Goal: Information Seeking & Learning: Learn about a topic

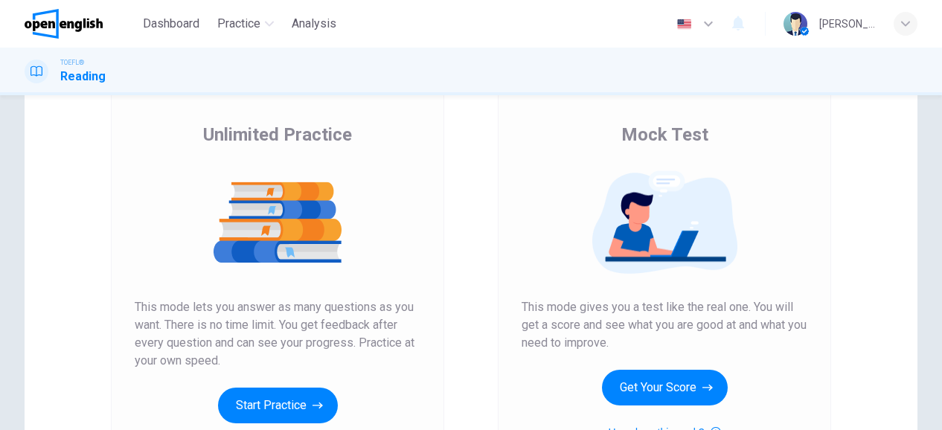
scroll to position [101, 0]
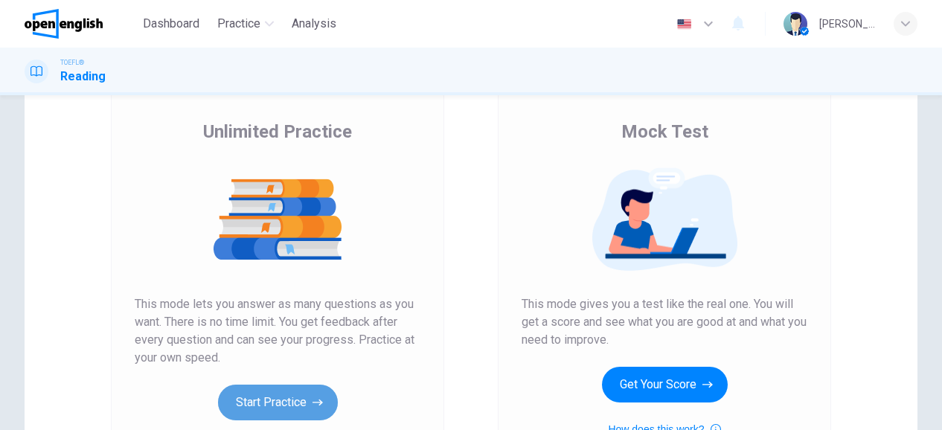
click at [243, 411] on button "Start Practice" at bounding box center [278, 403] width 120 height 36
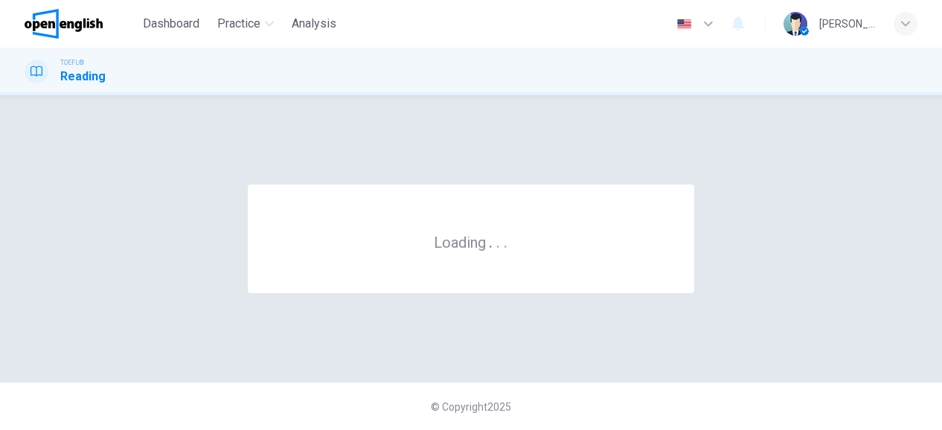
scroll to position [0, 0]
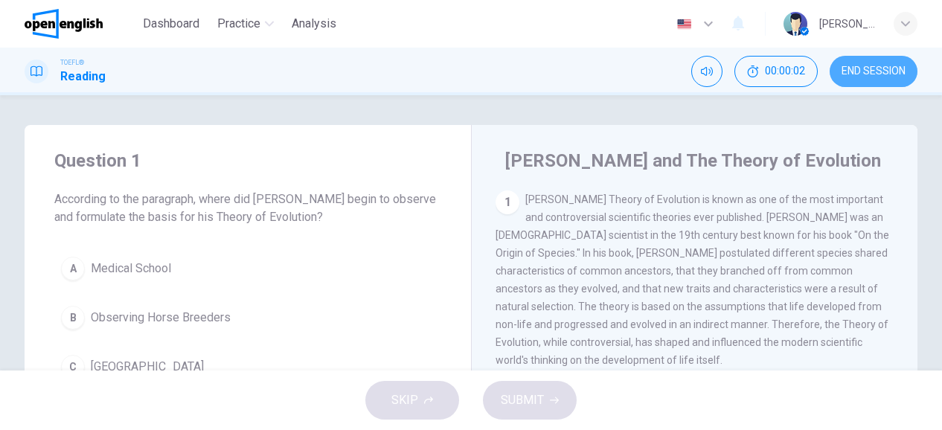
click at [855, 73] on span "END SESSION" at bounding box center [874, 71] width 64 height 12
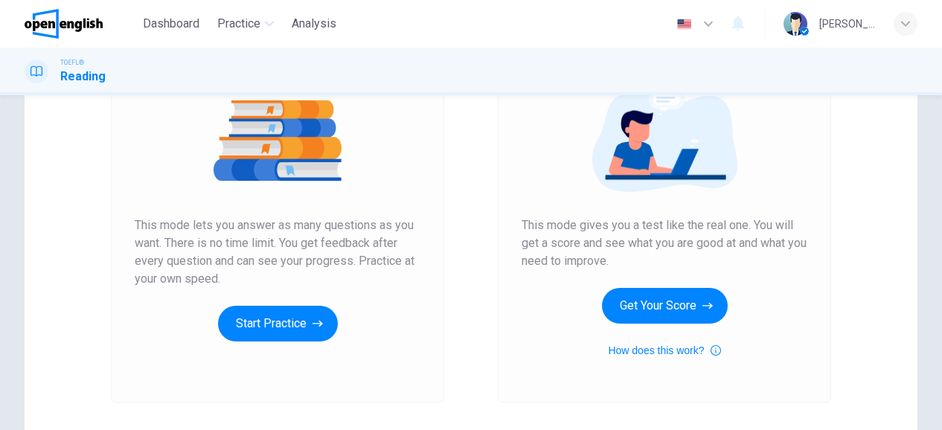
scroll to position [182, 0]
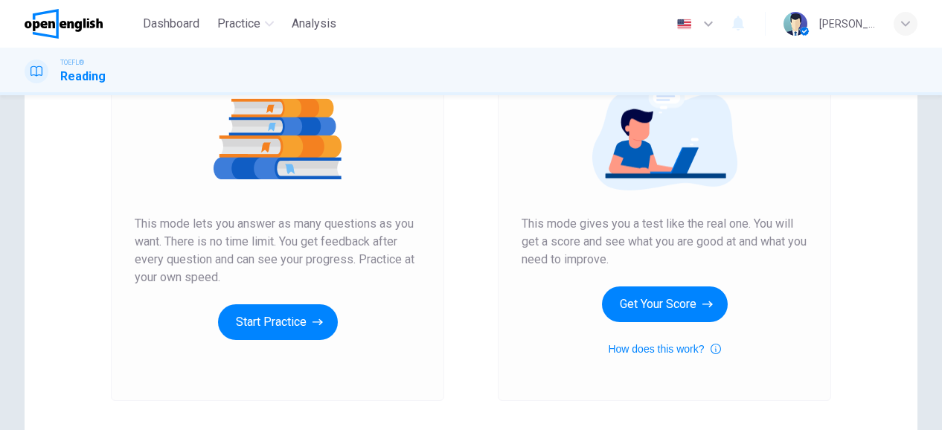
drag, startPoint x: 552, startPoint y: 230, endPoint x: 620, endPoint y: 227, distance: 68.5
click at [620, 227] on span "This mode gives you a test like the real one. You will get a score and see what…" at bounding box center [665, 242] width 286 height 54
drag, startPoint x: 620, startPoint y: 227, endPoint x: 587, endPoint y: 246, distance: 38.7
click at [587, 246] on span "This mode gives you a test like the real one. You will get a score and see what…" at bounding box center [665, 242] width 286 height 54
drag, startPoint x: 587, startPoint y: 246, endPoint x: 645, endPoint y: 310, distance: 86.4
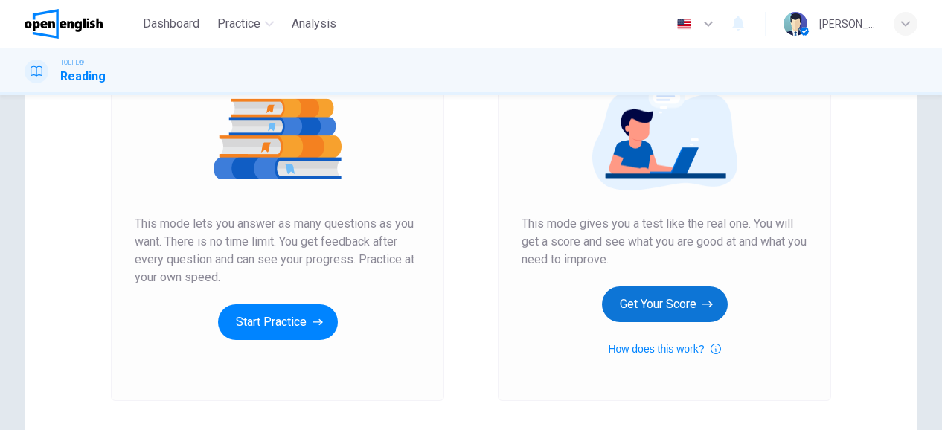
click at [645, 310] on div "Mock Test This mode gives you a test like the real one. You will get a score an…" at bounding box center [665, 198] width 286 height 319
click at [645, 310] on button "Get Your Score" at bounding box center [665, 305] width 126 height 36
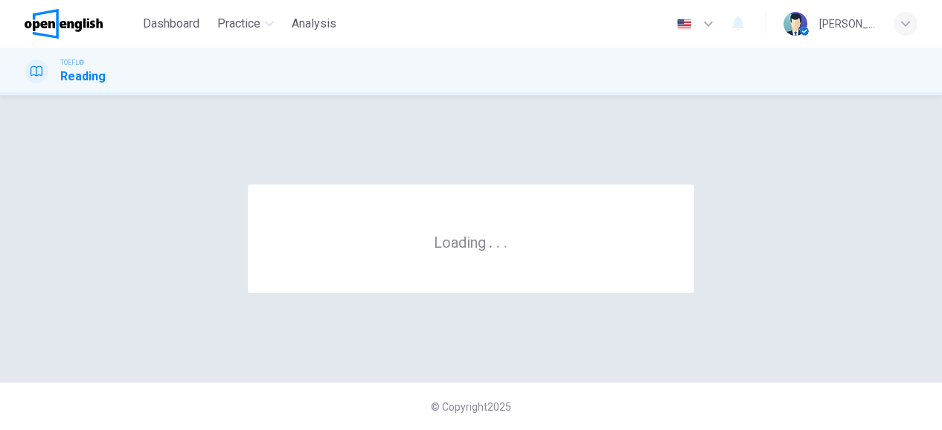
scroll to position [0, 0]
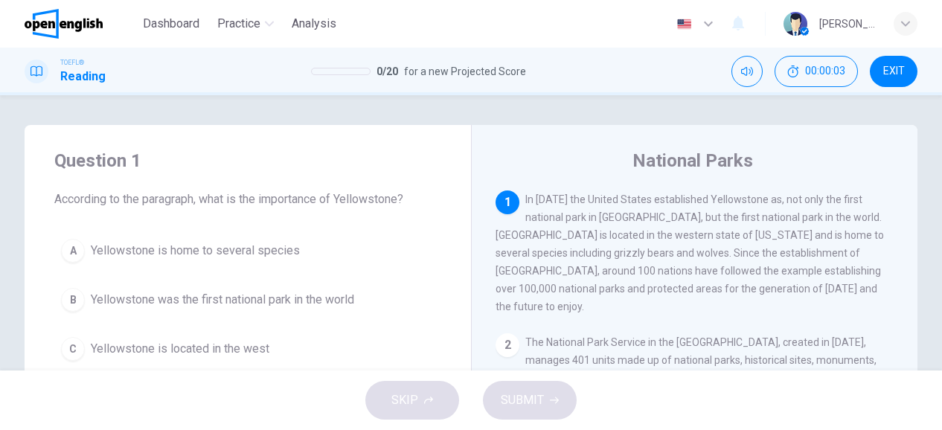
click at [840, 151] on div "National Parks" at bounding box center [705, 161] width 418 height 24
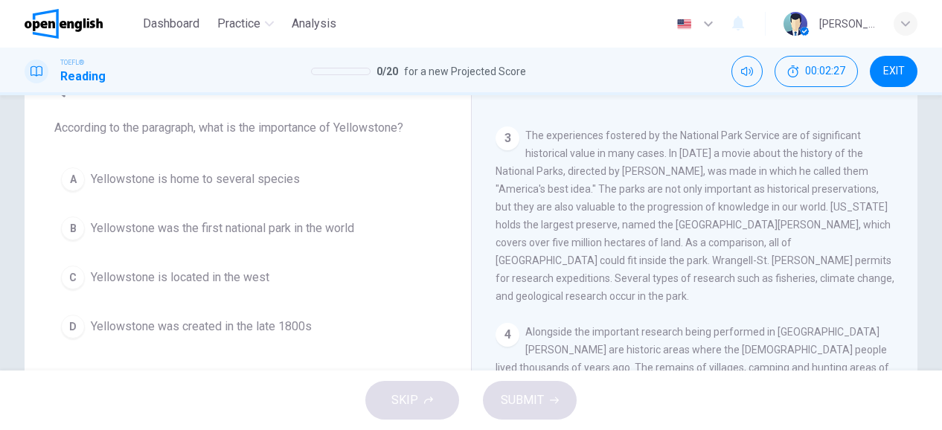
scroll to position [220, 0]
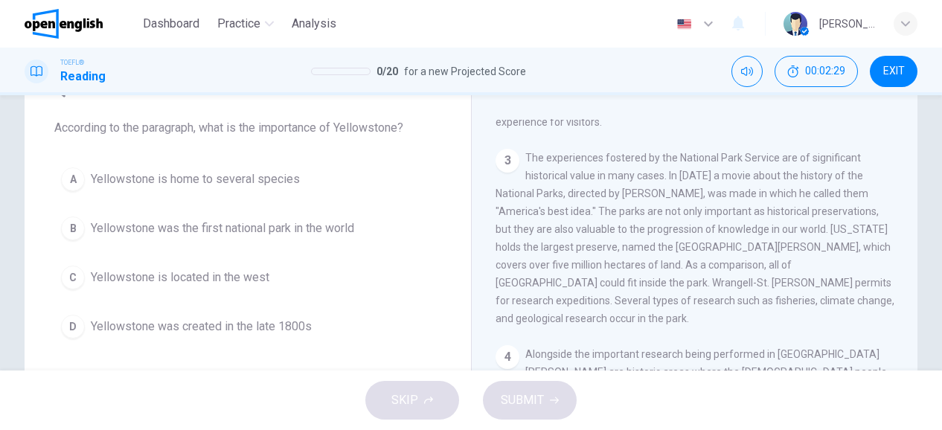
drag, startPoint x: 674, startPoint y: 167, endPoint x: 756, endPoint y: 163, distance: 82.7
click at [756, 163] on span "The experiences fostered by the National Park Service are of significant histor…" at bounding box center [695, 238] width 399 height 173
drag, startPoint x: 756, startPoint y: 163, endPoint x: 590, endPoint y: 213, distance: 173.3
click at [590, 213] on span "The experiences fostered by the National Park Service are of significant histor…" at bounding box center [695, 238] width 399 height 173
drag, startPoint x: 595, startPoint y: 204, endPoint x: 832, endPoint y: 257, distance: 242.5
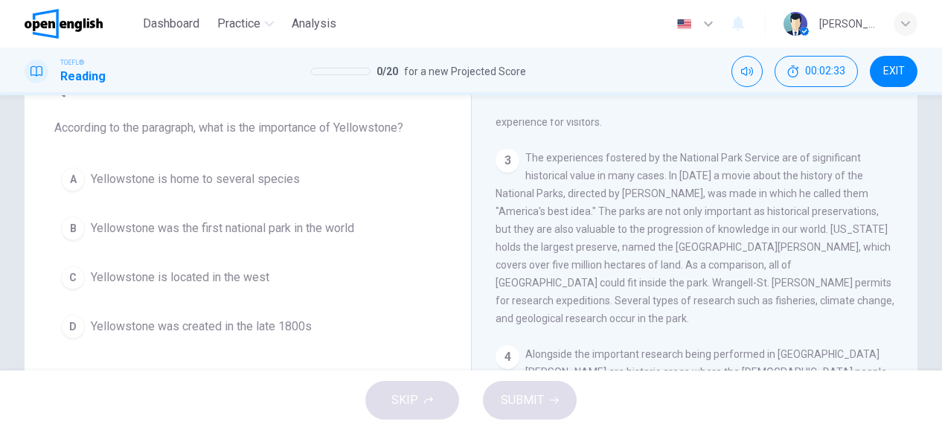
click at [832, 257] on div "3 The experiences fostered by the National Park Service are of significant hist…" at bounding box center [695, 238] width 399 height 179
drag, startPoint x: 615, startPoint y: 217, endPoint x: 686, endPoint y: 246, distance: 76.8
click at [686, 246] on div "3 The experiences fostered by the National Park Service are of significant hist…" at bounding box center [695, 238] width 399 height 179
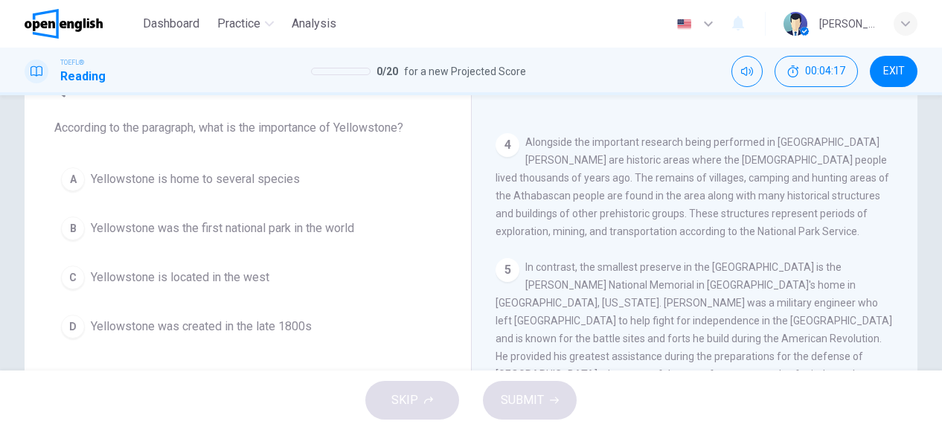
scroll to position [430, 0]
drag, startPoint x: 896, startPoint y: 331, endPoint x: 898, endPoint y: 348, distance: 17.2
click at [898, 348] on div "1 In 1872 the United States established Yellowstone as, not only the first nati…" at bounding box center [705, 333] width 418 height 428
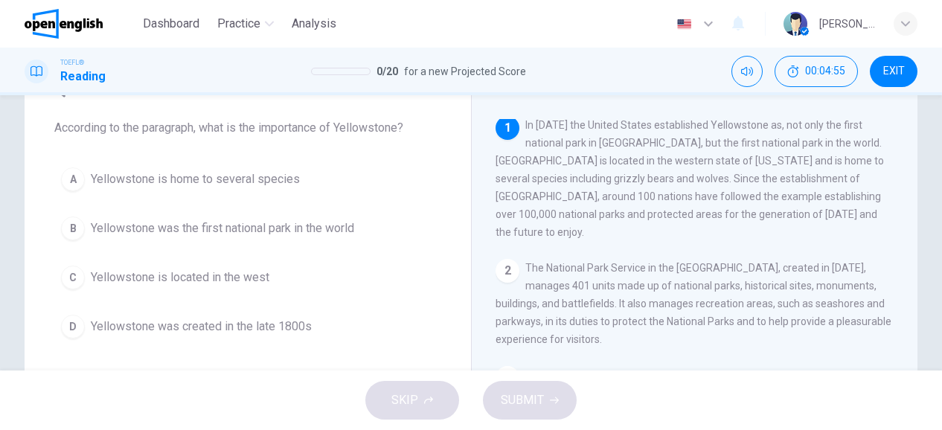
scroll to position [0, 0]
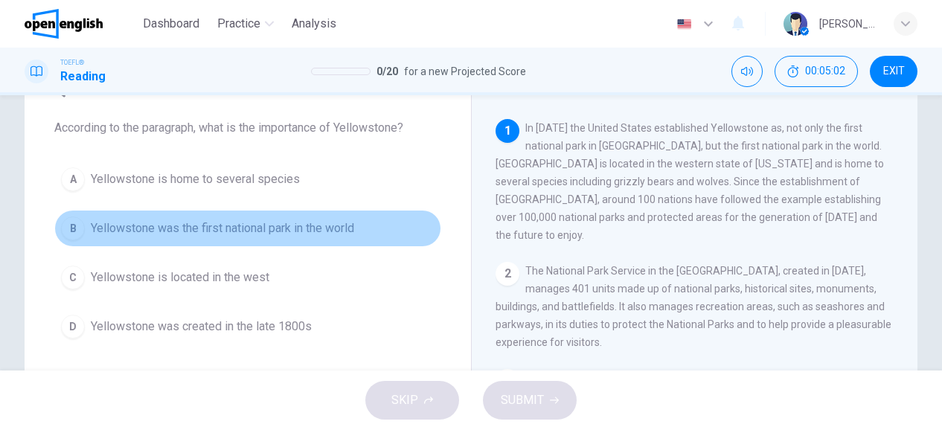
click at [328, 226] on span "Yellowstone was the first national park in the world" at bounding box center [222, 229] width 263 height 18
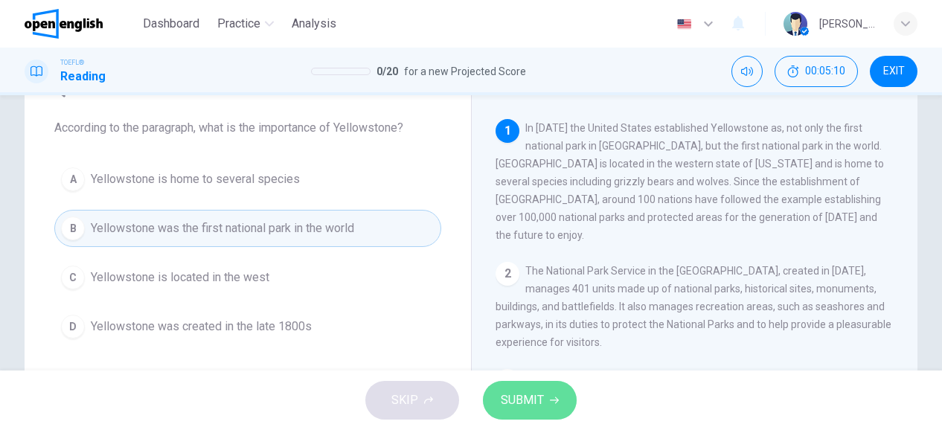
click at [532, 389] on button "SUBMIT" at bounding box center [530, 400] width 94 height 39
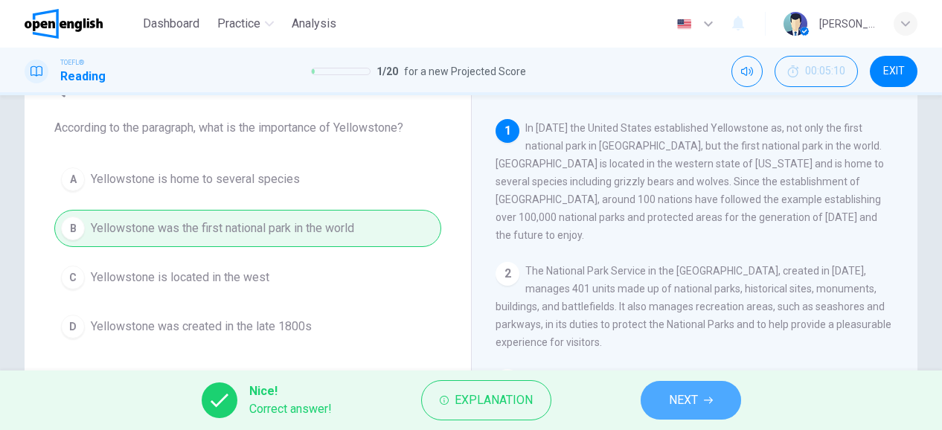
click at [715, 412] on button "NEXT" at bounding box center [691, 400] width 100 height 39
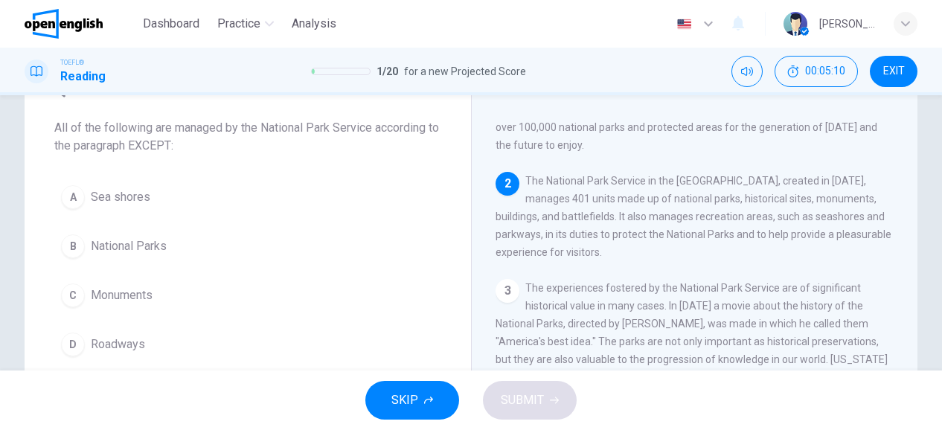
scroll to position [128, 0]
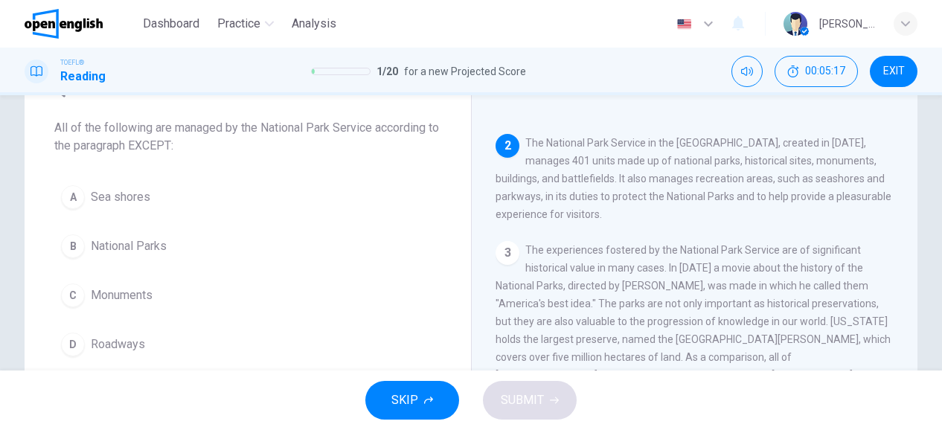
drag, startPoint x: 899, startPoint y: 261, endPoint x: 896, endPoint y: 218, distance: 43.3
click at [896, 218] on div "1 In 1872 the United States established Yellowstone as, not only the first nati…" at bounding box center [705, 333] width 418 height 428
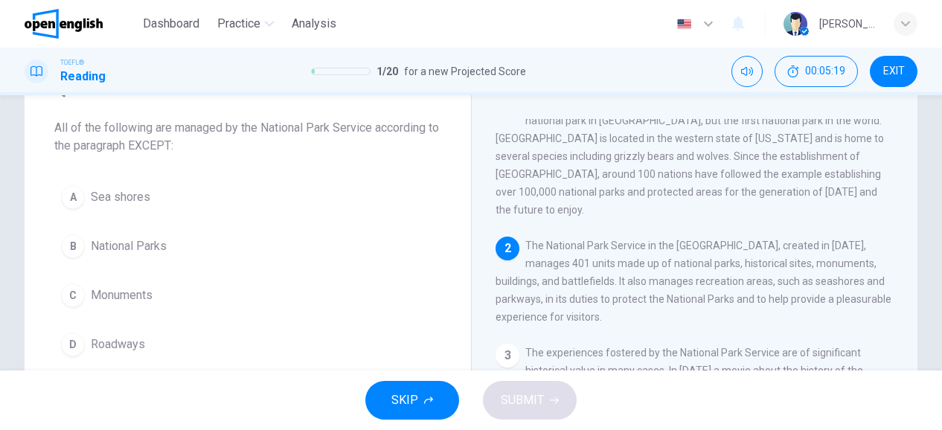
scroll to position [0, 0]
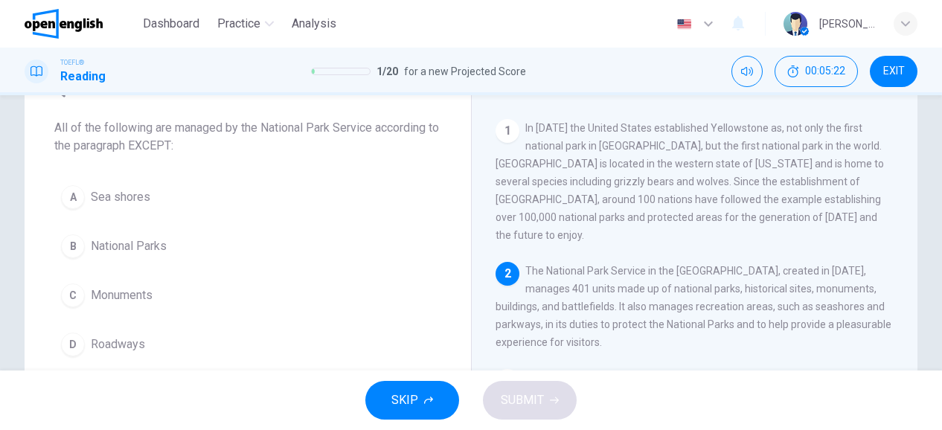
click at [509, 262] on div "2" at bounding box center [508, 274] width 24 height 24
drag, startPoint x: 263, startPoint y: 125, endPoint x: 290, endPoint y: 119, distance: 27.4
click at [290, 119] on span "All of the following are managed by the National Park Service according to the …" at bounding box center [247, 137] width 387 height 36
drag, startPoint x: 165, startPoint y: 127, endPoint x: 176, endPoint y: 132, distance: 11.3
click at [176, 132] on span "All of the following are managed by the National Park Service according to the …" at bounding box center [247, 137] width 387 height 36
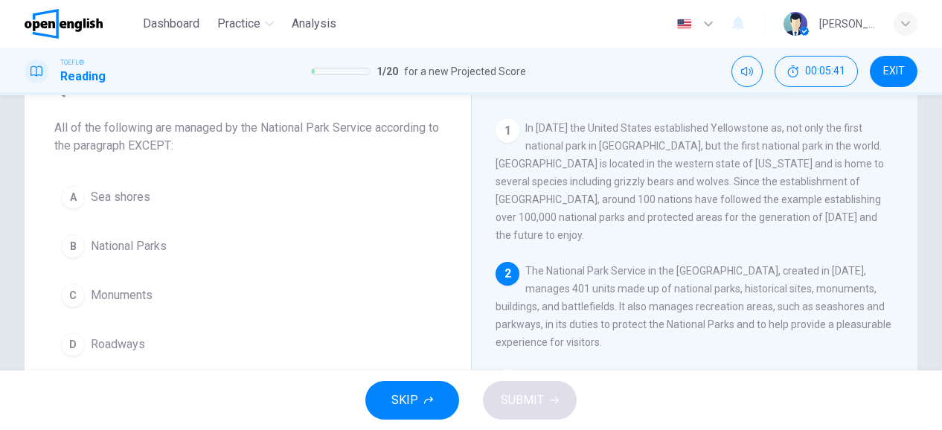
drag, startPoint x: 176, startPoint y: 132, endPoint x: 394, endPoint y: 138, distance: 218.2
click at [394, 138] on span "All of the following are managed by the National Park Service according to the …" at bounding box center [247, 137] width 387 height 36
drag, startPoint x: 776, startPoint y: 255, endPoint x: 784, endPoint y: 254, distance: 8.2
click at [784, 265] on span "The National Park Service in the United States, created in 1916, manages 401 un…" at bounding box center [694, 306] width 396 height 83
drag, startPoint x: 626, startPoint y: 291, endPoint x: 672, endPoint y: 290, distance: 46.2
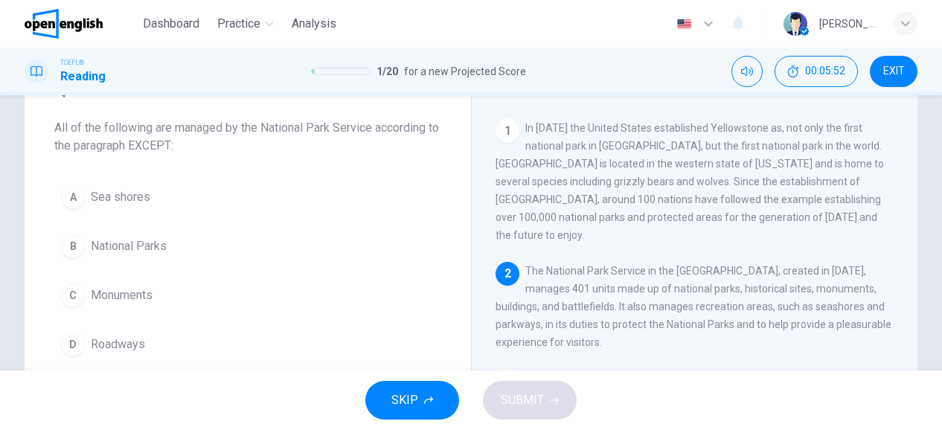
click at [672, 290] on span "The National Park Service in the United States, created in 1916, manages 401 un…" at bounding box center [694, 306] width 396 height 83
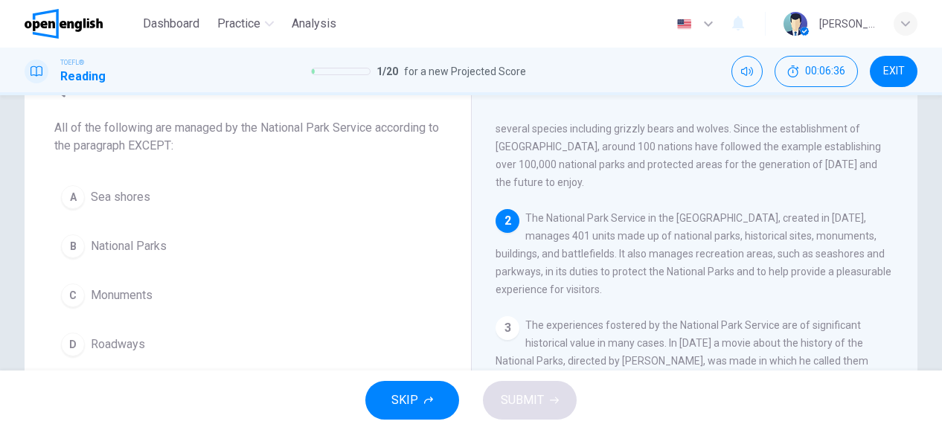
scroll to position [49, 0]
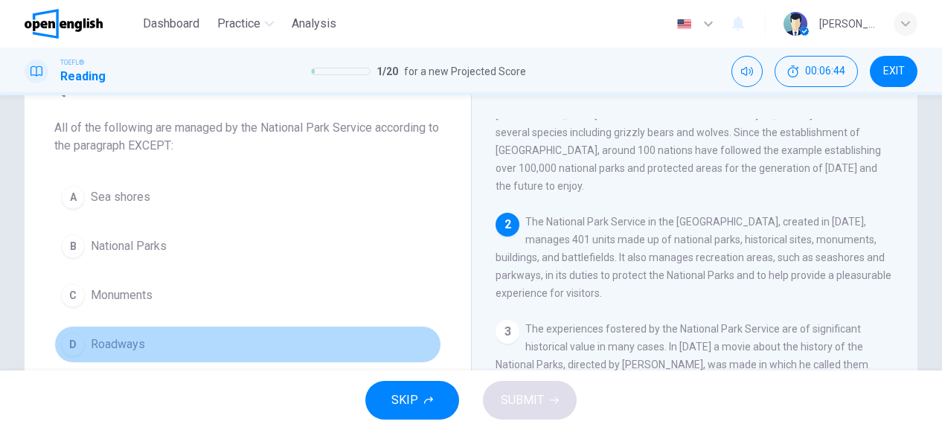
click at [360, 328] on button "D Roadways" at bounding box center [247, 344] width 387 height 37
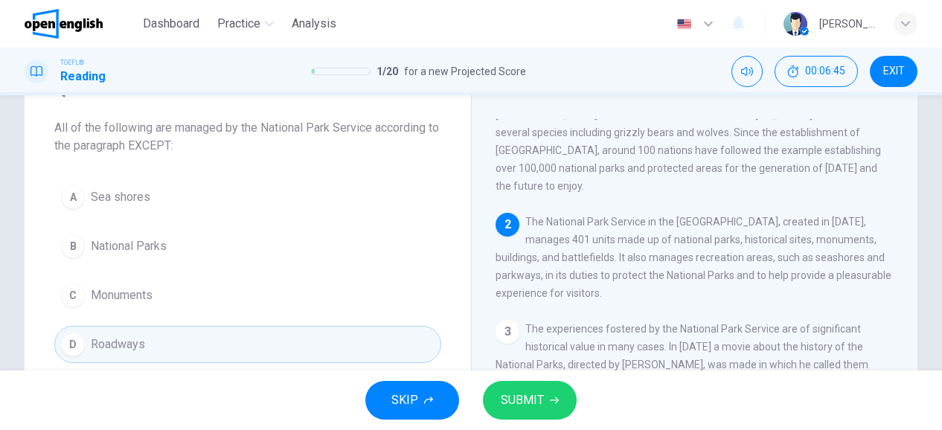
click at [530, 409] on span "SUBMIT" at bounding box center [522, 400] width 43 height 21
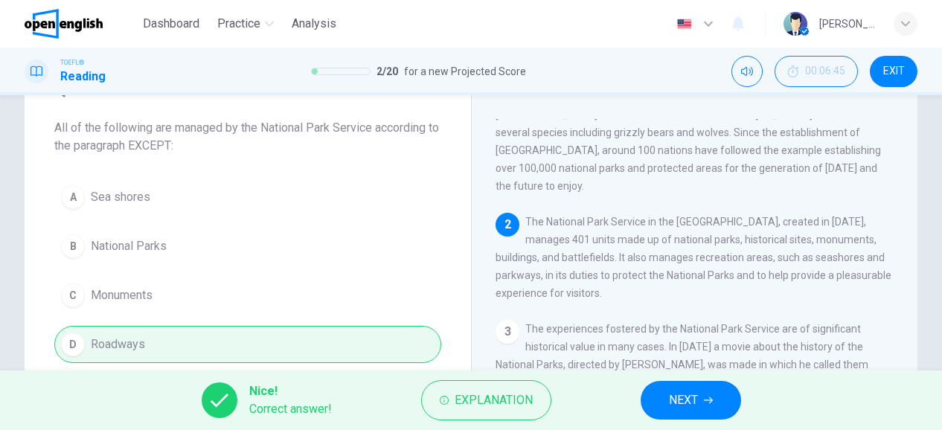
click at [678, 396] on span "NEXT" at bounding box center [683, 400] width 29 height 21
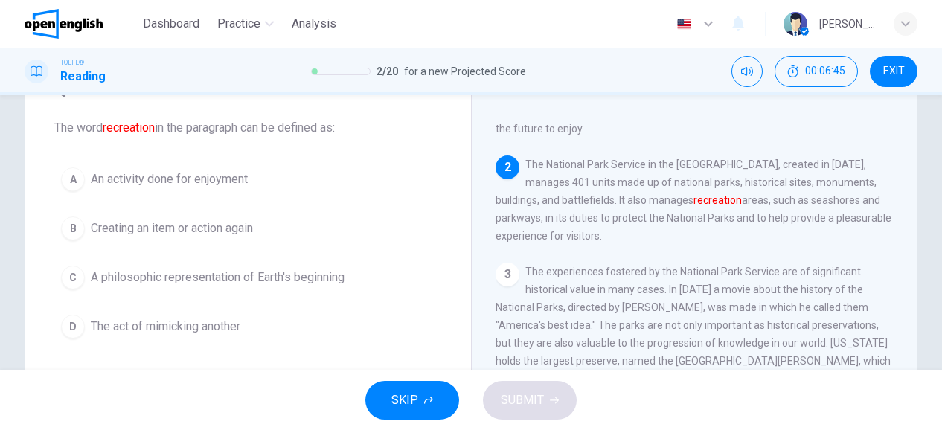
scroll to position [128, 0]
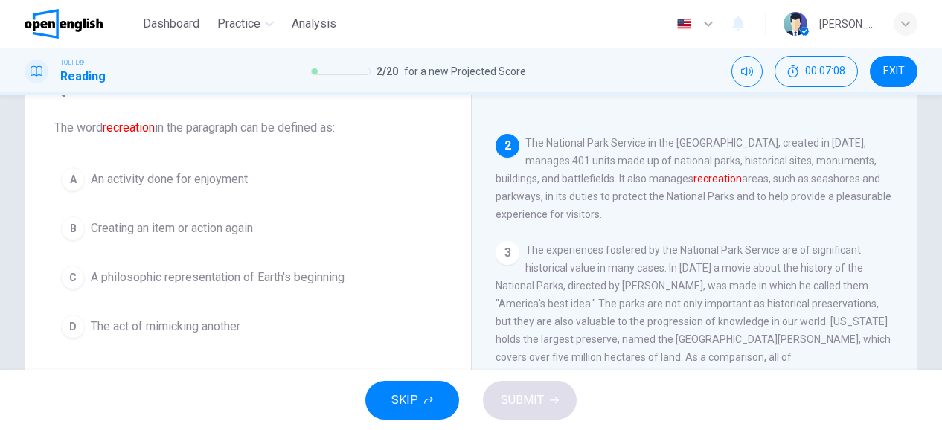
click at [221, 190] on button "A An activity done for enjoyment" at bounding box center [247, 179] width 387 height 37
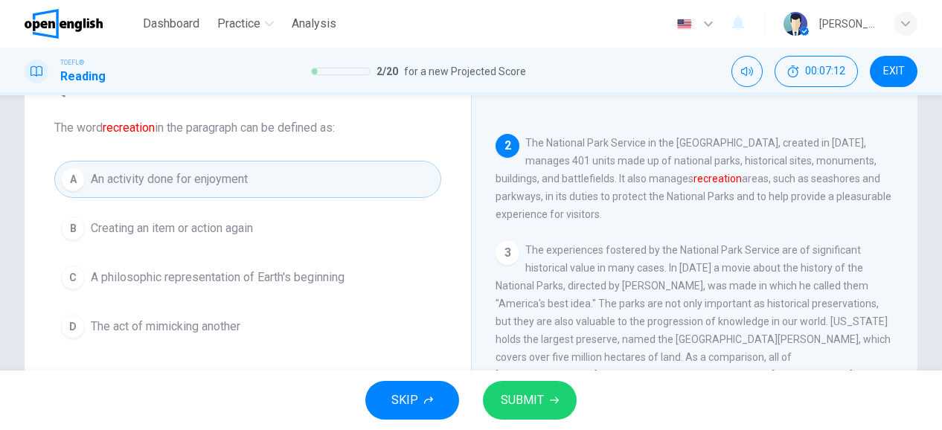
click at [517, 393] on span "SUBMIT" at bounding box center [522, 400] width 43 height 21
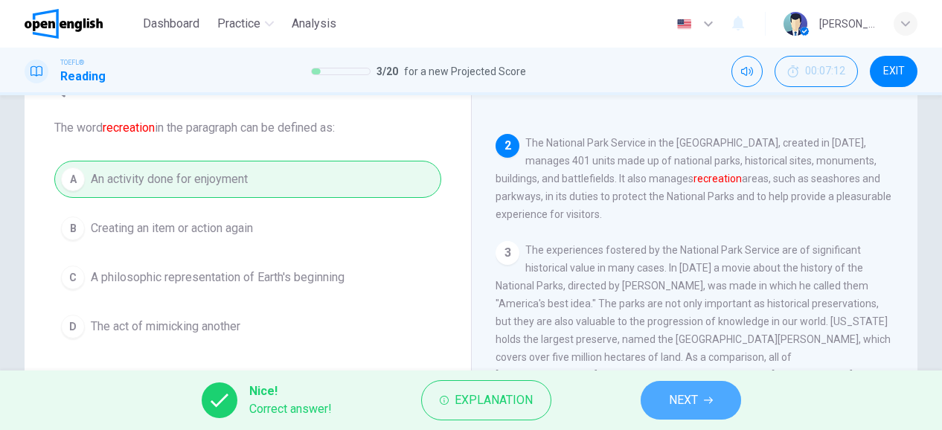
click at [673, 404] on span "NEXT" at bounding box center [683, 400] width 29 height 21
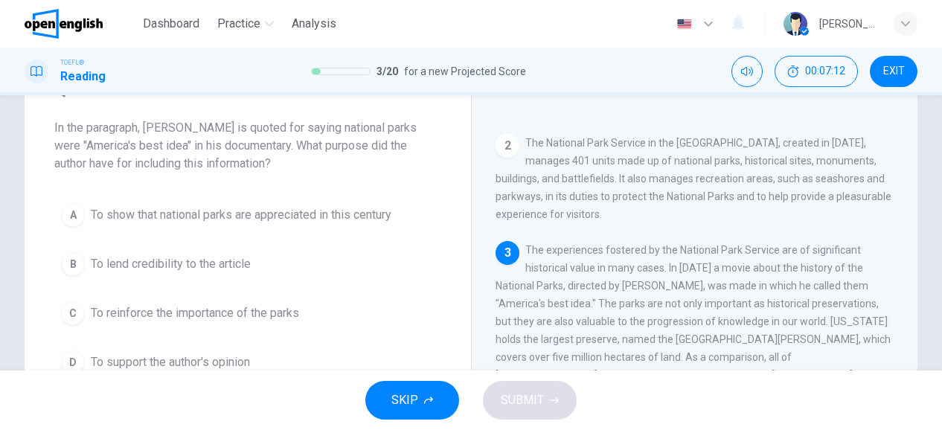
scroll to position [237, 0]
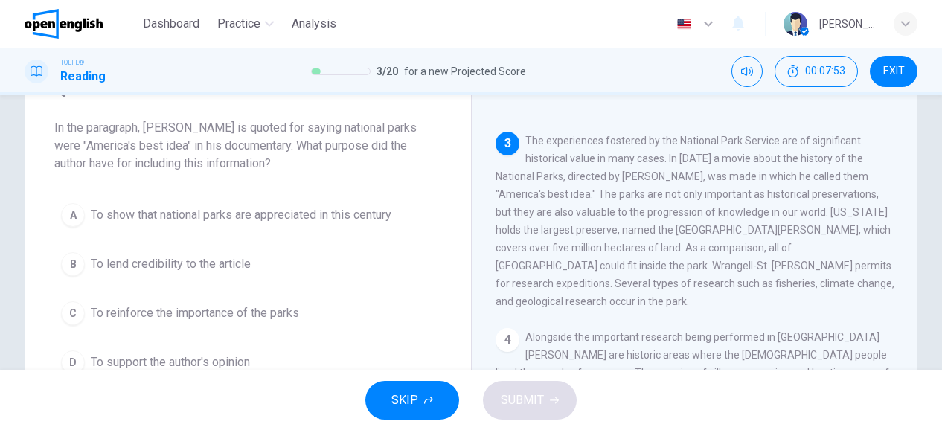
drag, startPoint x: 558, startPoint y: 221, endPoint x: 711, endPoint y: 231, distance: 152.9
click at [711, 231] on span "The experiences fostered by the National Park Service are of significant histor…" at bounding box center [695, 221] width 399 height 173
drag, startPoint x: 584, startPoint y: 260, endPoint x: 697, endPoint y: 263, distance: 113.2
click at [697, 263] on div "3 The experiences fostered by the National Park Service are of significant hist…" at bounding box center [695, 221] width 399 height 179
drag, startPoint x: 128, startPoint y: 141, endPoint x: 149, endPoint y: 145, distance: 21.3
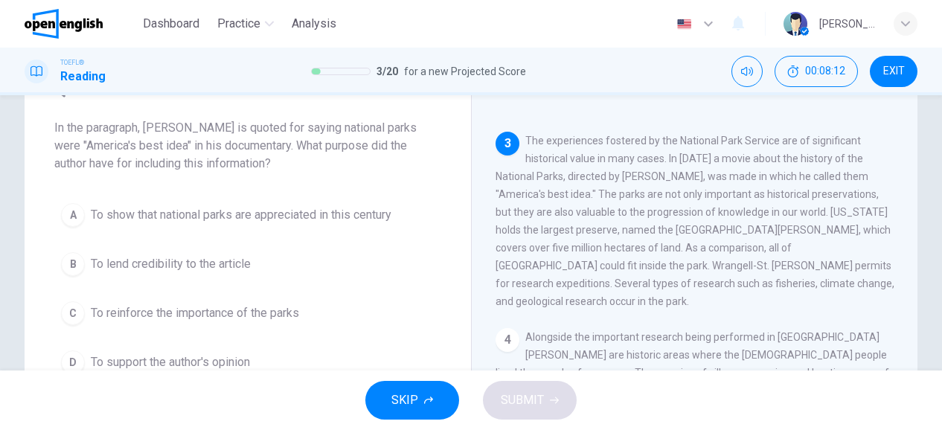
click at [149, 145] on span "In the paragraph, Ken Burns is quoted for saying national parks were "America's…" at bounding box center [247, 146] width 387 height 54
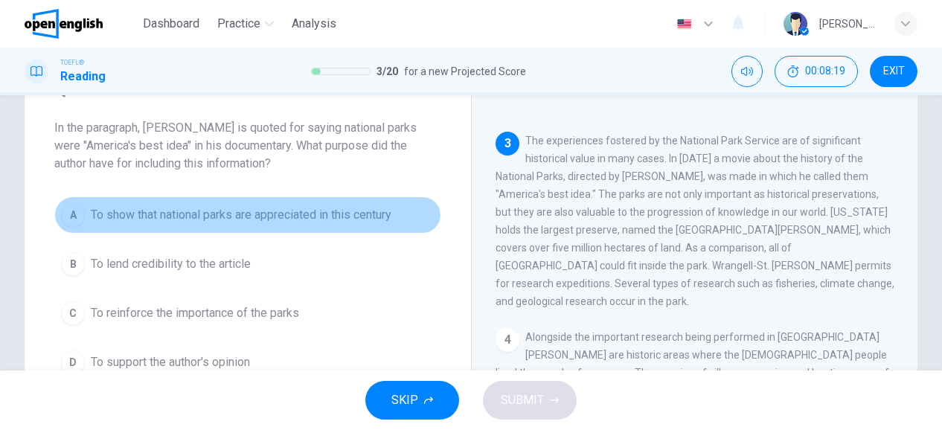
click at [231, 220] on span "To show that national parks are appreciated in this century" at bounding box center [241, 215] width 301 height 18
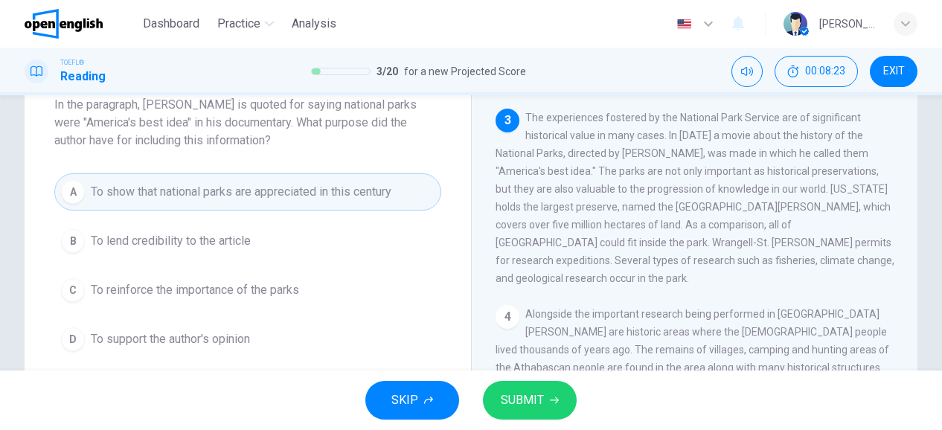
scroll to position [92, 0]
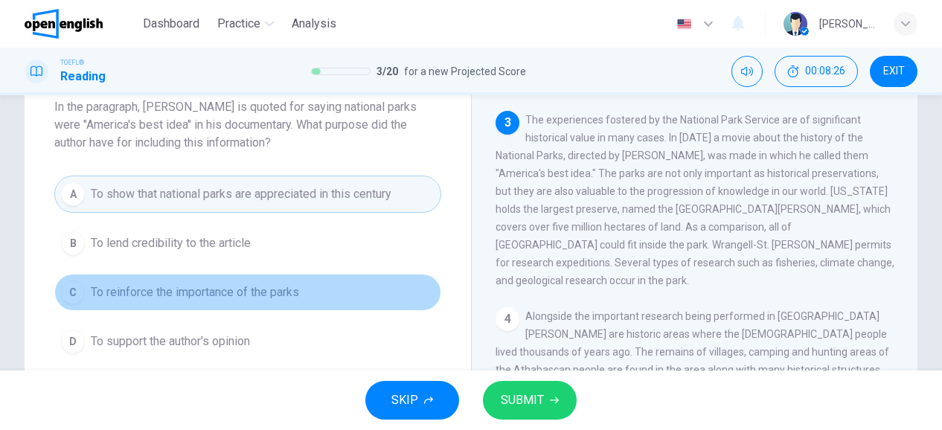
click at [317, 283] on button "C To reinforce the importance of the parks" at bounding box center [247, 292] width 387 height 37
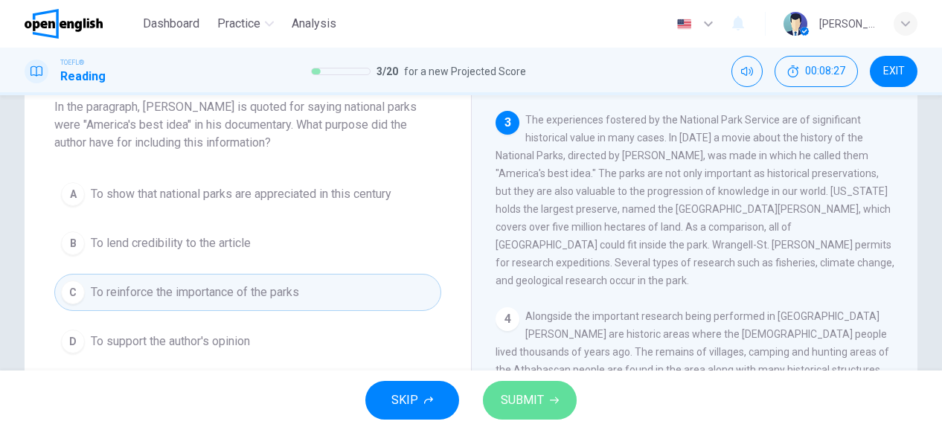
click at [511, 384] on button "SUBMIT" at bounding box center [530, 400] width 94 height 39
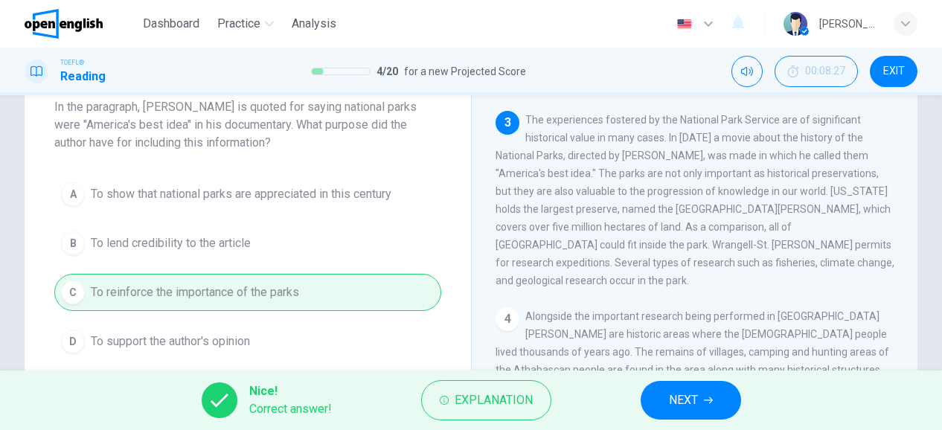
click at [700, 395] on button "NEXT" at bounding box center [691, 400] width 100 height 39
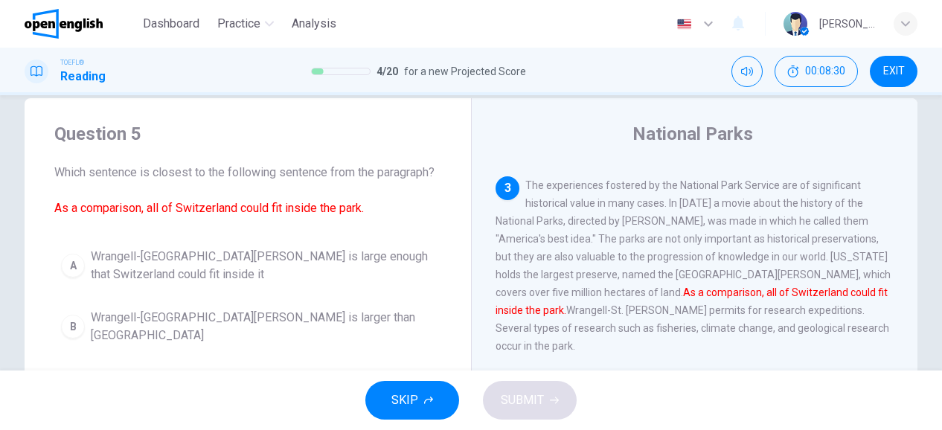
scroll to position [22, 0]
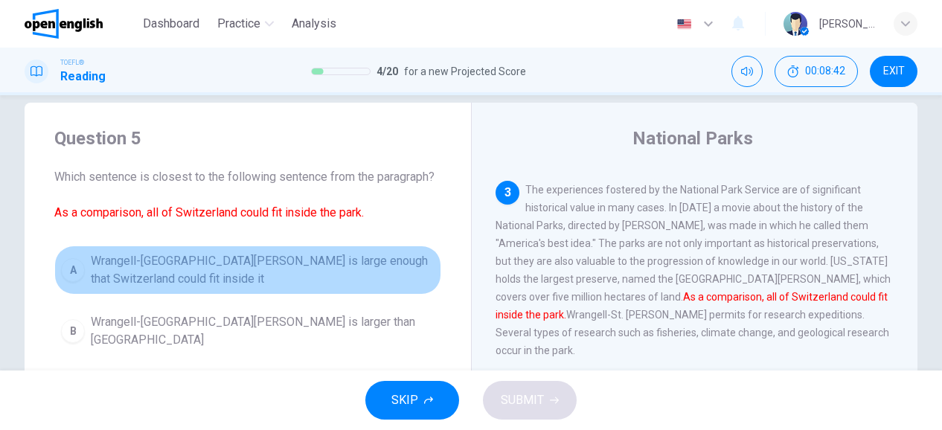
click at [316, 270] on span "Wrangell-St. Elias National Park is large enough that Switzerland could fit ins…" at bounding box center [263, 270] width 344 height 36
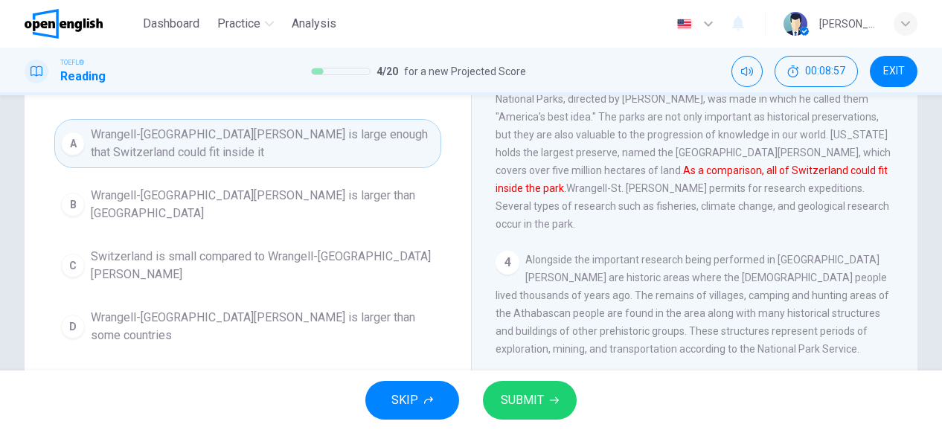
scroll to position [147, 0]
click at [518, 398] on span "SUBMIT" at bounding box center [522, 400] width 43 height 21
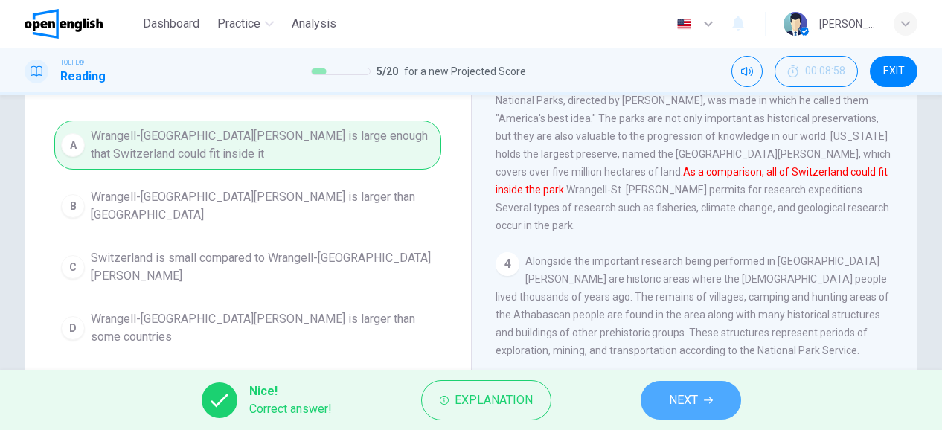
click at [646, 398] on button "NEXT" at bounding box center [691, 400] width 100 height 39
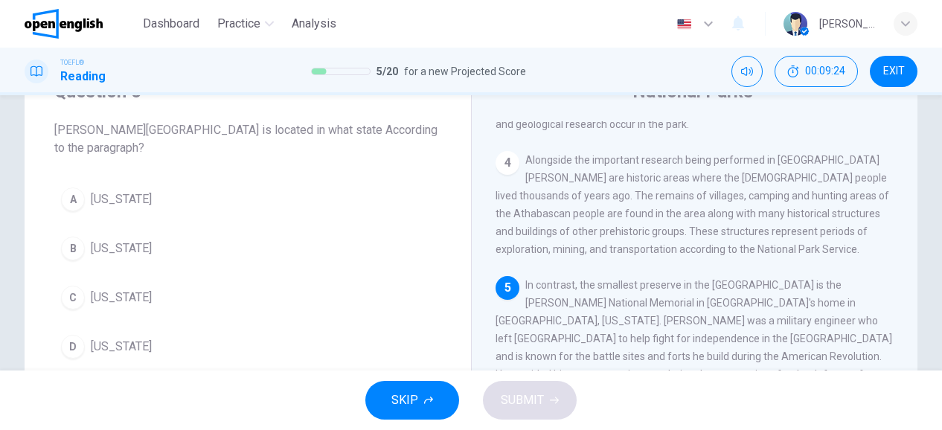
scroll to position [73, 0]
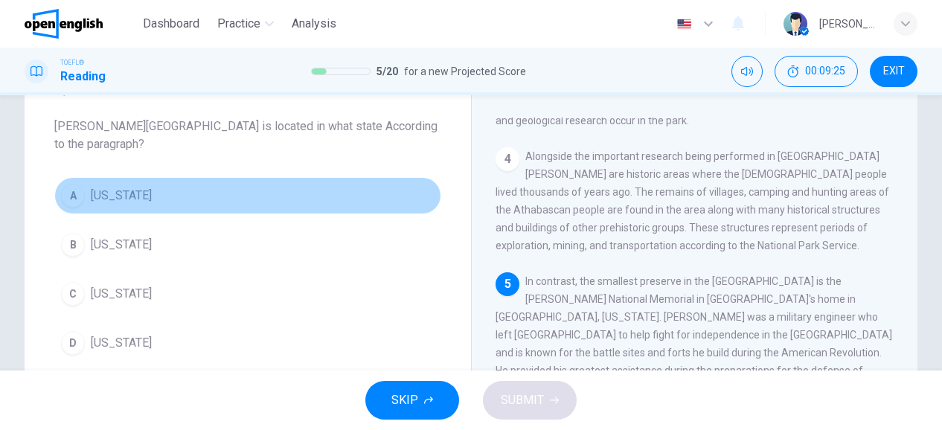
click at [307, 205] on button "A Pennsylvania" at bounding box center [247, 195] width 387 height 37
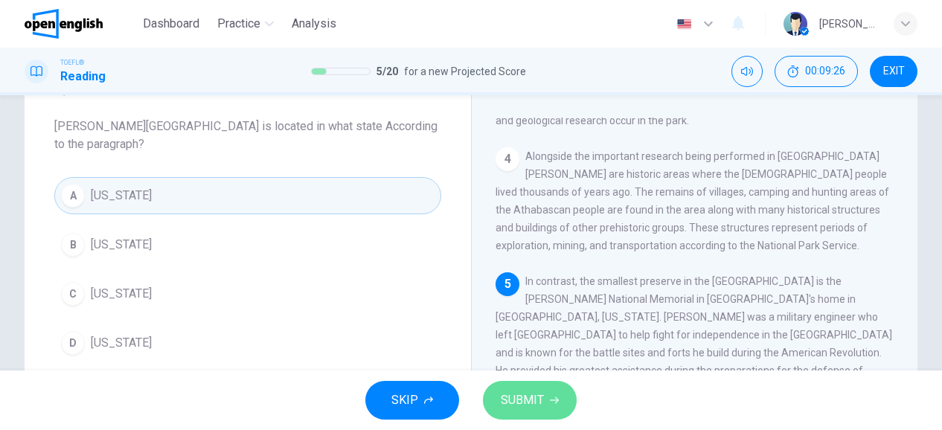
click at [520, 395] on span "SUBMIT" at bounding box center [522, 400] width 43 height 21
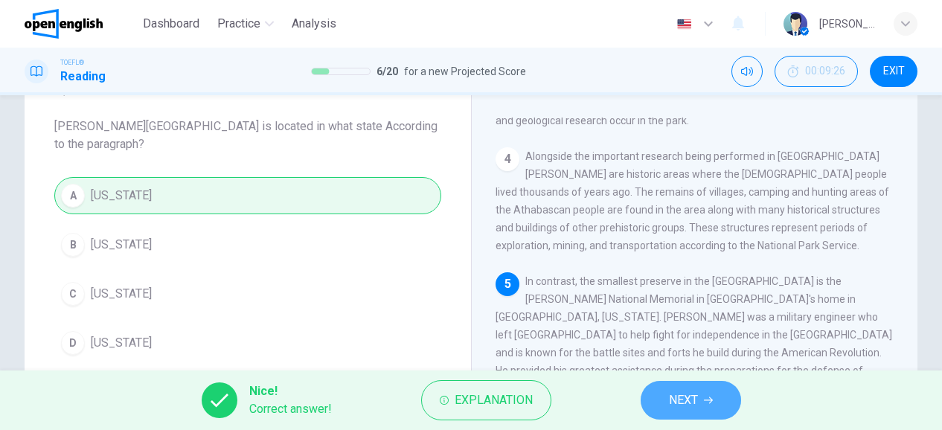
click at [693, 396] on span "NEXT" at bounding box center [683, 400] width 29 height 21
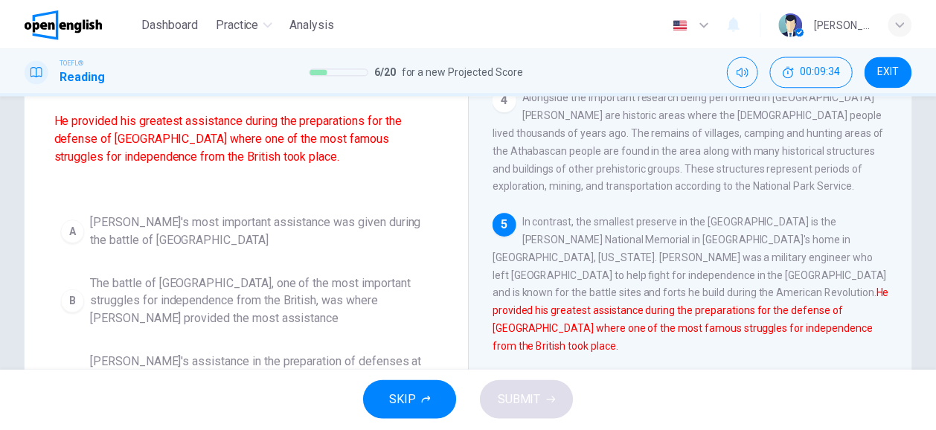
scroll to position [131, 0]
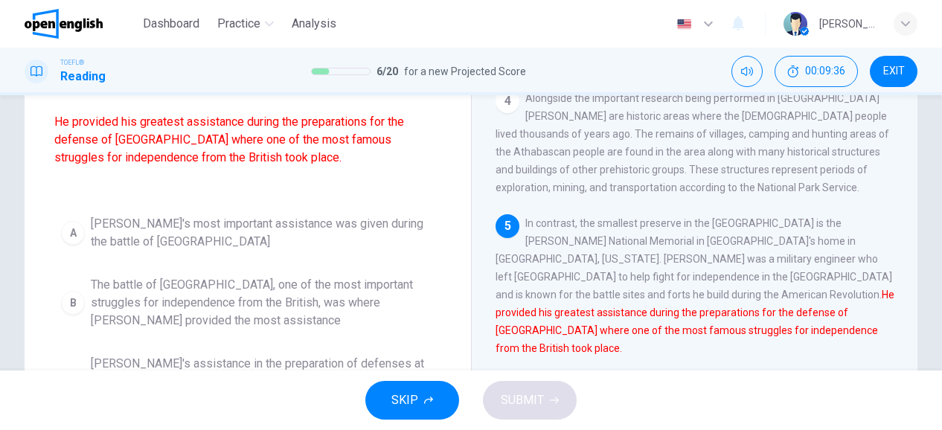
drag, startPoint x: 665, startPoint y: 293, endPoint x: 729, endPoint y: 296, distance: 64.1
click at [729, 296] on span "In contrast, the smallest preserve in the United States is the Thaddeus Koscius…" at bounding box center [695, 285] width 399 height 137
drag, startPoint x: 729, startPoint y: 296, endPoint x: 738, endPoint y: 304, distance: 11.6
click at [738, 304] on font "He provided his greatest assistance during the preparations for the defense of …" at bounding box center [695, 321] width 399 height 65
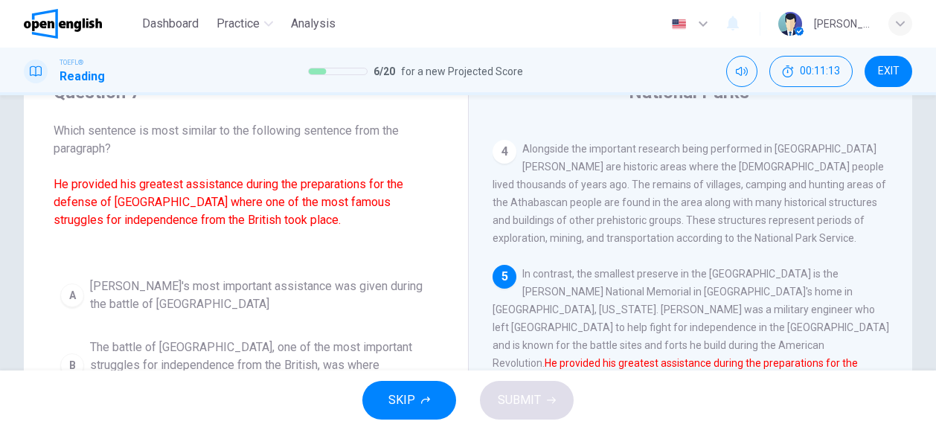
scroll to position [71, 0]
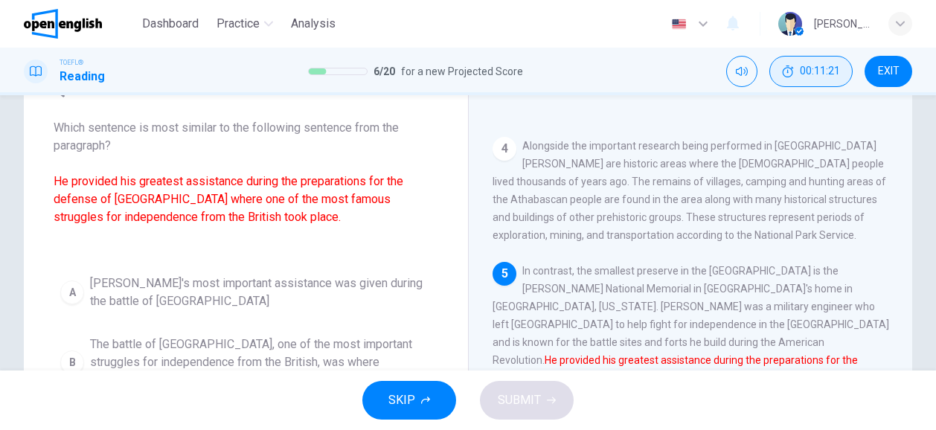
click at [790, 73] on icon "Hide" at bounding box center [788, 71] width 12 height 12
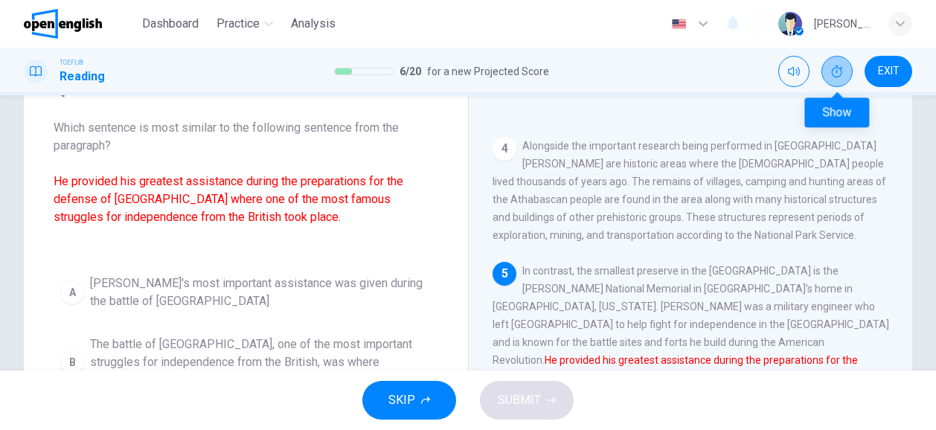
click at [844, 76] on button "Show" at bounding box center [837, 71] width 31 height 31
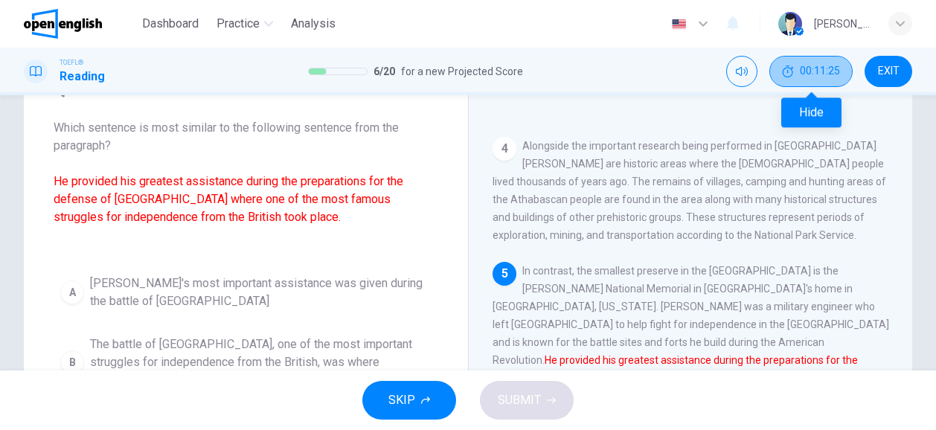
click at [822, 78] on button "00:11:25" at bounding box center [811, 71] width 83 height 31
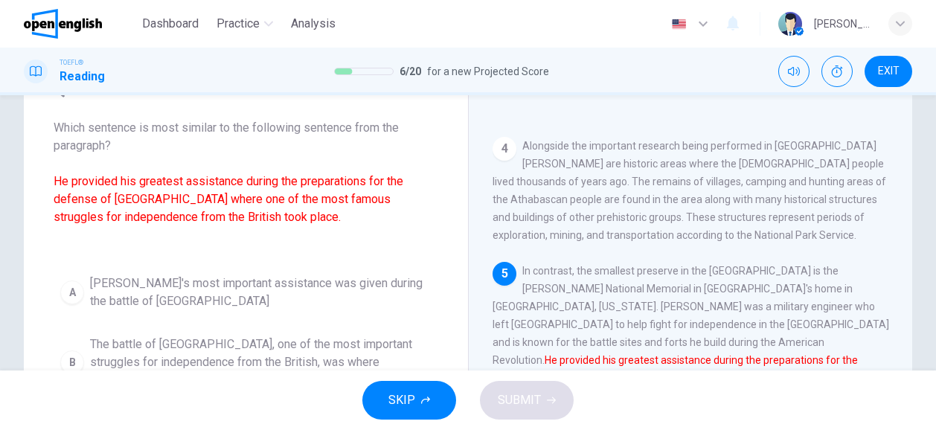
drag, startPoint x: 697, startPoint y: 342, endPoint x: 648, endPoint y: 362, distance: 53.4
click at [648, 362] on font "He provided his greatest assistance during the preparations for the defense of …" at bounding box center [677, 378] width 368 height 48
drag, startPoint x: 613, startPoint y: 359, endPoint x: 661, endPoint y: 359, distance: 47.6
click at [661, 359] on font "He provided his greatest assistance during the preparations for the defense of …" at bounding box center [677, 378] width 368 height 48
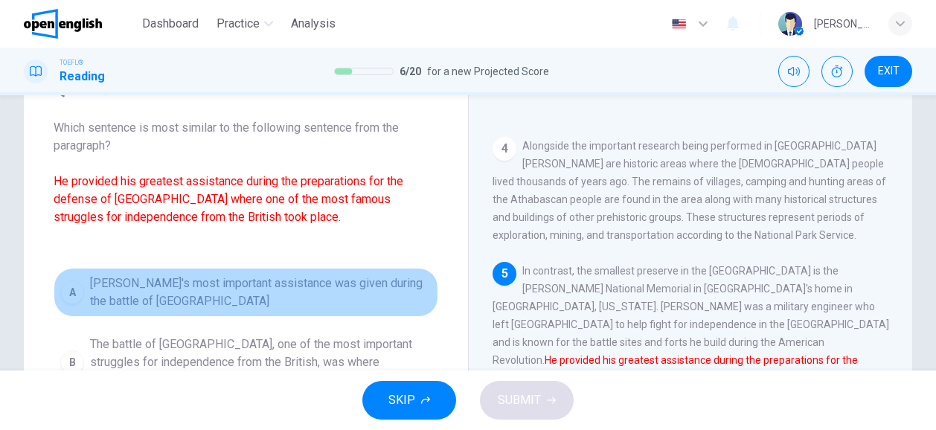
click at [236, 282] on span "Kosciuszko's most important assistance was given during the battle of Saratoga" at bounding box center [261, 293] width 342 height 36
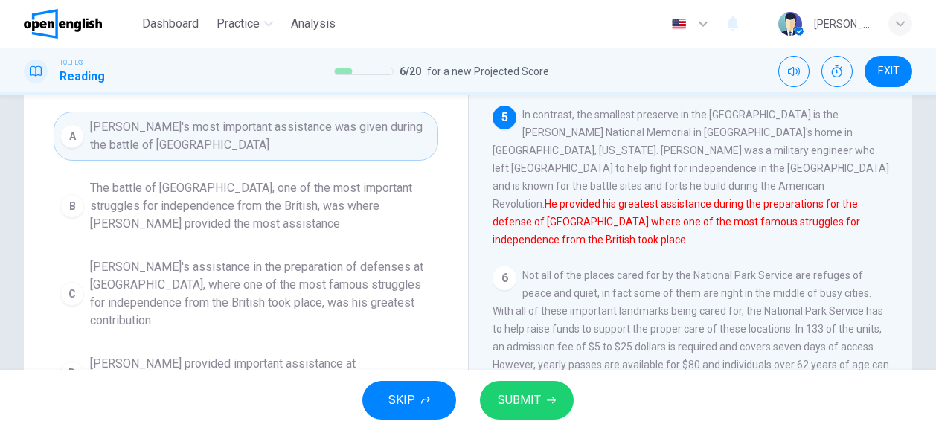
scroll to position [229, 0]
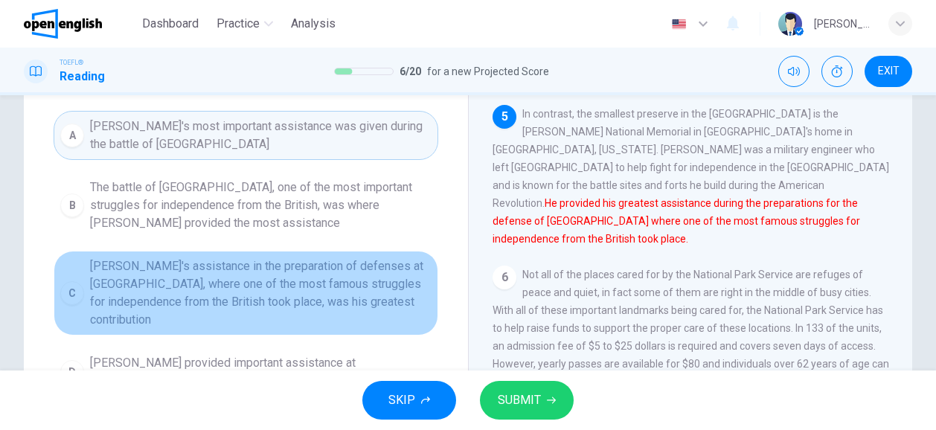
click at [289, 294] on span "Kosciuszko's assistance in the preparation of defenses at Saratoga, where one o…" at bounding box center [261, 293] width 342 height 71
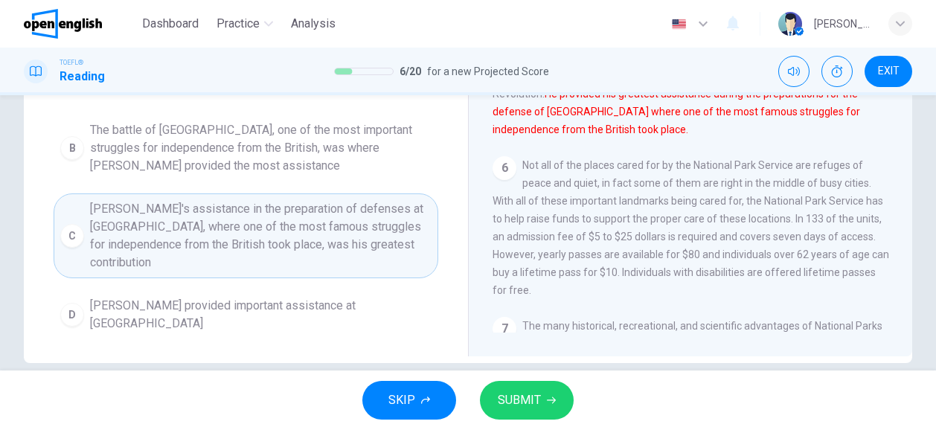
scroll to position [275, 0]
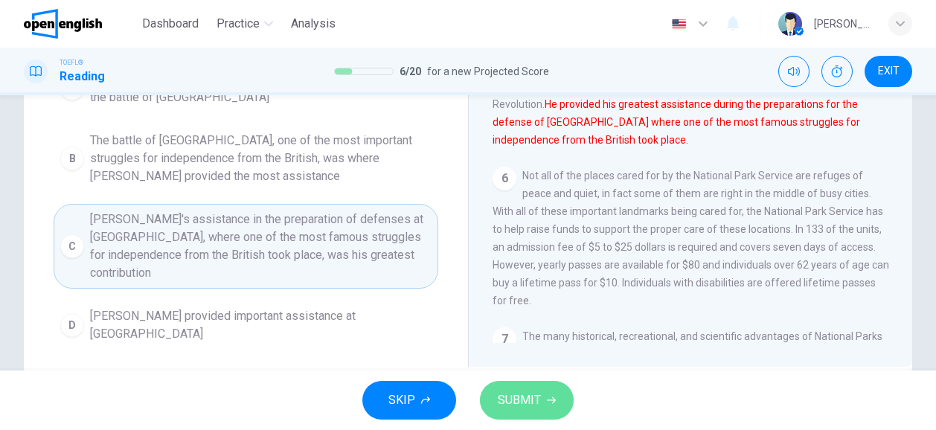
click at [522, 395] on span "SUBMIT" at bounding box center [519, 400] width 43 height 21
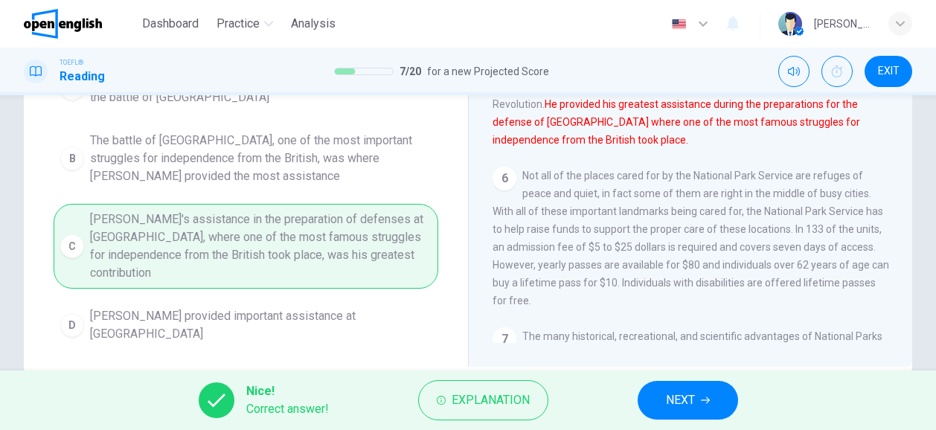
click at [679, 399] on span "NEXT" at bounding box center [680, 400] width 29 height 21
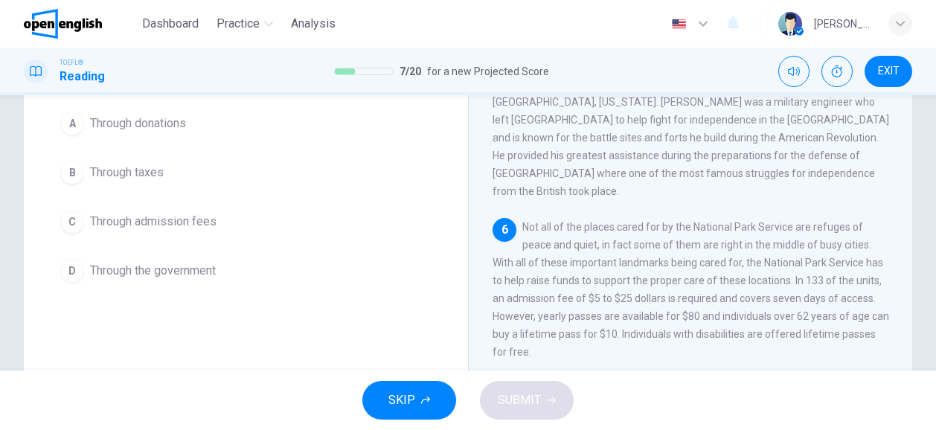
scroll to position [143, 0]
drag, startPoint x: 674, startPoint y: 214, endPoint x: 652, endPoint y: 227, distance: 26.0
click at [652, 227] on span "Not all of the places cared for by the National Park Service are refuges of pea…" at bounding box center [691, 291] width 397 height 137
drag, startPoint x: 574, startPoint y: 243, endPoint x: 634, endPoint y: 244, distance: 60.3
click at [634, 244] on span "Not all of the places cared for by the National Park Service are refuges of pea…" at bounding box center [691, 291] width 397 height 137
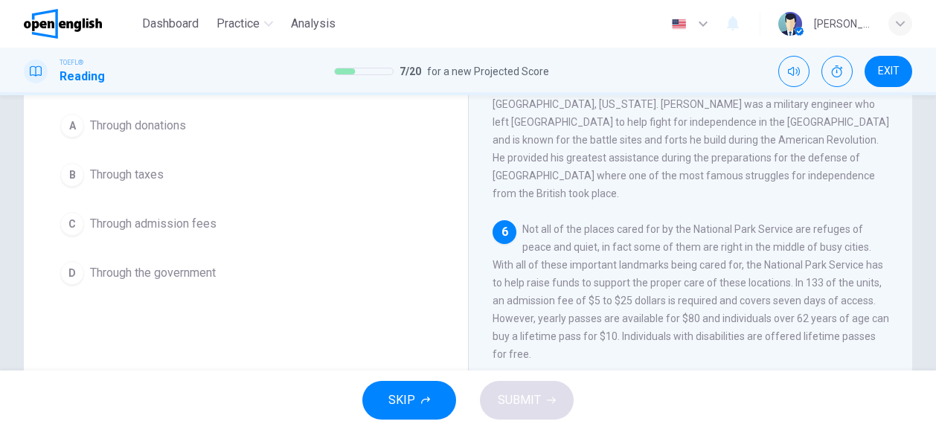
drag, startPoint x: 804, startPoint y: 212, endPoint x: 605, endPoint y: 226, distance: 199.2
click at [605, 226] on span "Not all of the places cared for by the National Park Service are refuges of pea…" at bounding box center [691, 291] width 397 height 137
drag, startPoint x: 605, startPoint y: 226, endPoint x: 765, endPoint y: 234, distance: 160.2
click at [765, 234] on span "Not all of the places cared for by the National Park Service are refuges of pea…" at bounding box center [691, 291] width 397 height 137
drag, startPoint x: 765, startPoint y: 234, endPoint x: 746, endPoint y: 275, distance: 45.3
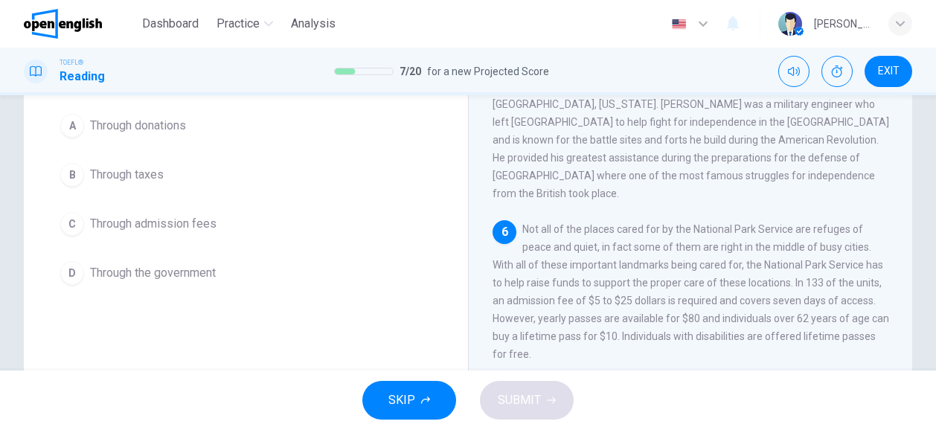
click at [746, 275] on div "6 Not all of the places cared for by the National Park Service are refuges of p…" at bounding box center [691, 291] width 397 height 143
drag, startPoint x: 518, startPoint y: 252, endPoint x: 588, endPoint y: 248, distance: 70.1
click at [588, 248] on span "Not all of the places cared for by the National Park Service are refuges of pea…" at bounding box center [691, 291] width 397 height 137
drag, startPoint x: 563, startPoint y: 205, endPoint x: 689, endPoint y: 244, distance: 132.5
click at [689, 244] on span "Not all of the places cared for by the National Park Service are refuges of pea…" at bounding box center [691, 291] width 397 height 137
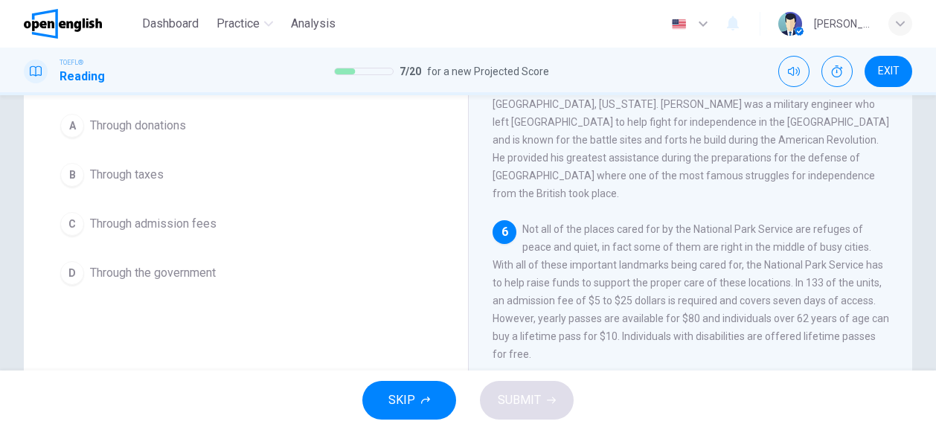
click at [683, 246] on span "Not all of the places cared for by the National Park Service are refuges of pea…" at bounding box center [691, 291] width 397 height 137
drag, startPoint x: 741, startPoint y: 265, endPoint x: 715, endPoint y: 282, distance: 31.8
click at [715, 282] on span "Not all of the places cared for by the National Park Service are refuges of pea…" at bounding box center [691, 291] width 397 height 137
drag, startPoint x: 715, startPoint y: 282, endPoint x: 776, endPoint y: 290, distance: 61.5
click at [776, 290] on span "Not all of the places cared for by the National Park Service are refuges of pea…" at bounding box center [691, 291] width 397 height 137
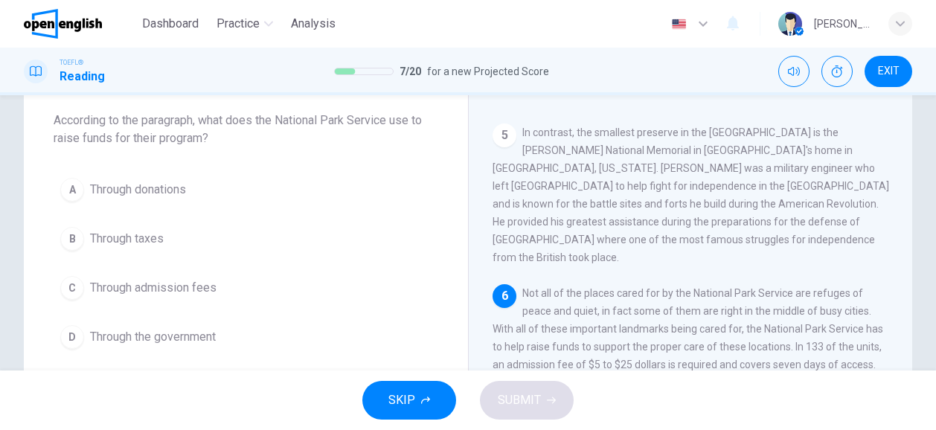
scroll to position [77, 0]
drag, startPoint x: 732, startPoint y: 321, endPoint x: 755, endPoint y: 316, distance: 24.2
click at [755, 316] on div "6 Not all of the places cared for by the National Park Service are refuges of p…" at bounding box center [691, 357] width 397 height 143
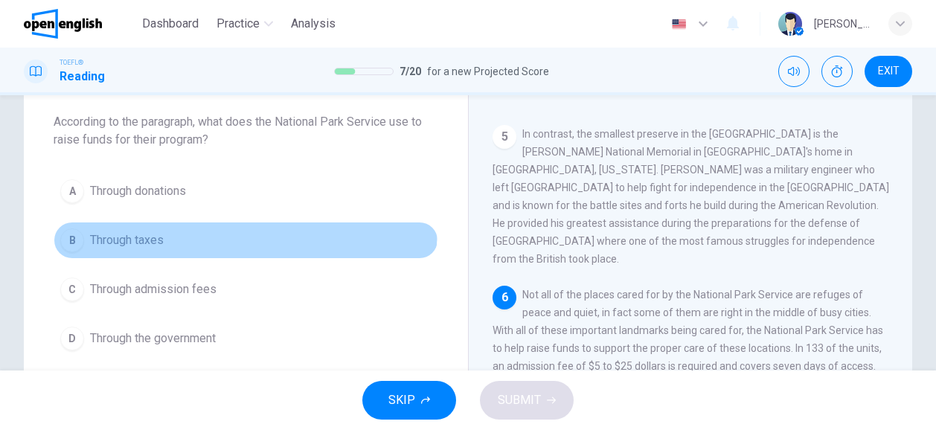
click at [203, 226] on button "B Through taxes" at bounding box center [246, 240] width 385 height 37
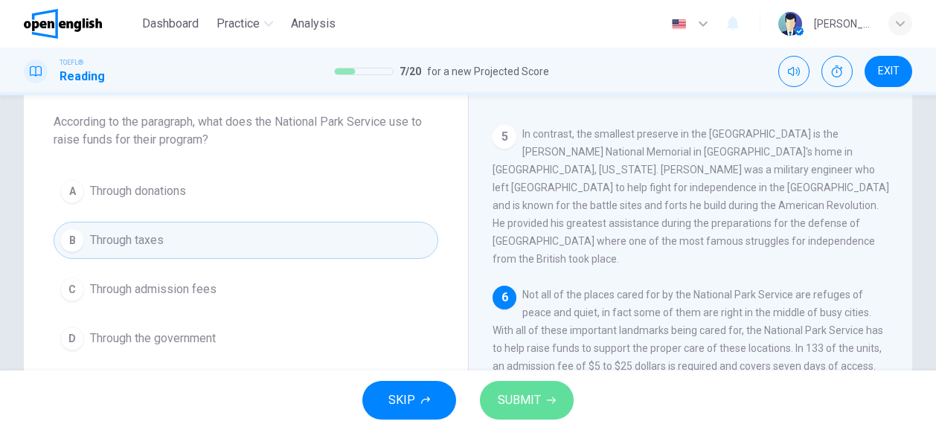
click at [545, 391] on button "SUBMIT" at bounding box center [527, 400] width 94 height 39
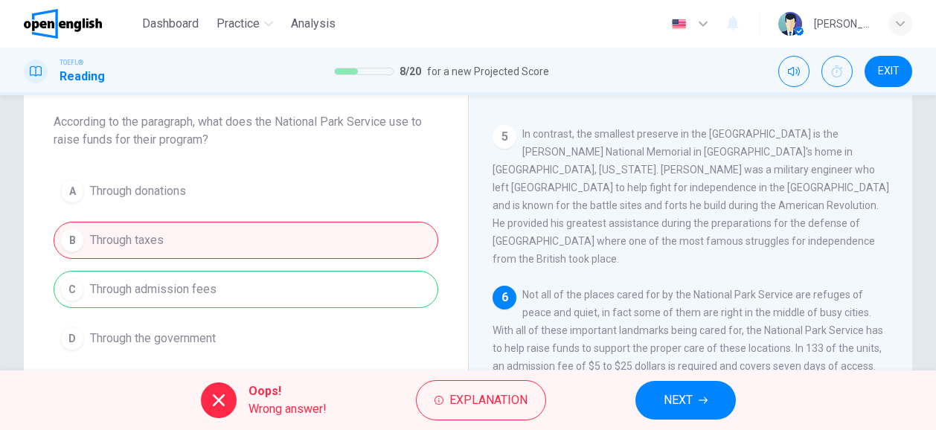
click at [309, 296] on div "A Through donations B Through taxes C Through admission fees D Through the gove…" at bounding box center [246, 265] width 385 height 185
drag, startPoint x: 607, startPoint y: 354, endPoint x: 520, endPoint y: 339, distance: 88.3
click at [520, 339] on div "6 Not all of the places cared for by the National Park Service are refuges of p…" at bounding box center [691, 357] width 397 height 143
click at [673, 391] on span "NEXT" at bounding box center [678, 400] width 29 height 21
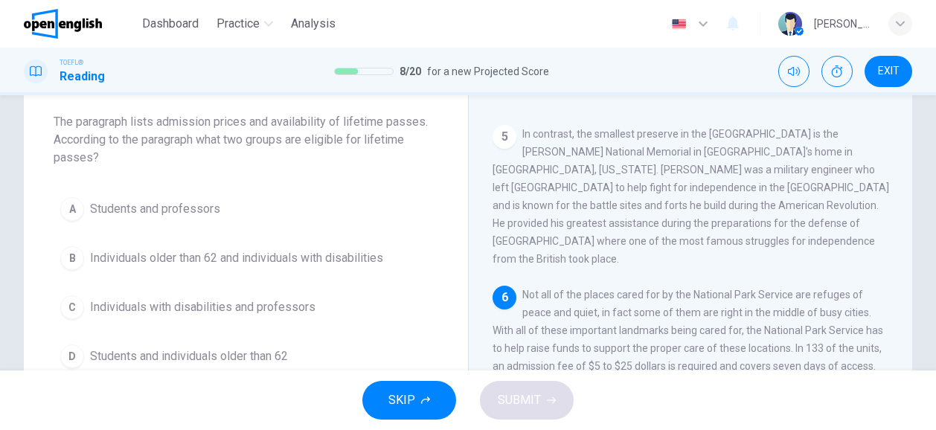
click at [209, 262] on span "Individuals older than 62 and individuals with disabilities" at bounding box center [236, 258] width 293 height 18
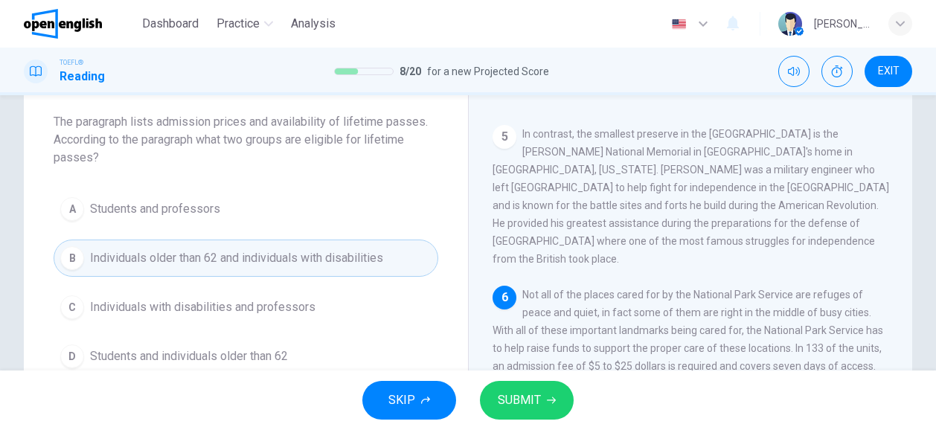
click at [524, 400] on span "SUBMIT" at bounding box center [519, 400] width 43 height 21
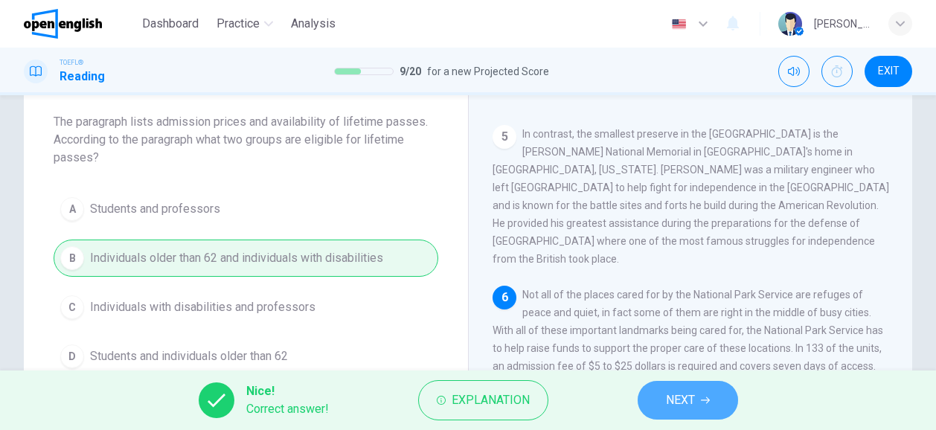
click at [718, 407] on button "NEXT" at bounding box center [688, 400] width 100 height 39
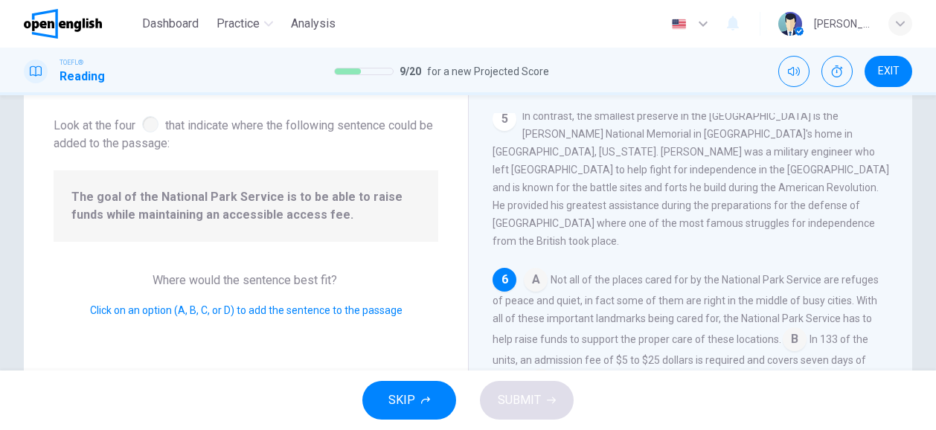
scroll to position [579, 0]
drag, startPoint x: 179, startPoint y: 123, endPoint x: 265, endPoint y: 129, distance: 85.8
click at [265, 129] on span "Look at the four that indicate where the following sentence could be added to t…" at bounding box center [246, 132] width 385 height 39
drag, startPoint x: 304, startPoint y: 194, endPoint x: 329, endPoint y: 224, distance: 39.1
click at [329, 224] on div "The goal of the National Park Service is to be able to raise funds while mainta…" at bounding box center [246, 205] width 385 height 71
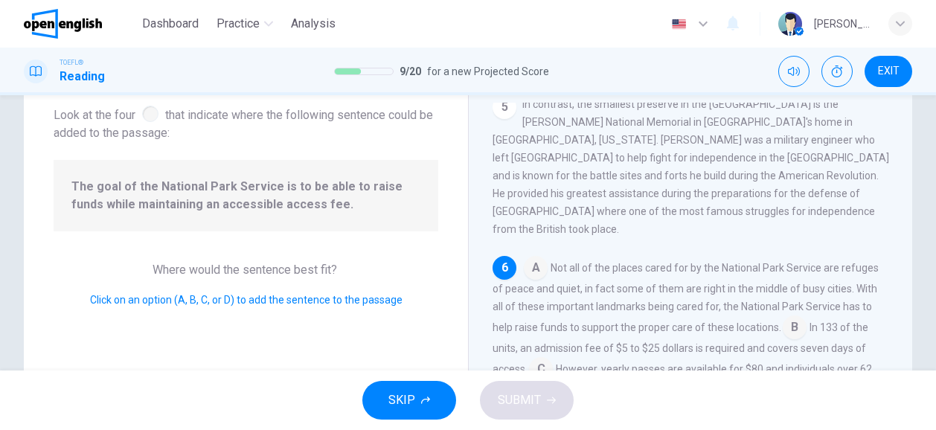
scroll to position [92, 0]
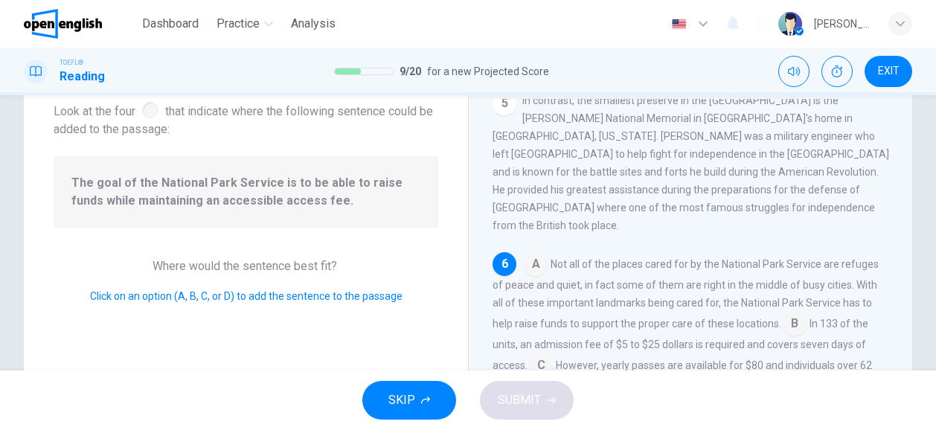
click at [787, 313] on input at bounding box center [795, 325] width 24 height 24
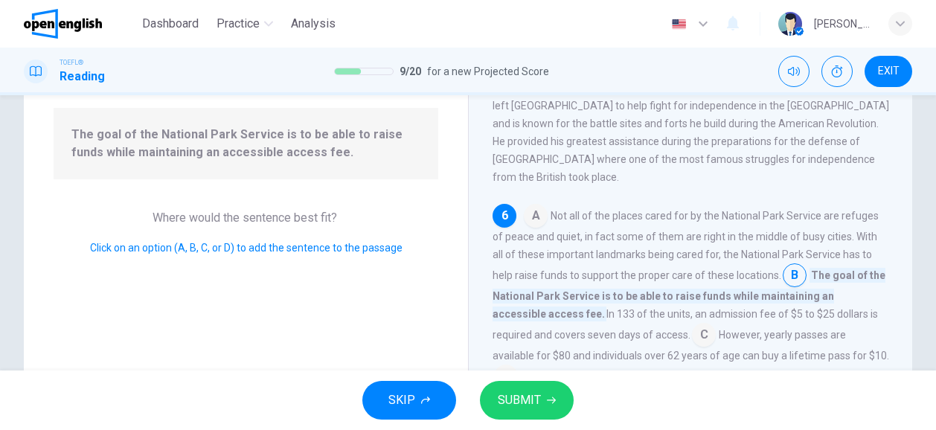
scroll to position [138, 0]
drag, startPoint x: 742, startPoint y: 283, endPoint x: 539, endPoint y: 393, distance: 231.1
click at [539, 393] on div "Dashboard Practice Analysis English ** ​ Nathália L. TOEFL® Reading 9 / 20 for …" at bounding box center [468, 215] width 936 height 430
click at [520, 394] on span "SUBMIT" at bounding box center [519, 400] width 43 height 21
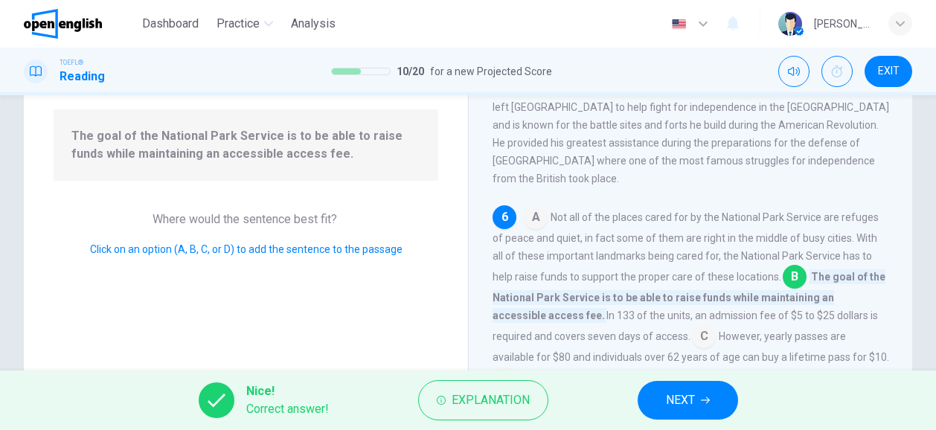
click at [671, 403] on span "NEXT" at bounding box center [680, 400] width 29 height 21
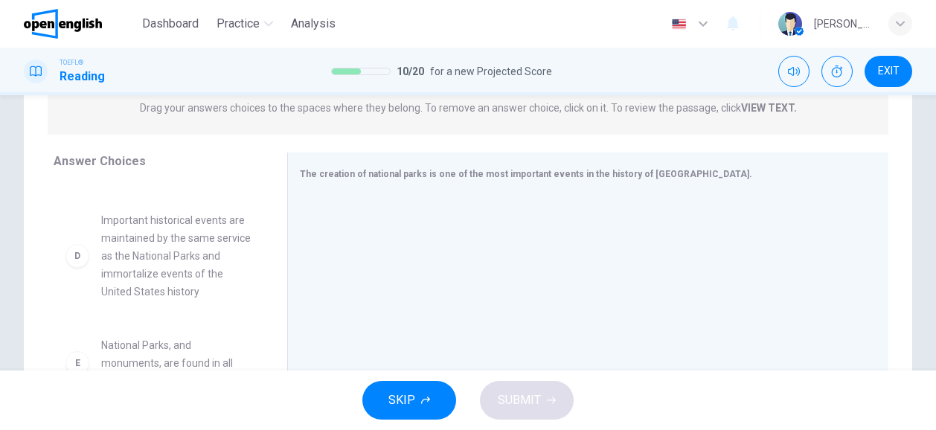
scroll to position [0, 0]
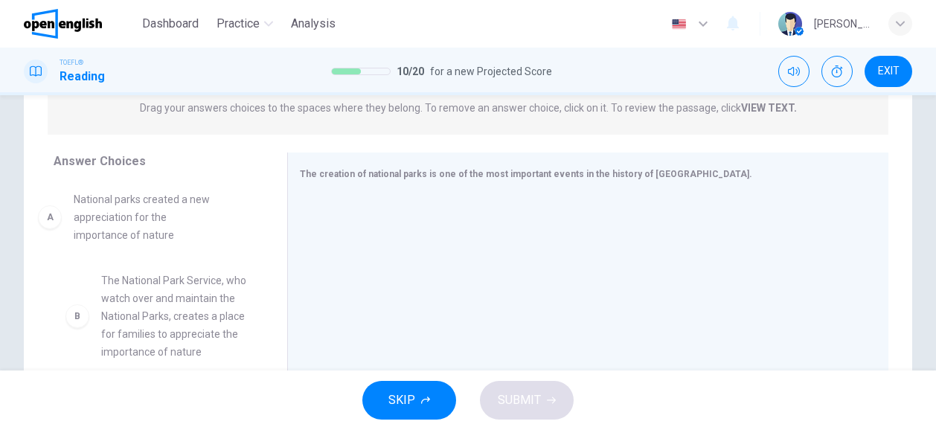
drag, startPoint x: 156, startPoint y: 233, endPoint x: 165, endPoint y: 220, distance: 15.9
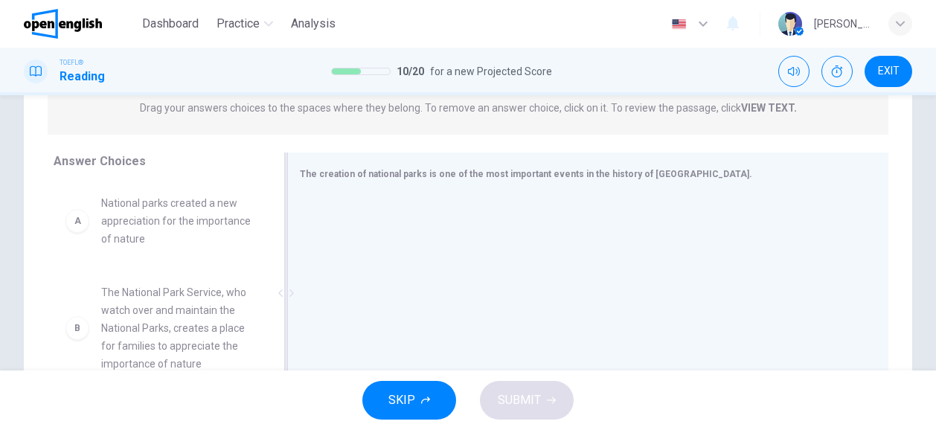
drag, startPoint x: 578, startPoint y: 178, endPoint x: 651, endPoint y: 170, distance: 73.3
click at [651, 170] on span "The creation of national parks is one of the most important events in the histo…" at bounding box center [526, 174] width 453 height 10
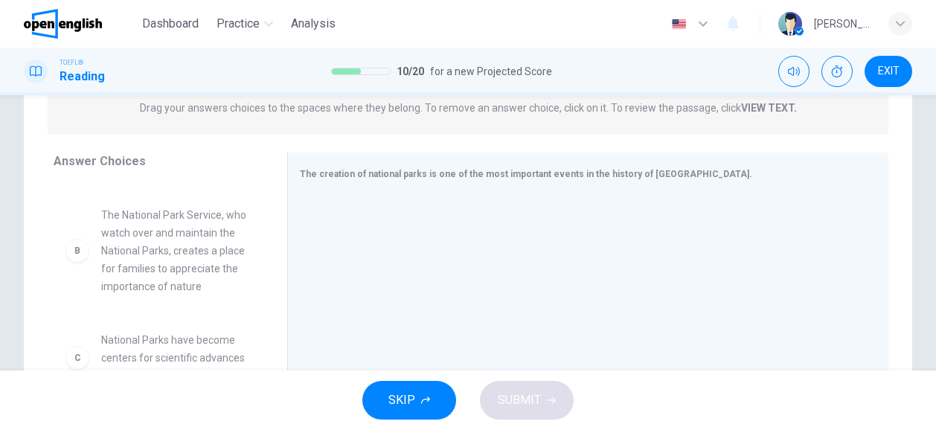
scroll to position [79, 0]
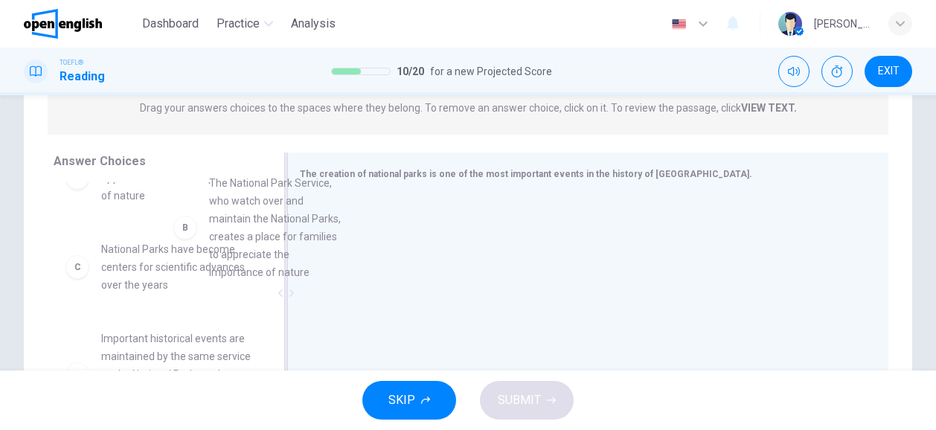
drag, startPoint x: 170, startPoint y: 278, endPoint x: 360, endPoint y: 214, distance: 201.0
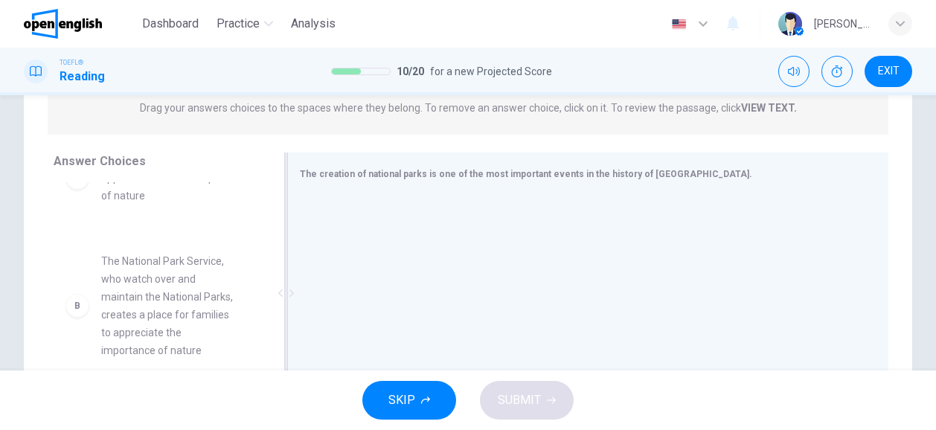
scroll to position [42, 0]
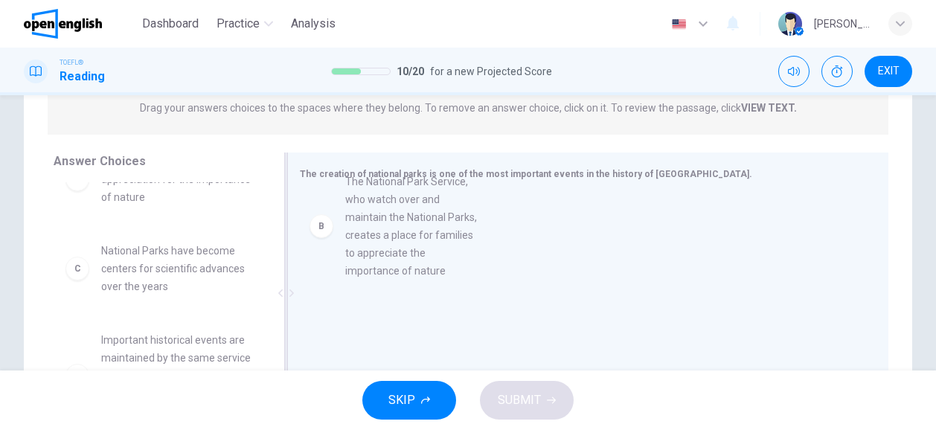
drag, startPoint x: 159, startPoint y: 321, endPoint x: 429, endPoint y: 240, distance: 282.1
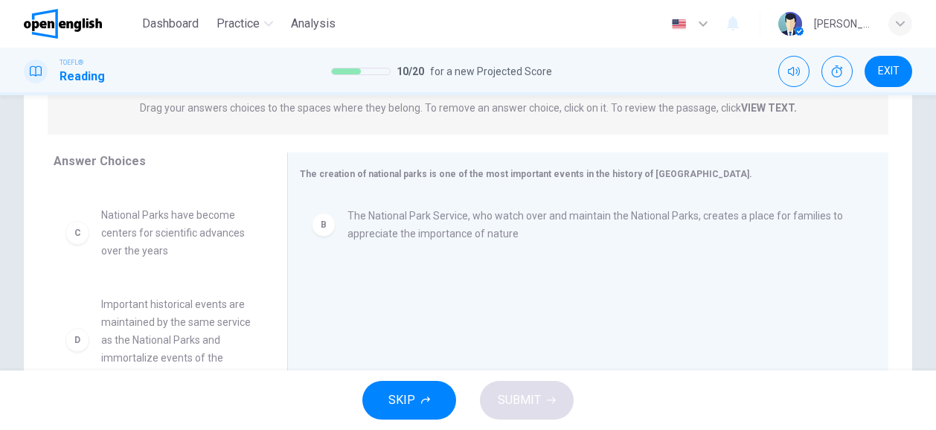
scroll to position [0, 0]
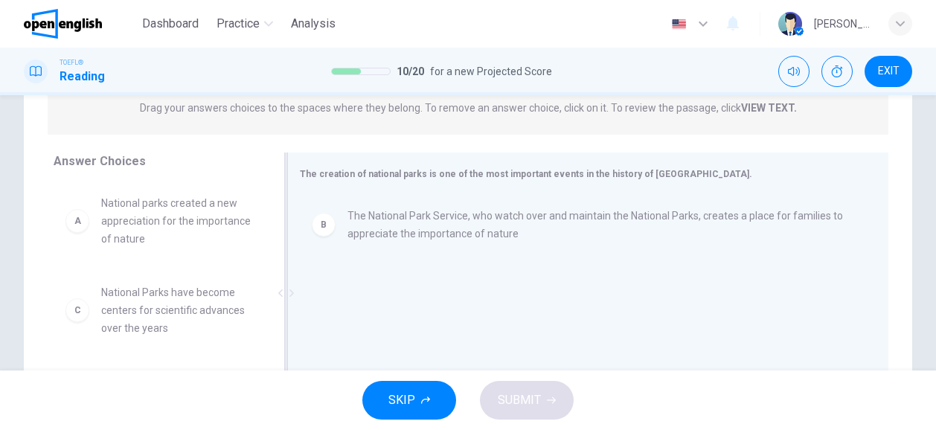
click at [604, 289] on div "B The National Park Service, who watch over and maintain the National Parks, cr…" at bounding box center [582, 294] width 565 height 199
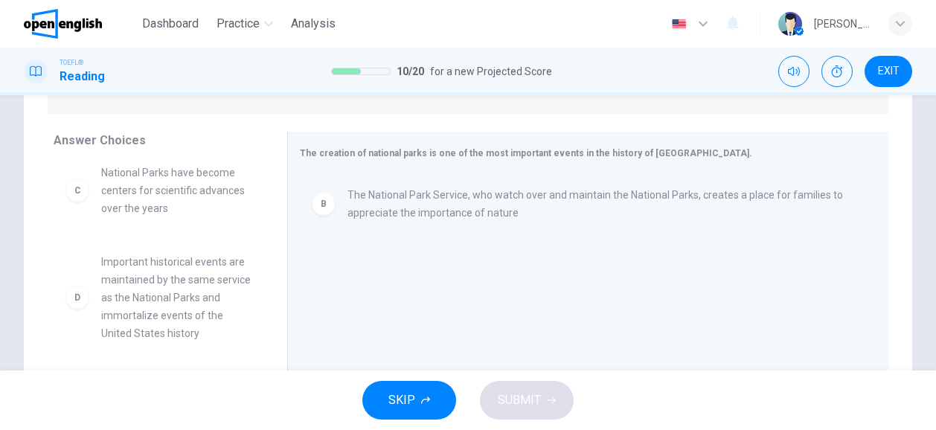
scroll to position [103, 0]
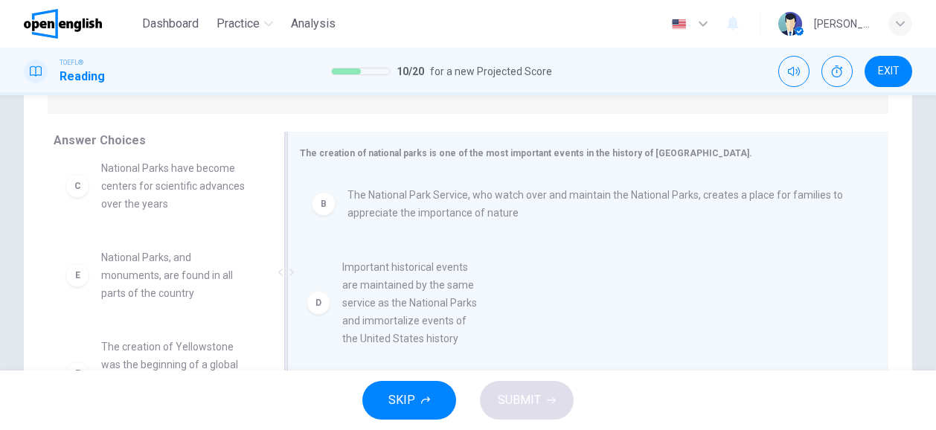
drag, startPoint x: 166, startPoint y: 315, endPoint x: 433, endPoint y: 312, distance: 267.2
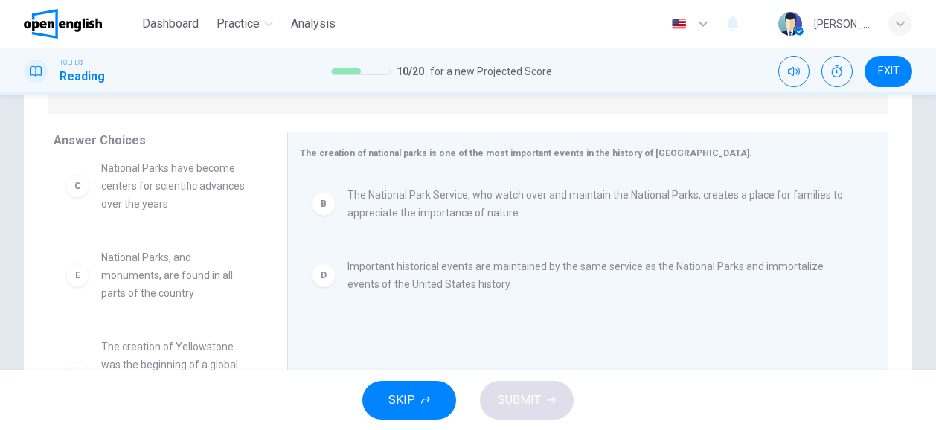
scroll to position [134, 0]
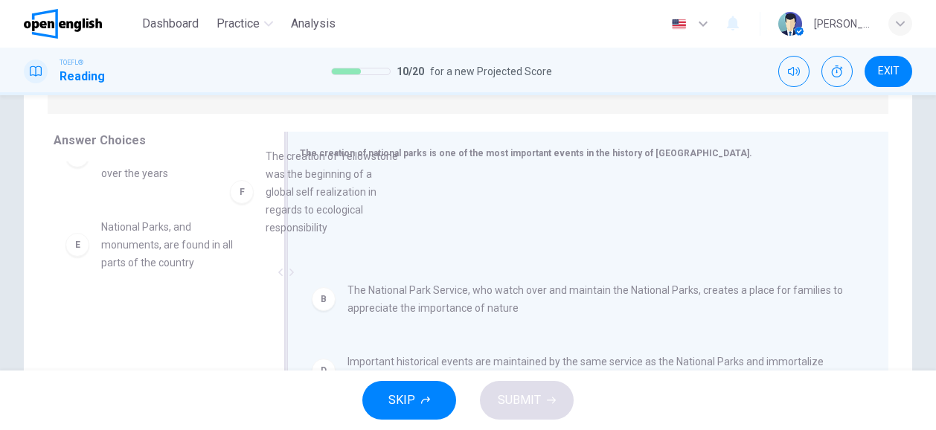
drag, startPoint x: 176, startPoint y: 353, endPoint x: 368, endPoint y: 191, distance: 250.4
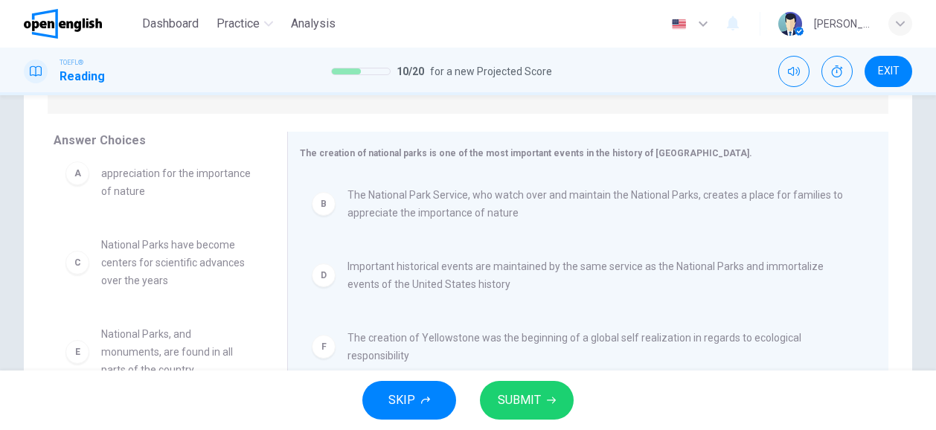
scroll to position [27, 0]
drag, startPoint x: 258, startPoint y: 276, endPoint x: 258, endPoint y: 239, distance: 37.2
click at [258, 239] on div "A National parks created a new appreciation for the importance of nature C Nati…" at bounding box center [165, 276] width 222 height 229
drag, startPoint x: 258, startPoint y: 239, endPoint x: 260, endPoint y: 220, distance: 19.4
click at [260, 220] on div "A National parks created a new appreciation for the importance of nature C Nati…" at bounding box center [165, 276] width 222 height 229
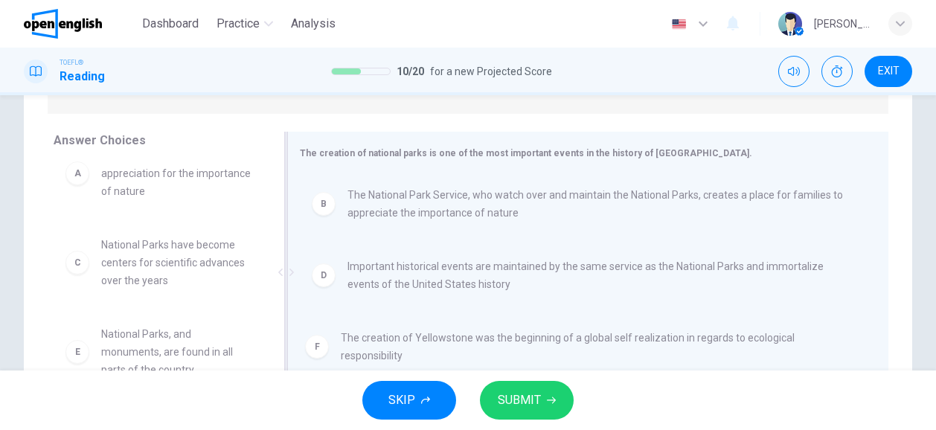
scroll to position [1, 0]
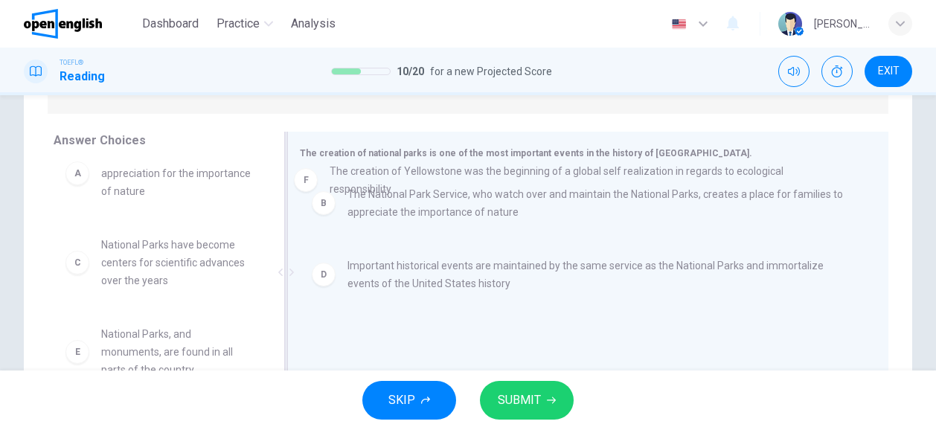
drag, startPoint x: 348, startPoint y: 355, endPoint x: 336, endPoint y: 162, distance: 193.1
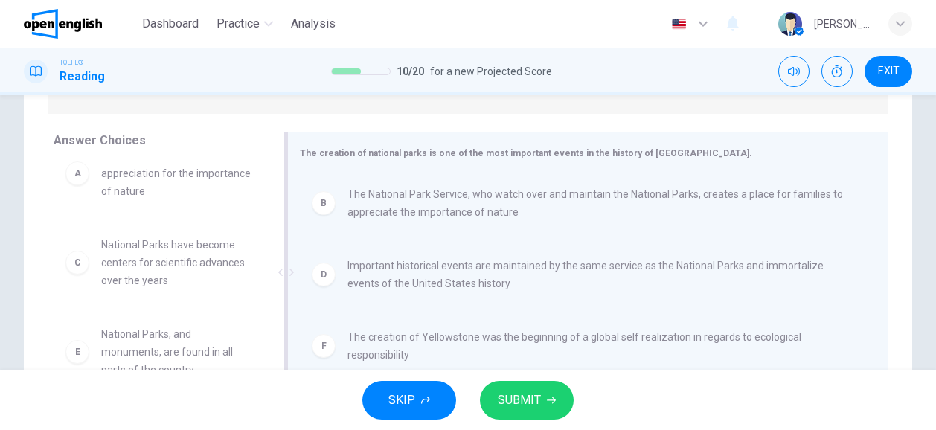
scroll to position [0, 0]
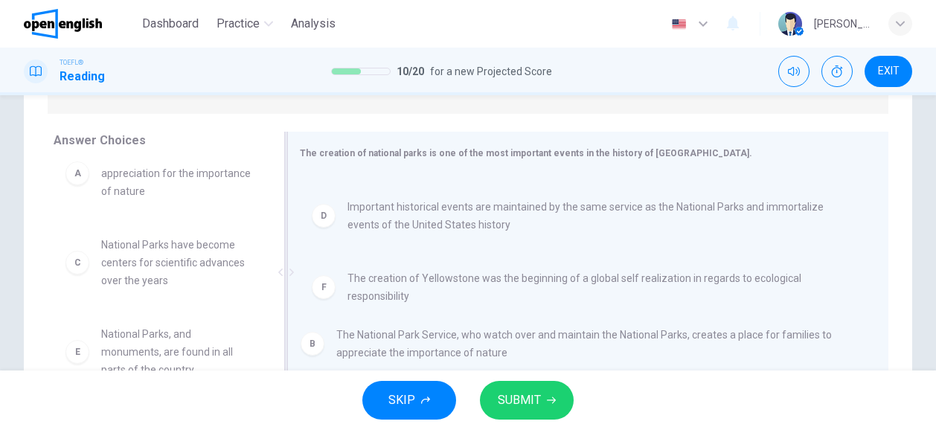
drag, startPoint x: 339, startPoint y: 200, endPoint x: 333, endPoint y: 331, distance: 131.1
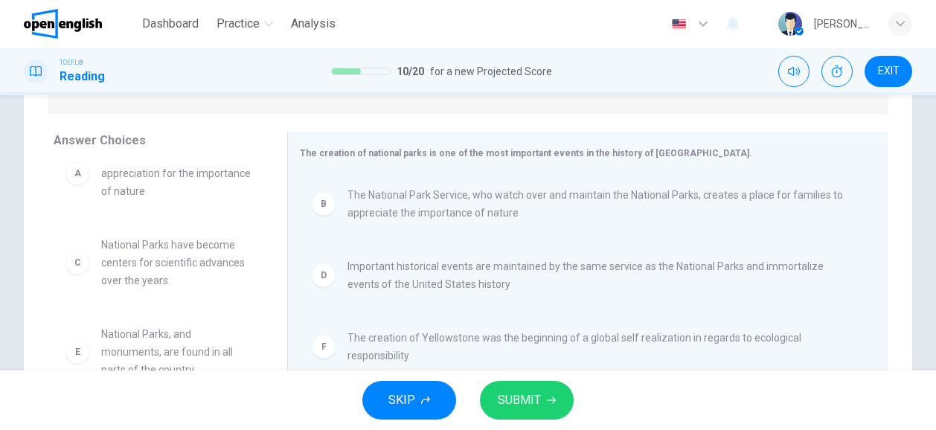
scroll to position [1, 0]
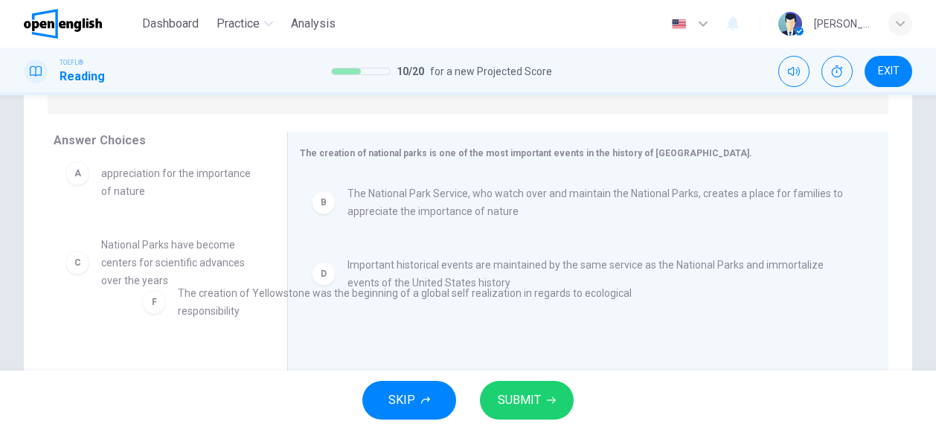
drag, startPoint x: 346, startPoint y: 338, endPoint x: 173, endPoint y: 288, distance: 180.5
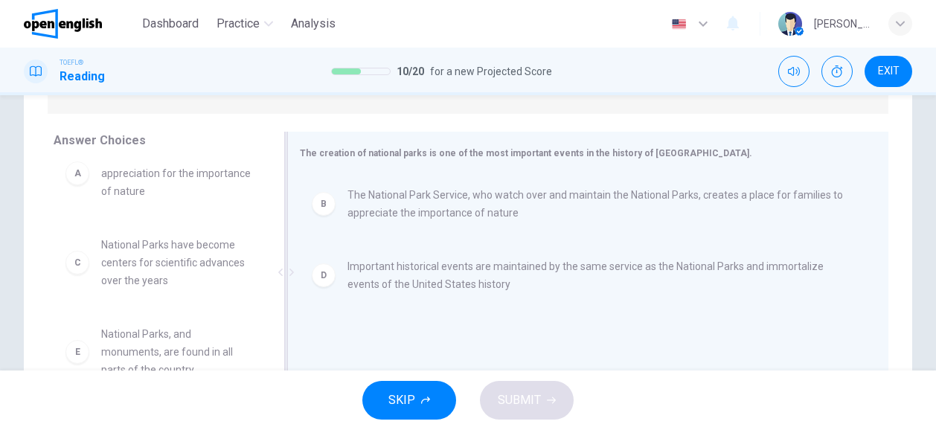
scroll to position [0, 0]
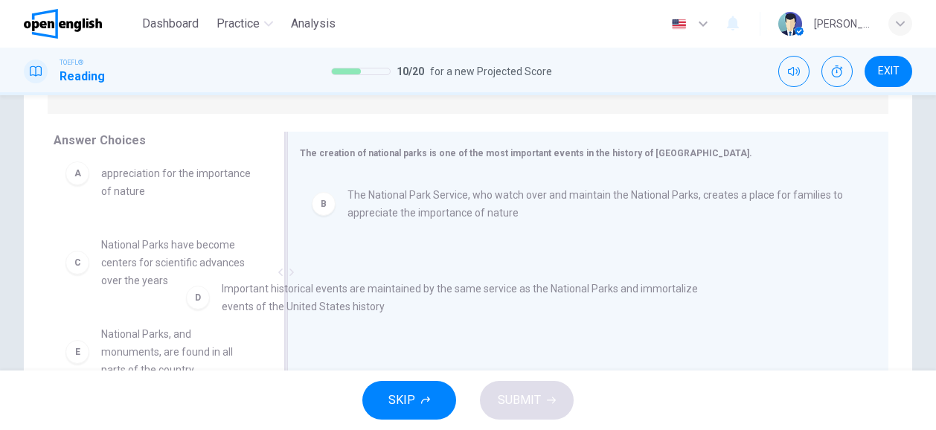
drag, startPoint x: 325, startPoint y: 282, endPoint x: 178, endPoint y: 304, distance: 148.2
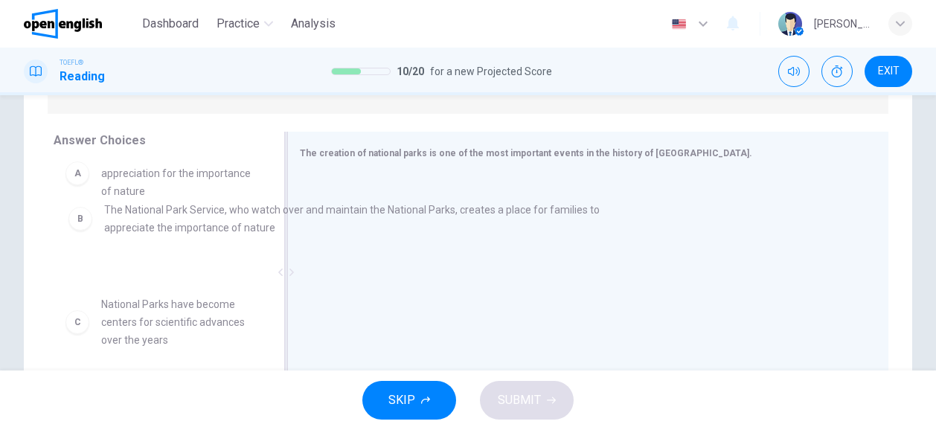
scroll to position [19, 0]
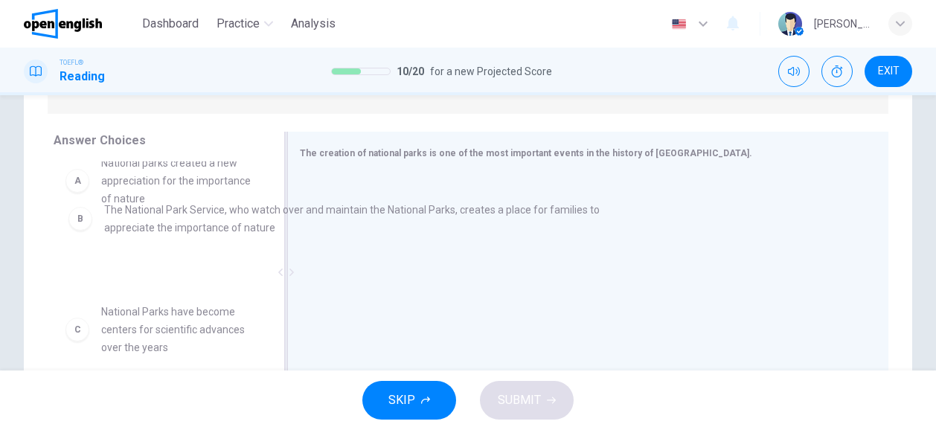
drag, startPoint x: 377, startPoint y: 220, endPoint x: 127, endPoint y: 234, distance: 250.5
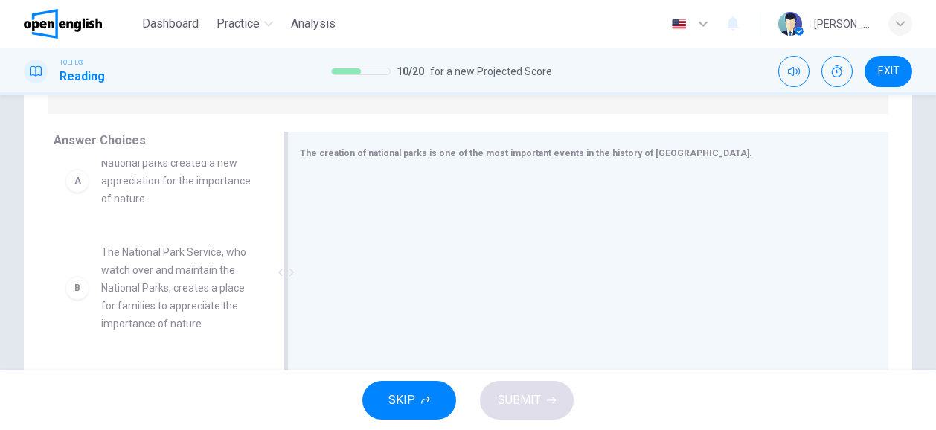
click at [266, 229] on div "A National parks created a new appreciation for the importance of nature B The …" at bounding box center [165, 276] width 222 height 229
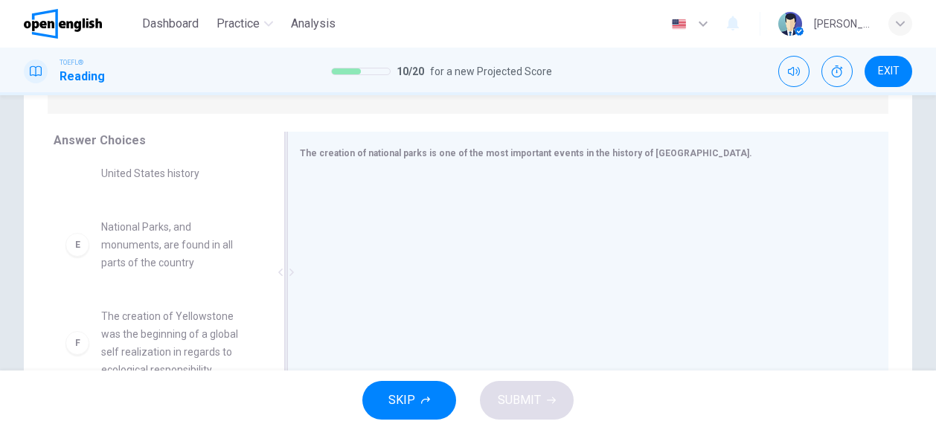
scroll to position [402, 0]
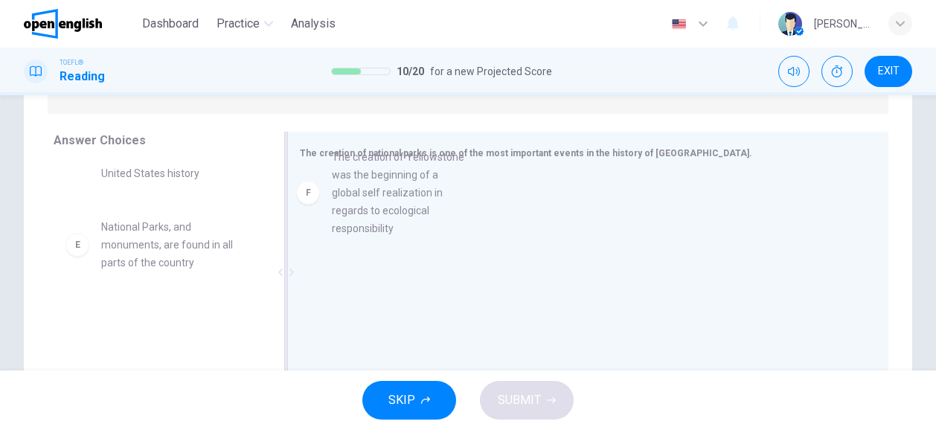
drag, startPoint x: 159, startPoint y: 356, endPoint x: 415, endPoint y: 187, distance: 306.8
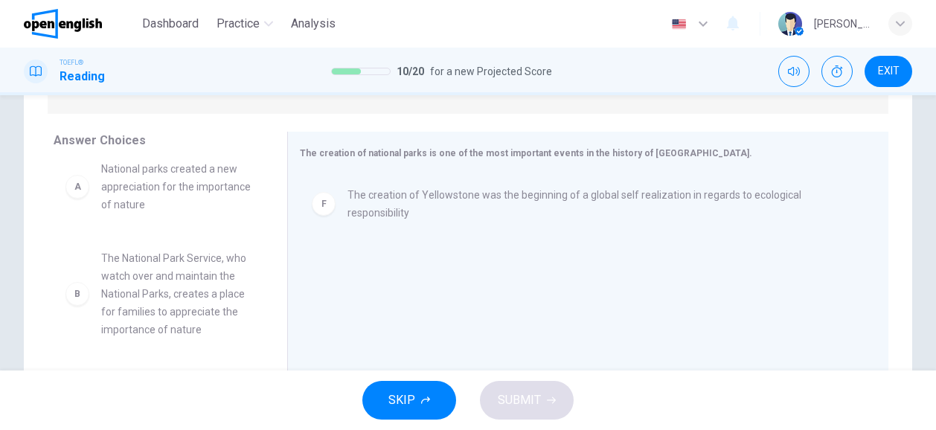
scroll to position [0, 0]
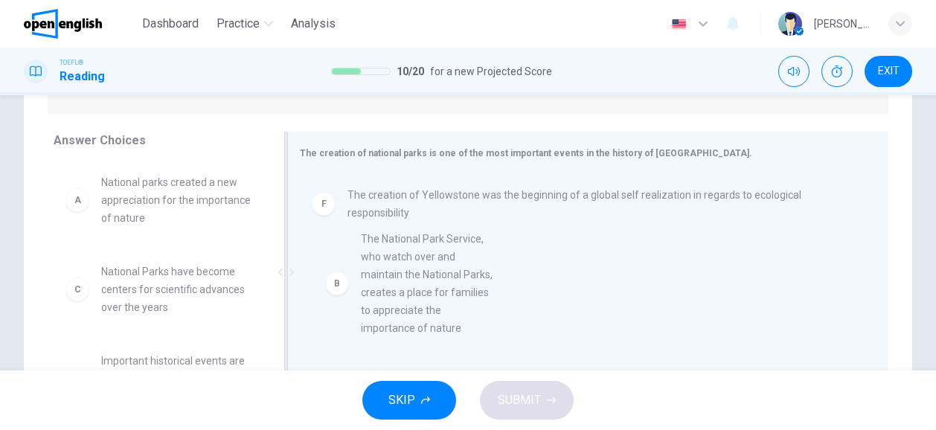
drag, startPoint x: 121, startPoint y: 327, endPoint x: 396, endPoint y: 293, distance: 277.5
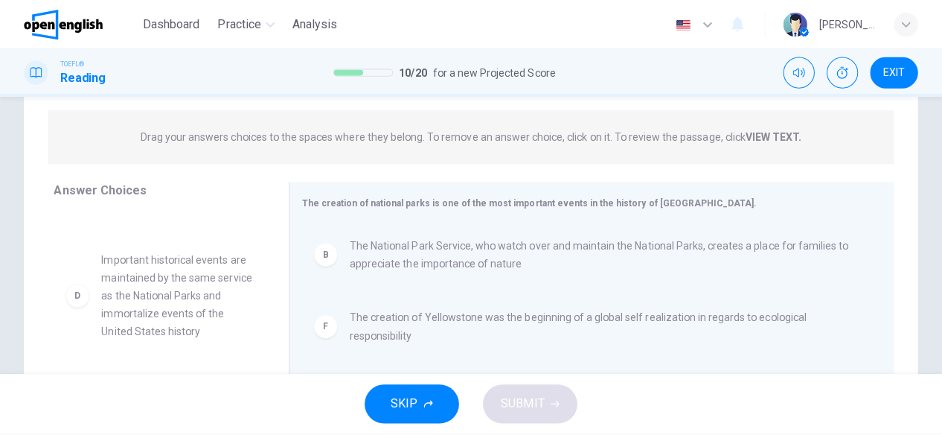
scroll to position [186, 0]
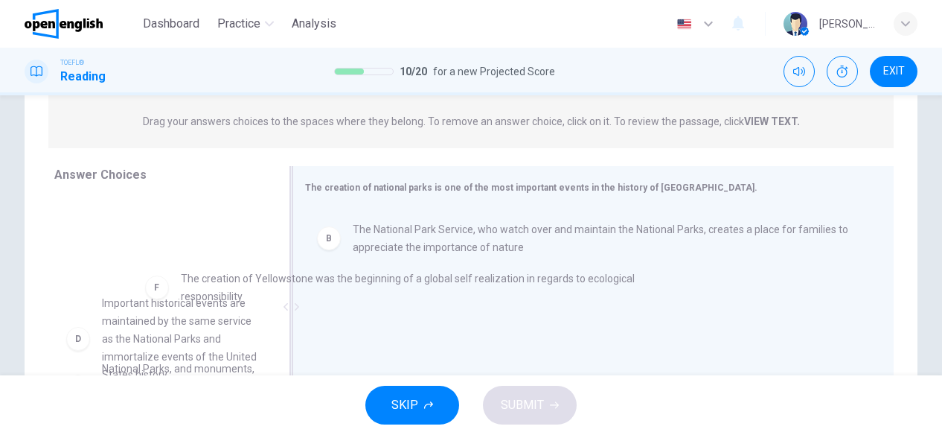
drag, startPoint x: 447, startPoint y: 303, endPoint x: 74, endPoint y: 271, distance: 374.3
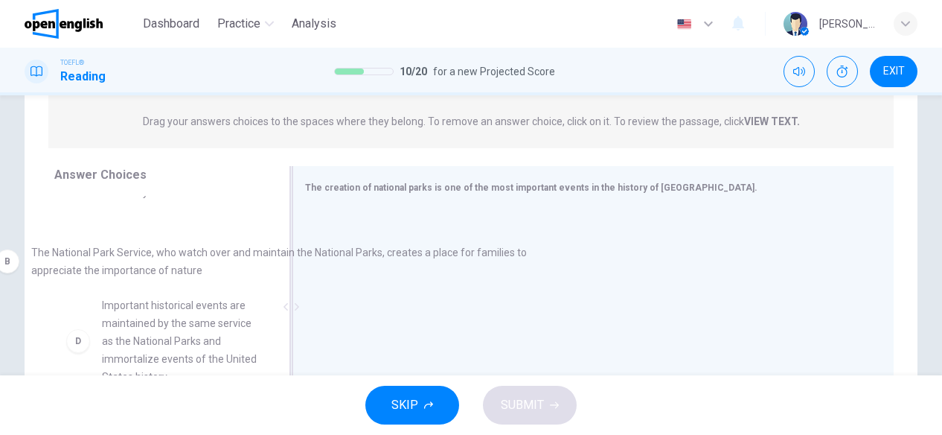
drag, startPoint x: 448, startPoint y: 237, endPoint x: 129, endPoint y: 260, distance: 320.1
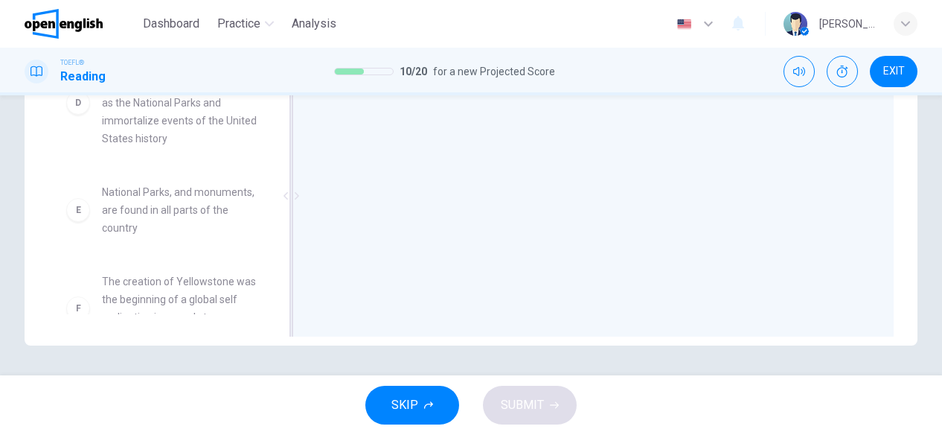
scroll to position [402, 0]
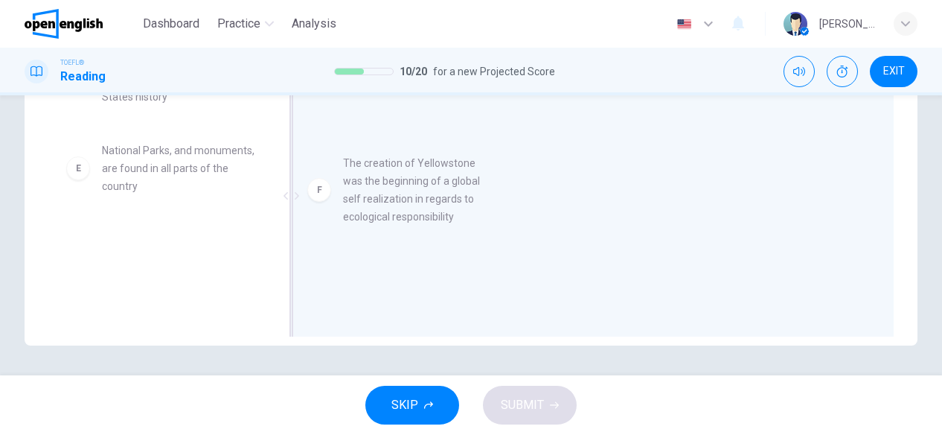
drag, startPoint x: 194, startPoint y: 276, endPoint x: 450, endPoint y: 191, distance: 269.7
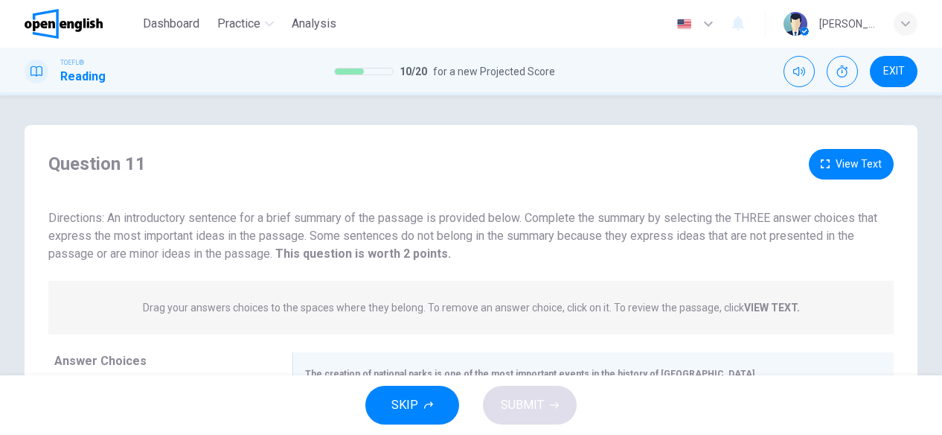
scroll to position [223, 0]
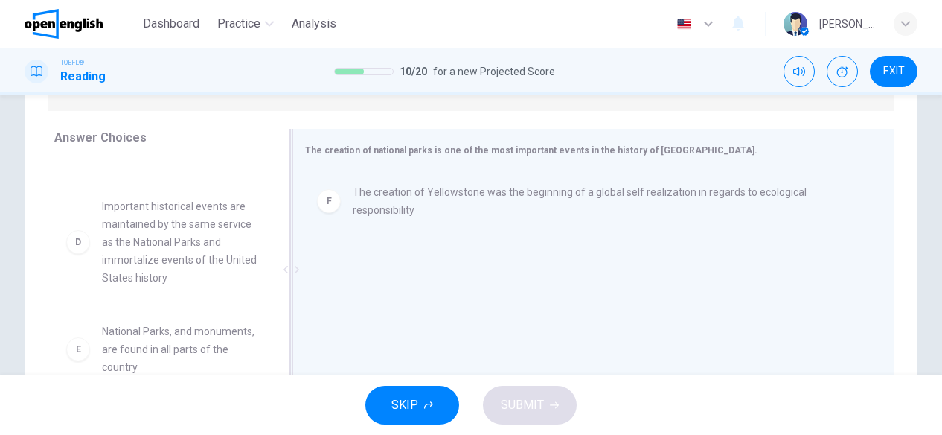
drag, startPoint x: 446, startPoint y: 148, endPoint x: 534, endPoint y: 156, distance: 88.1
click at [533, 155] on span "The creation of national parks is one of the most important events in the histo…" at bounding box center [531, 150] width 453 height 10
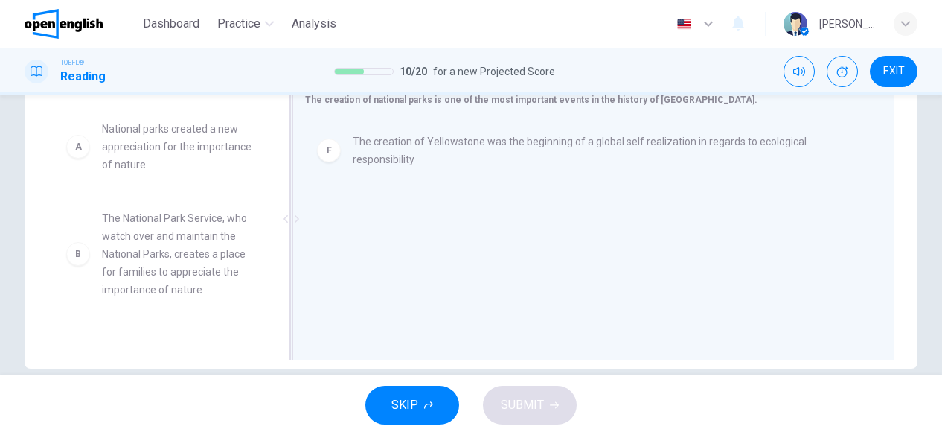
scroll to position [297, 0]
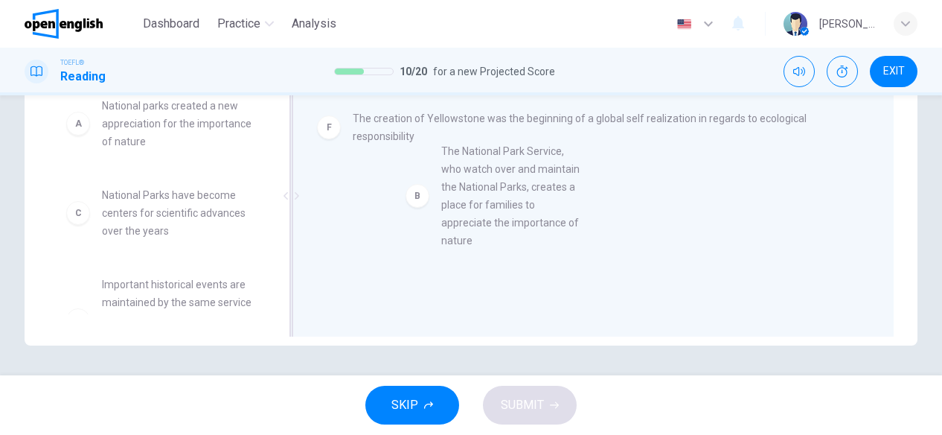
drag, startPoint x: 153, startPoint y: 249, endPoint x: 498, endPoint y: 205, distance: 347.3
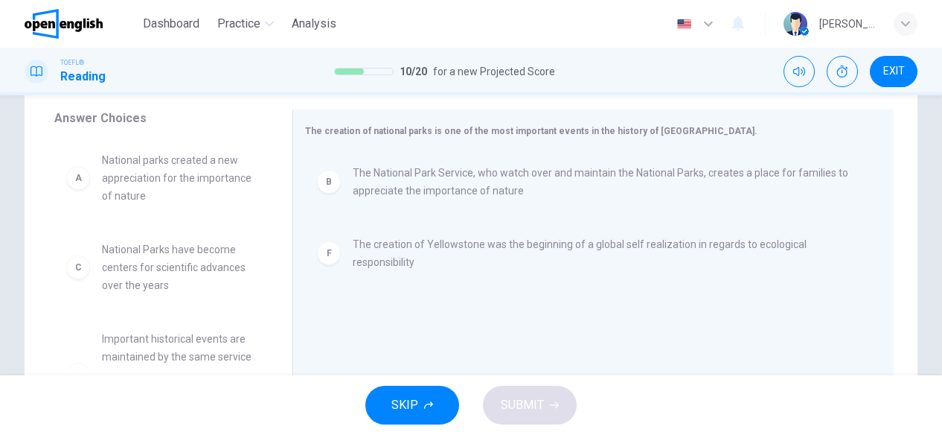
scroll to position [223, 0]
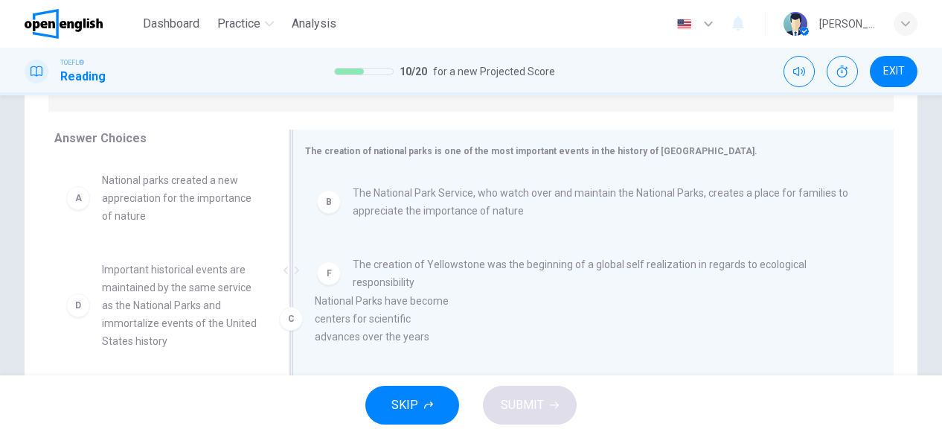
drag, startPoint x: 156, startPoint y: 298, endPoint x: 375, endPoint y: 334, distance: 221.7
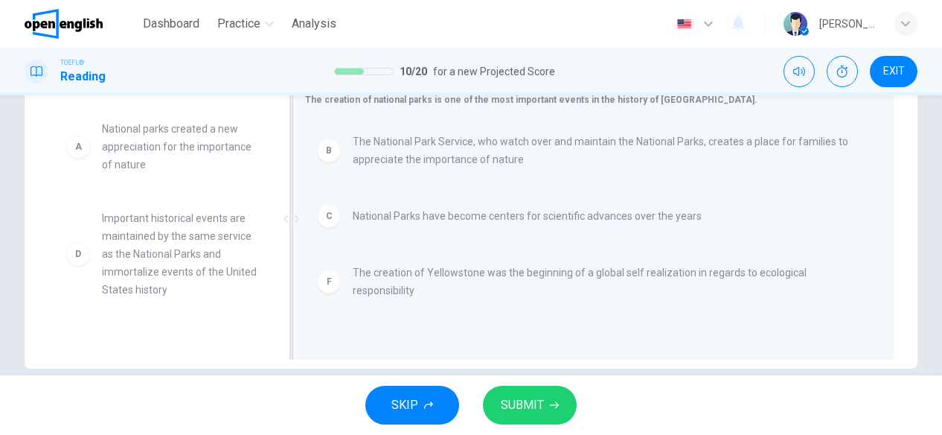
scroll to position [297, 0]
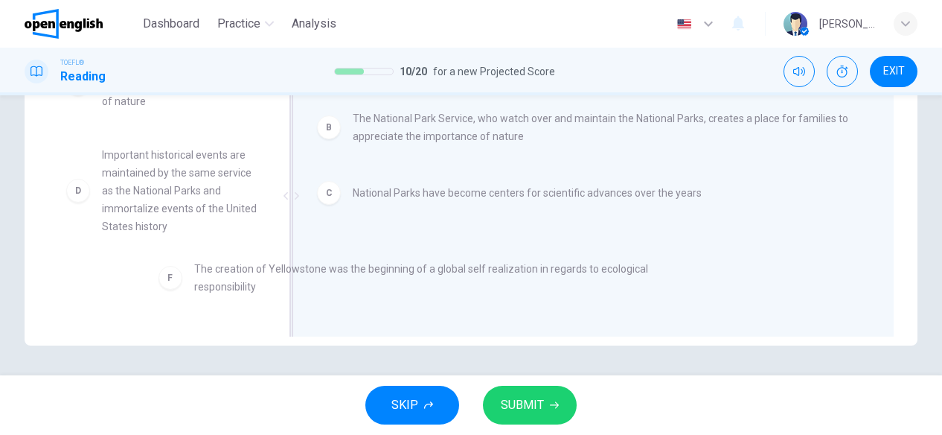
drag, startPoint x: 339, startPoint y: 269, endPoint x: 180, endPoint y: 289, distance: 160.5
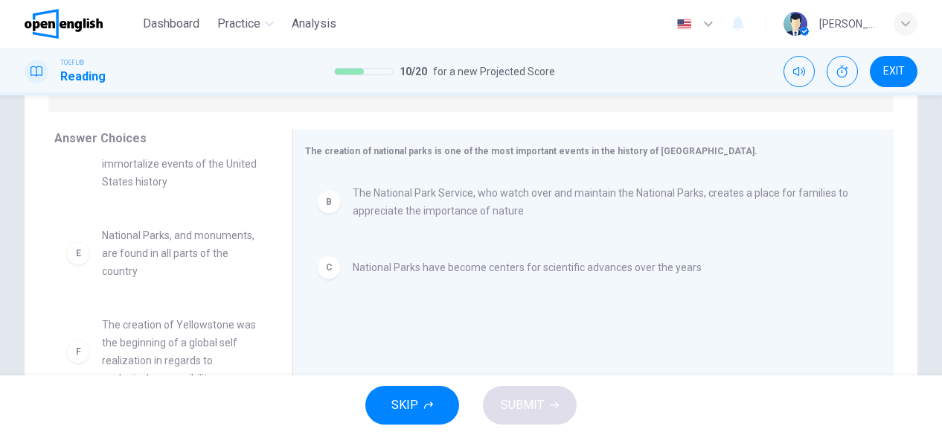
scroll to position [170, 0]
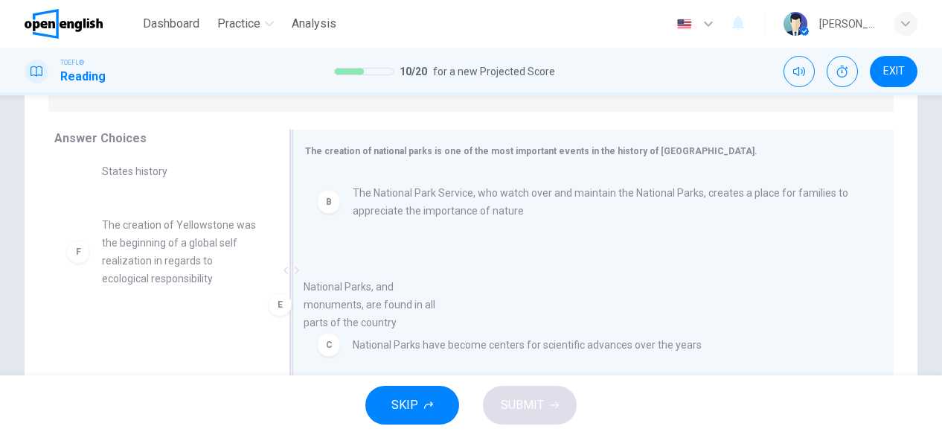
drag, startPoint x: 183, startPoint y: 261, endPoint x: 392, endPoint y: 325, distance: 218.0
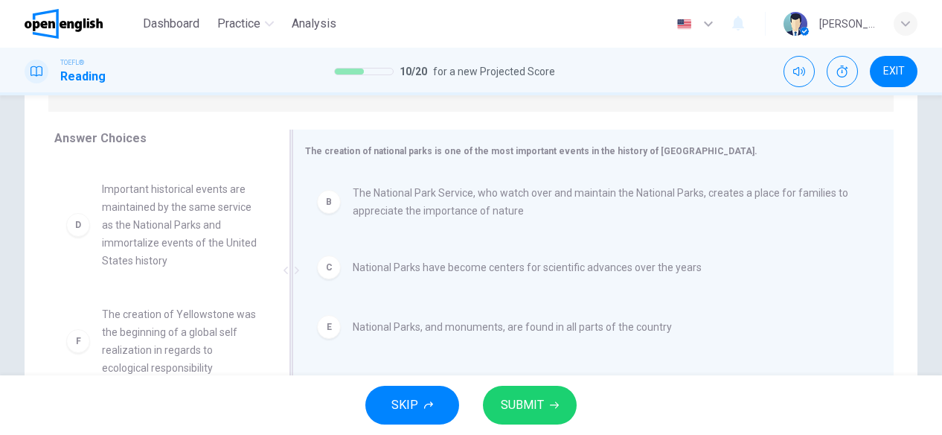
scroll to position [80, 0]
click at [386, 286] on div "C National Parks have become centers for scientific advances over the years" at bounding box center [587, 267] width 565 height 48
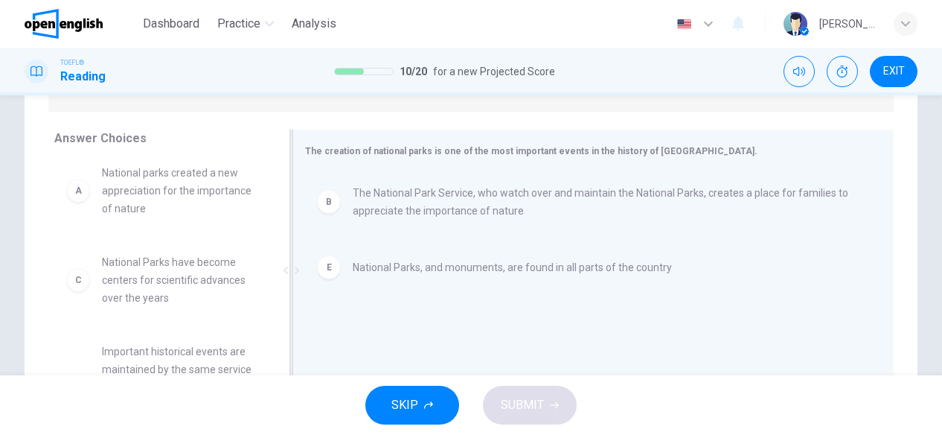
scroll to position [0, 0]
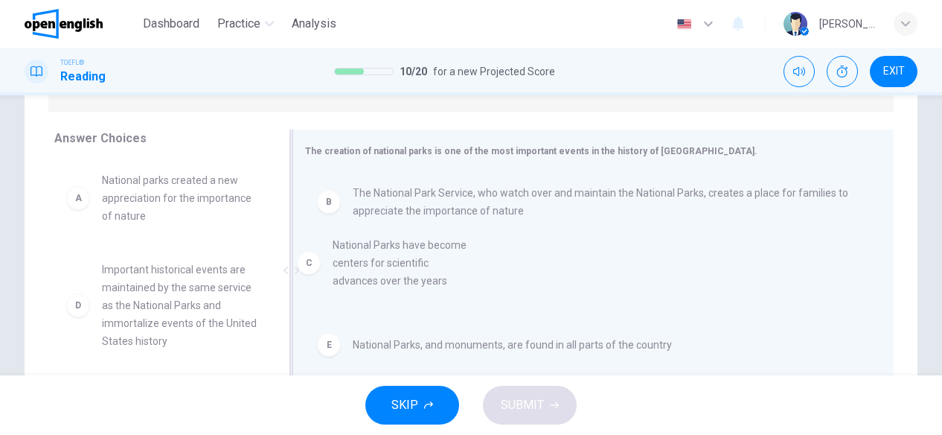
drag, startPoint x: 167, startPoint y: 304, endPoint x: 406, endPoint y: 279, distance: 240.3
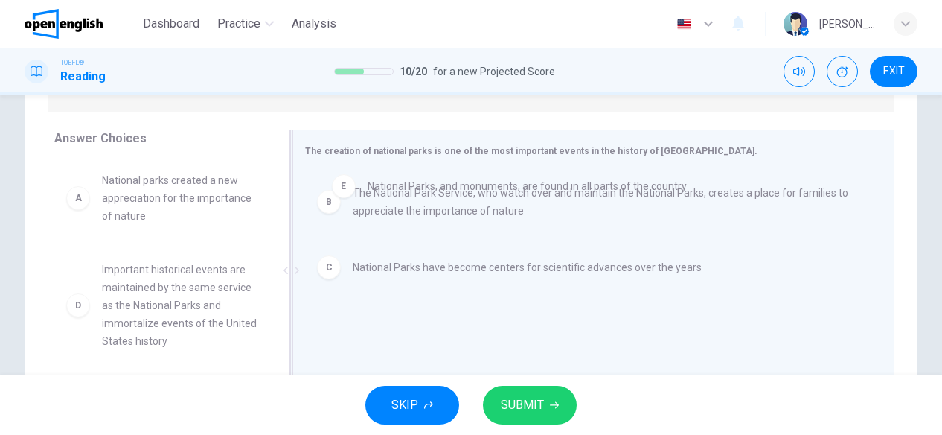
drag, startPoint x: 342, startPoint y: 327, endPoint x: 373, endPoint y: 177, distance: 152.7
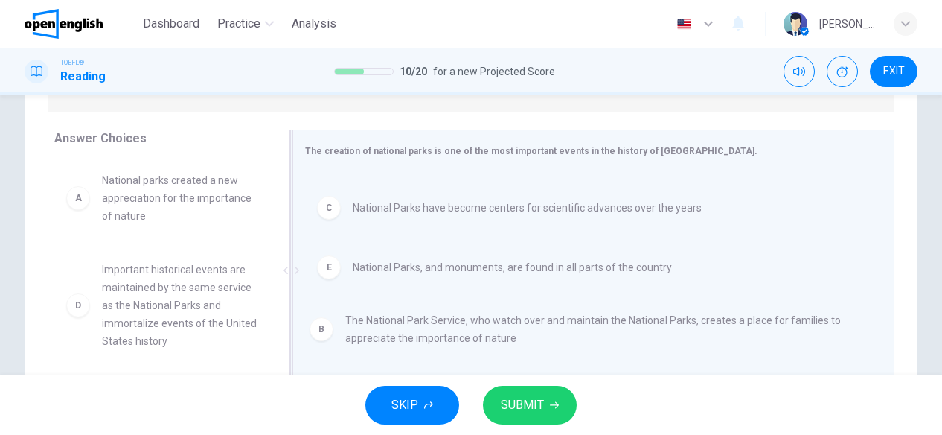
drag, startPoint x: 368, startPoint y: 201, endPoint x: 366, endPoint y: 325, distance: 123.6
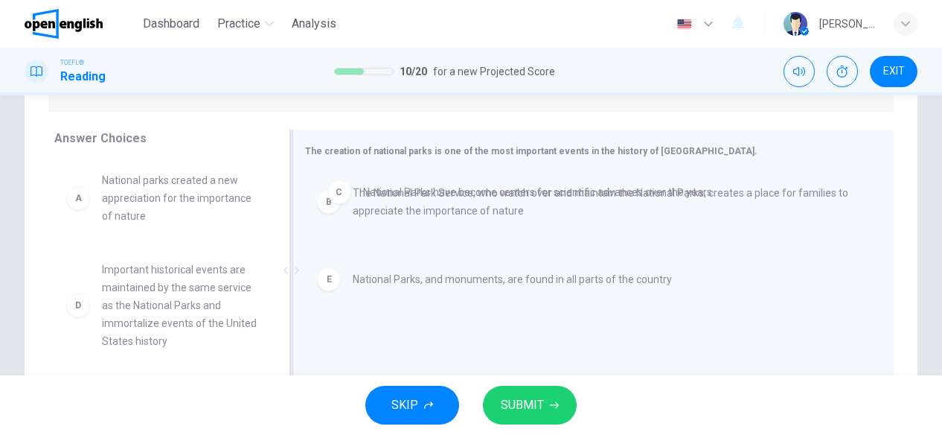
drag, startPoint x: 362, startPoint y: 272, endPoint x: 389, endPoint y: 175, distance: 100.9
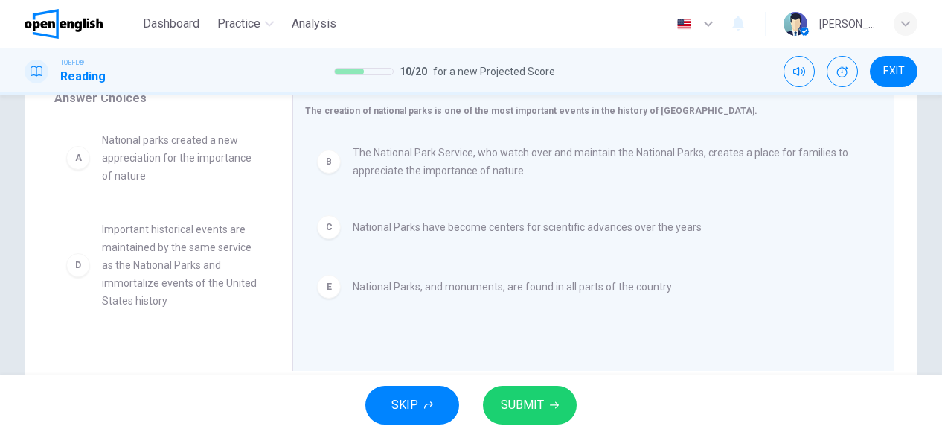
scroll to position [297, 0]
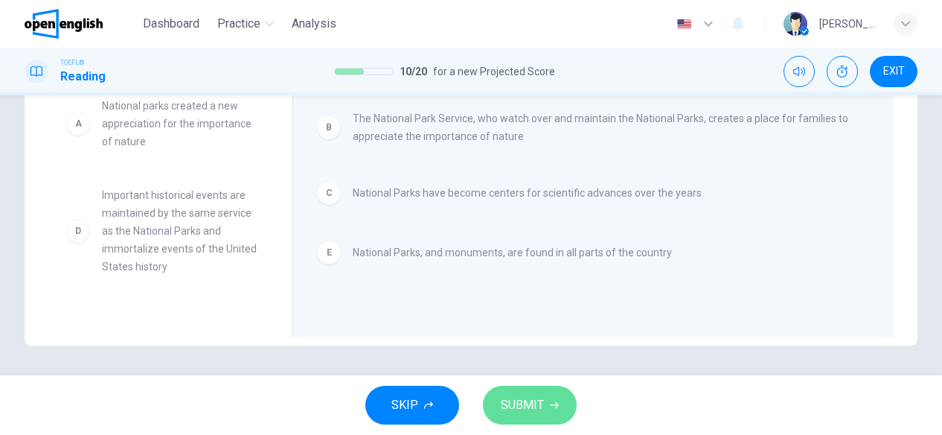
click at [552, 399] on button "SUBMIT" at bounding box center [530, 405] width 94 height 39
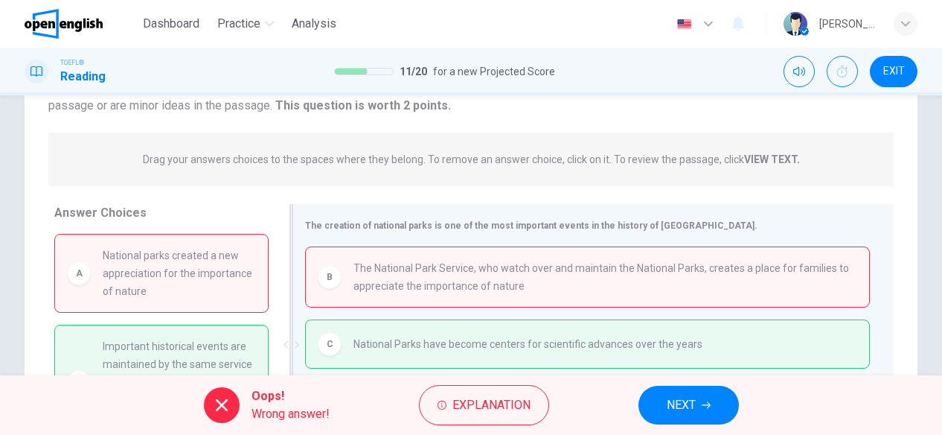
scroll to position [223, 0]
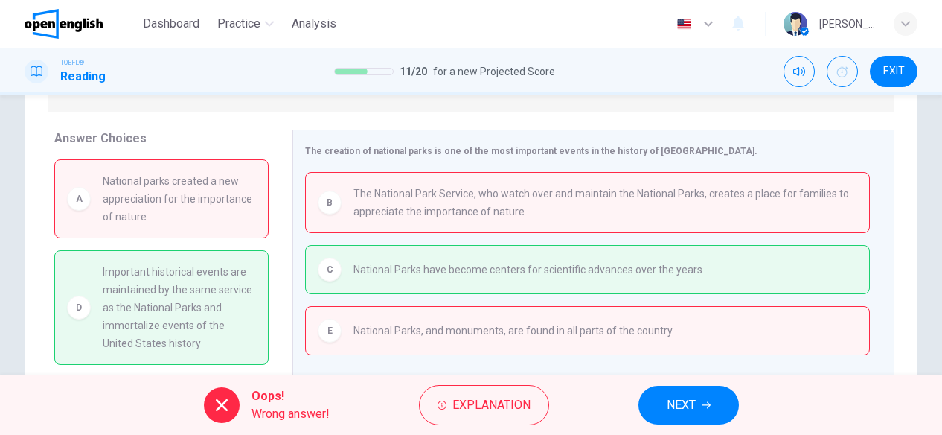
drag, startPoint x: 195, startPoint y: 273, endPoint x: 222, endPoint y: 297, distance: 35.9
click at [222, 297] on span "Important historical events are maintained by the same service as the National …" at bounding box center [179, 307] width 153 height 89
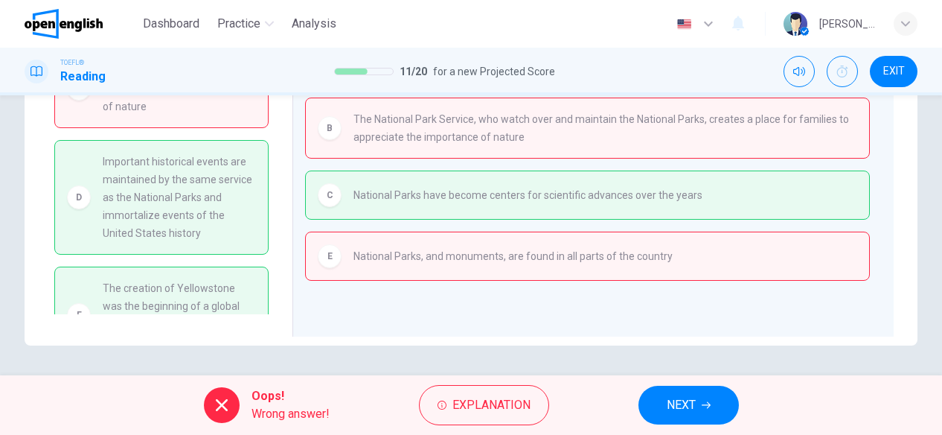
scroll to position [83, 0]
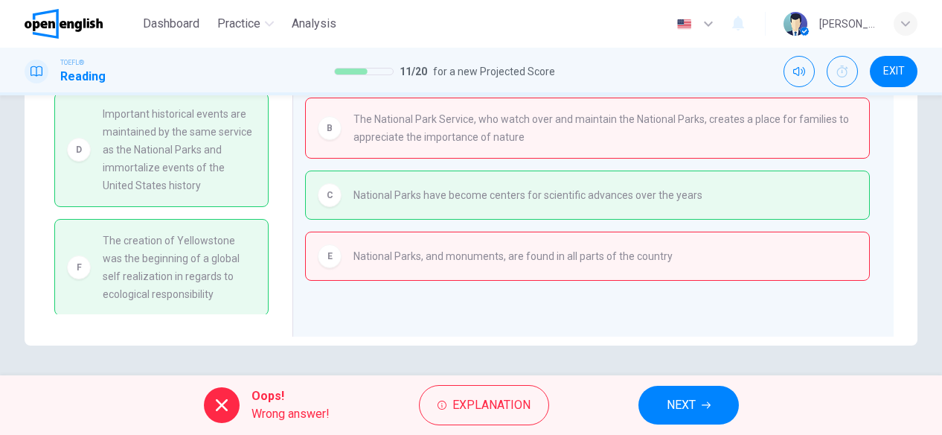
drag, startPoint x: 159, startPoint y: 250, endPoint x: 213, endPoint y: 258, distance: 54.2
click at [206, 260] on span "The creation of Yellowstone was the beginning of a global self realization in r…" at bounding box center [179, 266] width 153 height 71
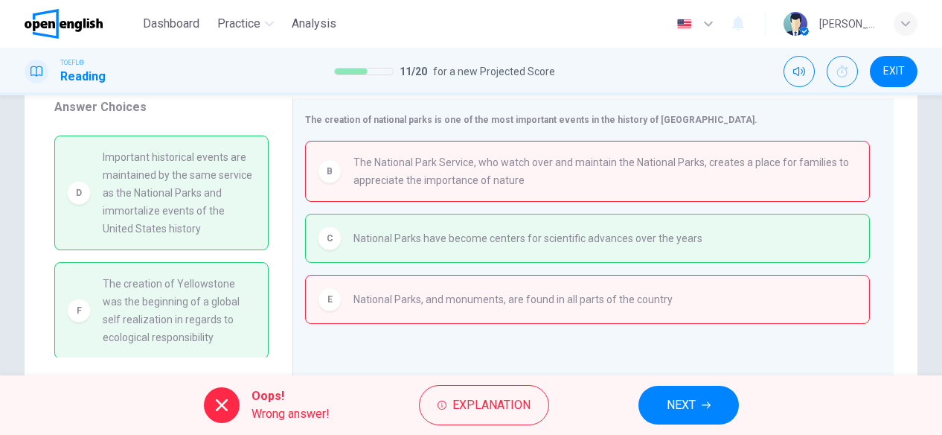
scroll to position [223, 0]
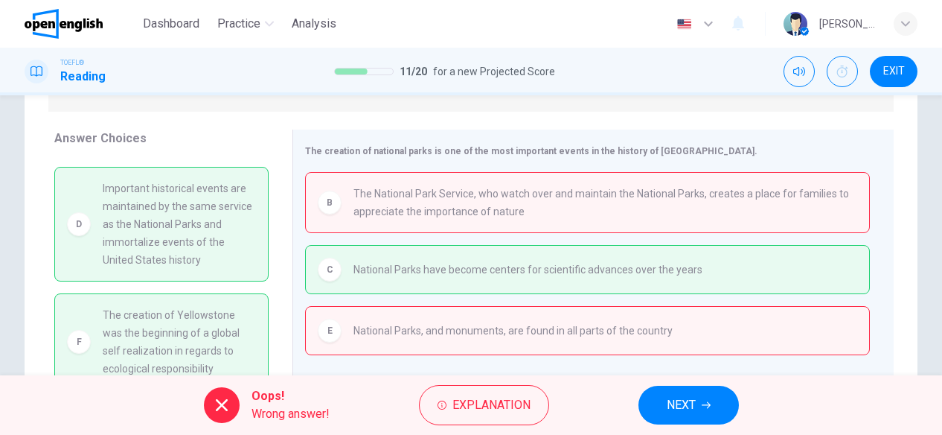
drag, startPoint x: 371, startPoint y: 190, endPoint x: 520, endPoint y: 206, distance: 149.8
click at [520, 206] on span "The National Park Service, who watch over and maintain the National Parks, crea…" at bounding box center [606, 203] width 504 height 36
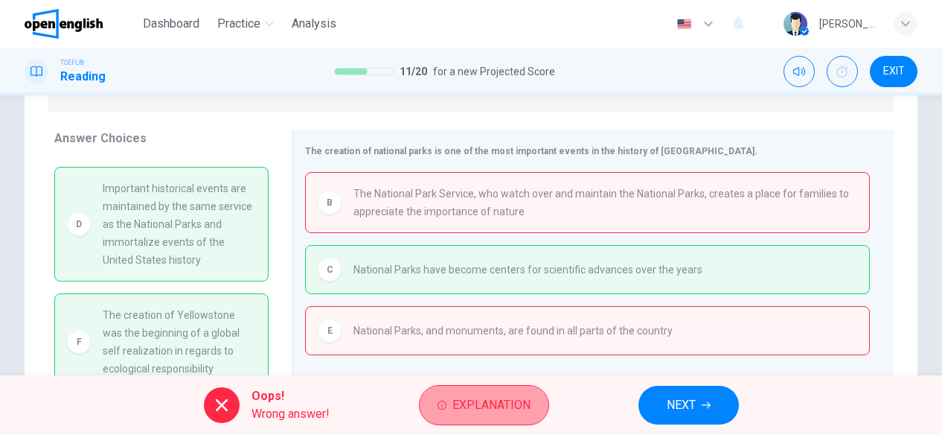
click at [482, 409] on span "Explanation" at bounding box center [492, 404] width 78 height 21
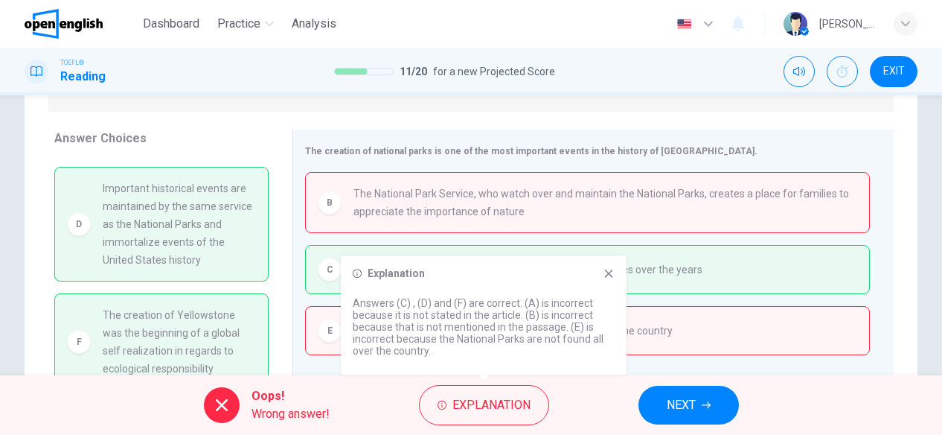
drag, startPoint x: 426, startPoint y: 310, endPoint x: 491, endPoint y: 310, distance: 64.8
click at [483, 316] on p "Answers (C) , (D) and (F) are correct. (A) is incorrect because it is not state…" at bounding box center [484, 327] width 262 height 60
click at [608, 272] on icon at bounding box center [609, 273] width 8 height 8
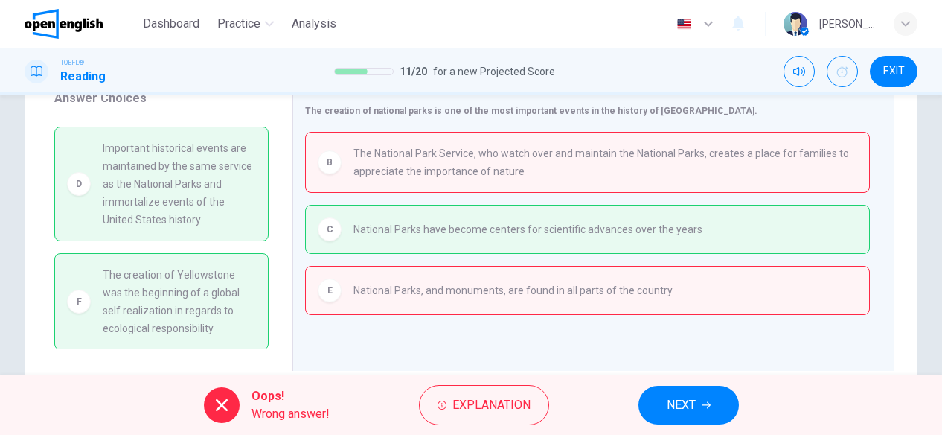
scroll to position [297, 0]
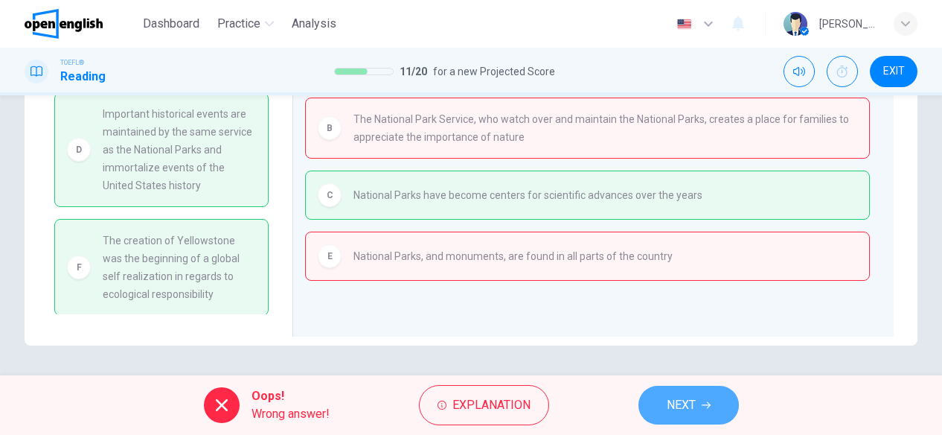
drag, startPoint x: 679, startPoint y: 412, endPoint x: 671, endPoint y: 389, distance: 24.2
click at [671, 389] on button "NEXT" at bounding box center [689, 405] width 100 height 39
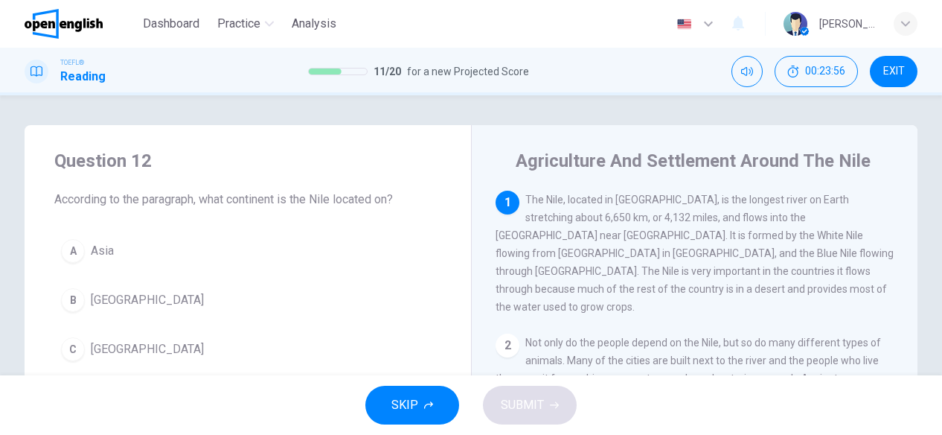
drag, startPoint x: 140, startPoint y: 203, endPoint x: 229, endPoint y: 193, distance: 89.9
click at [225, 193] on span "According to the paragraph, what continent is the Nile located on?" at bounding box center [247, 200] width 387 height 18
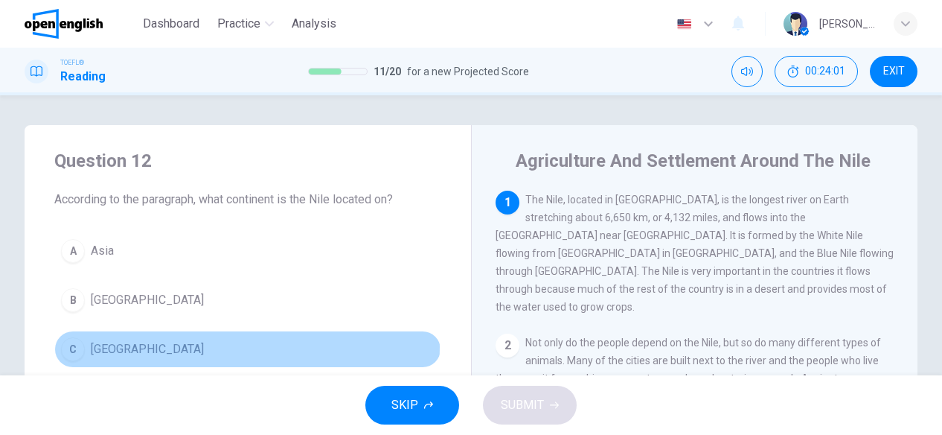
click at [164, 345] on button "C Africa" at bounding box center [247, 348] width 387 height 37
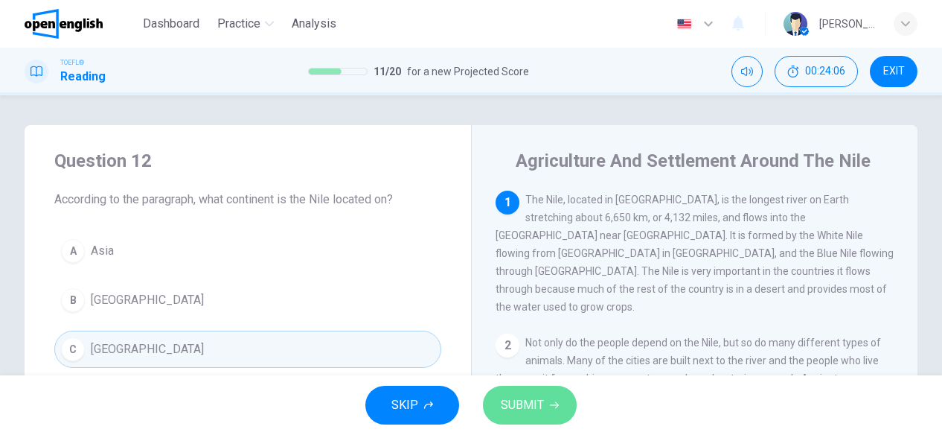
click at [549, 388] on button "SUBMIT" at bounding box center [530, 405] width 94 height 39
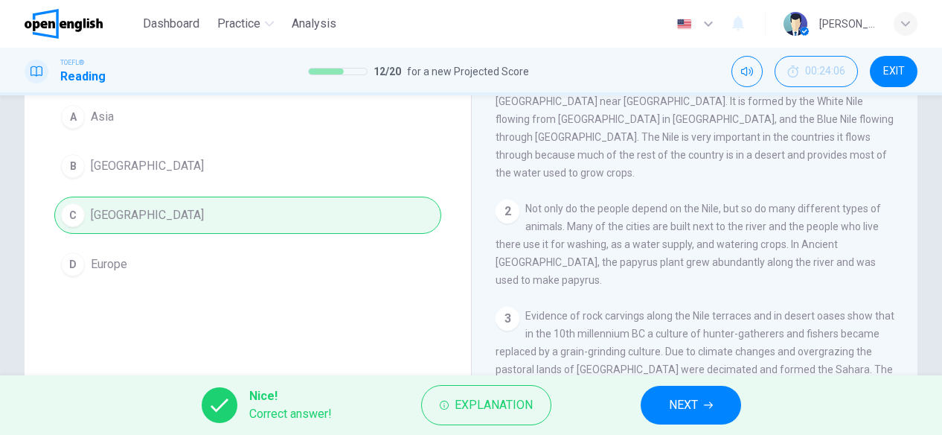
scroll to position [149, 0]
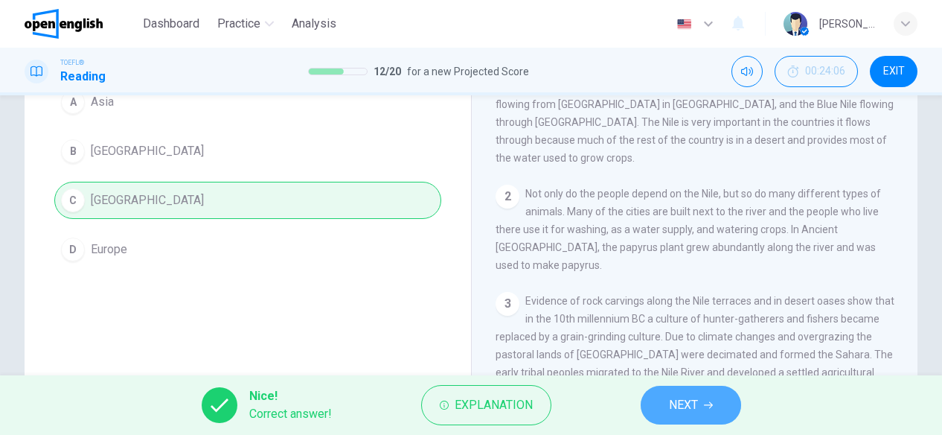
click at [663, 398] on button "NEXT" at bounding box center [691, 405] width 100 height 39
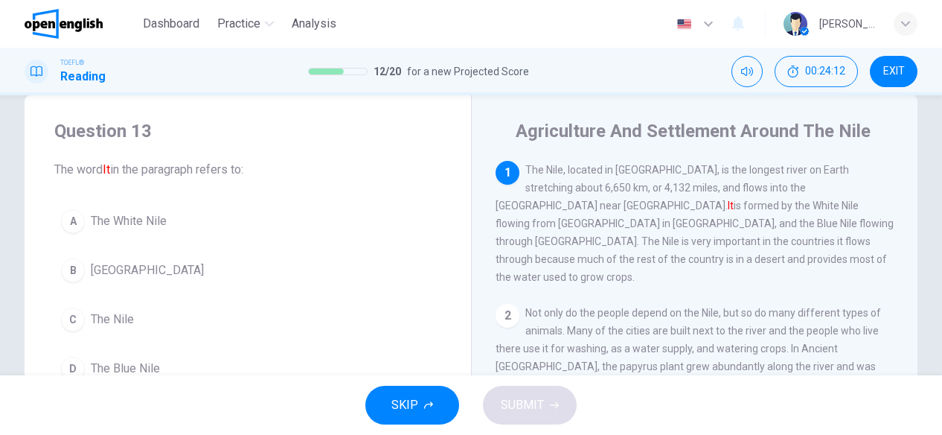
scroll to position [0, 0]
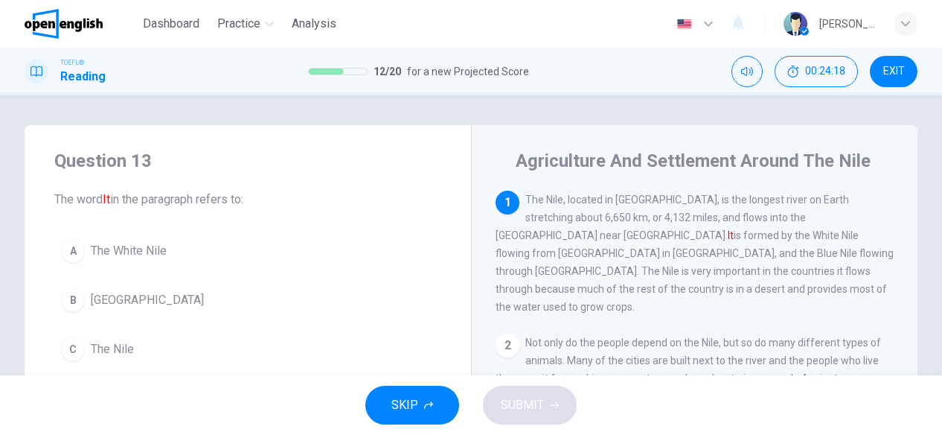
drag, startPoint x: 651, startPoint y: 199, endPoint x: 731, endPoint y: 200, distance: 80.4
click at [731, 200] on span "The Nile, located in Africa, is the longest river on Earth stretching about 6,6…" at bounding box center [695, 253] width 398 height 119
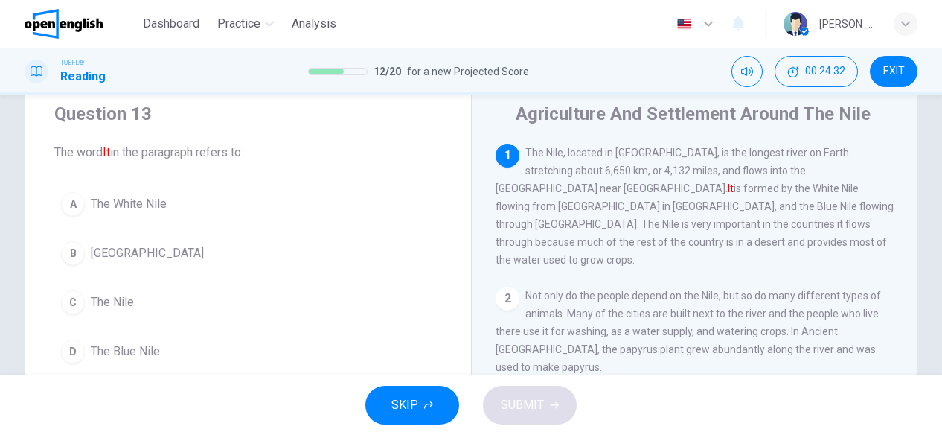
scroll to position [74, 0]
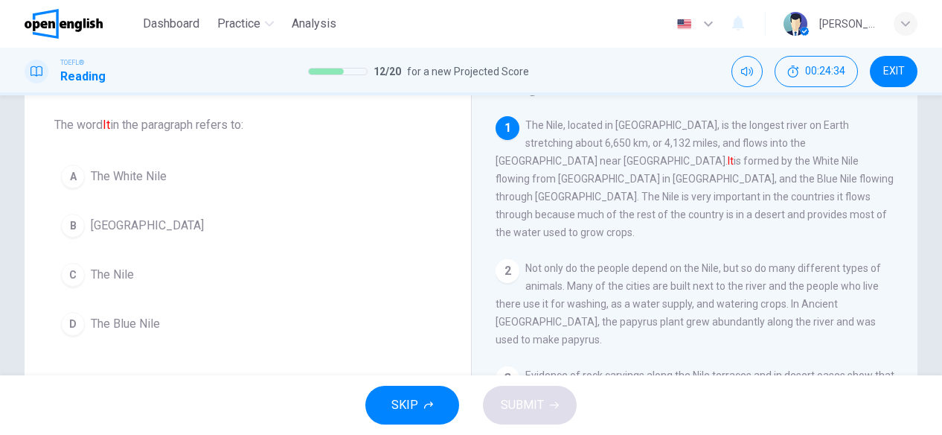
click at [217, 279] on button "C The Nile" at bounding box center [247, 274] width 387 height 37
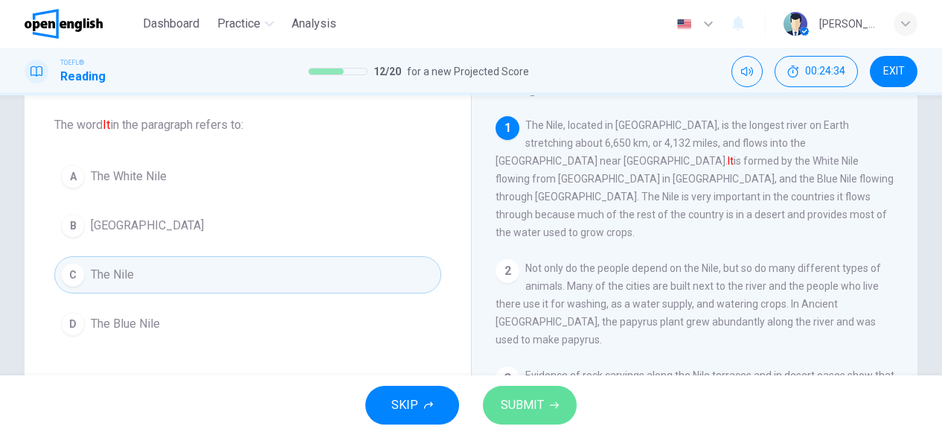
click at [528, 402] on span "SUBMIT" at bounding box center [522, 404] width 43 height 21
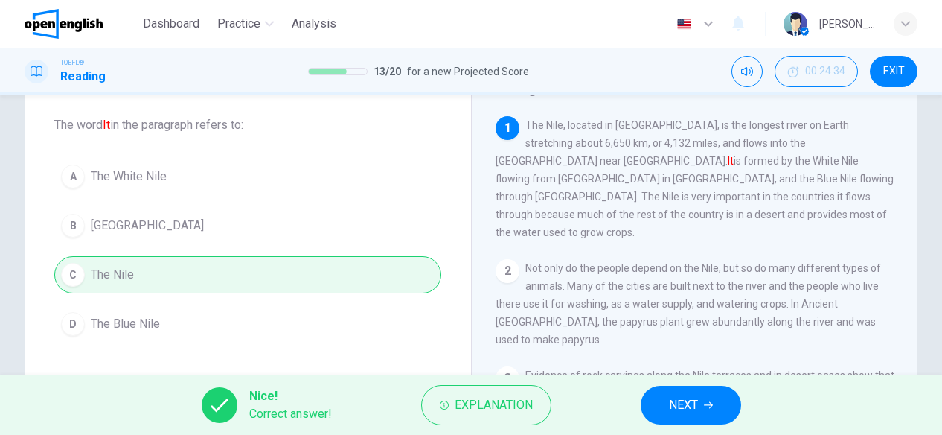
click at [700, 407] on button "NEXT" at bounding box center [691, 405] width 100 height 39
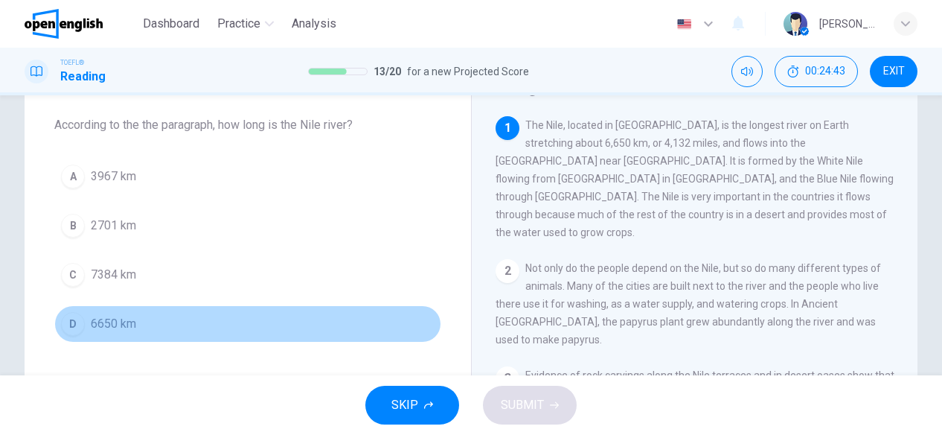
click at [284, 332] on button "D 6650 km" at bounding box center [247, 323] width 387 height 37
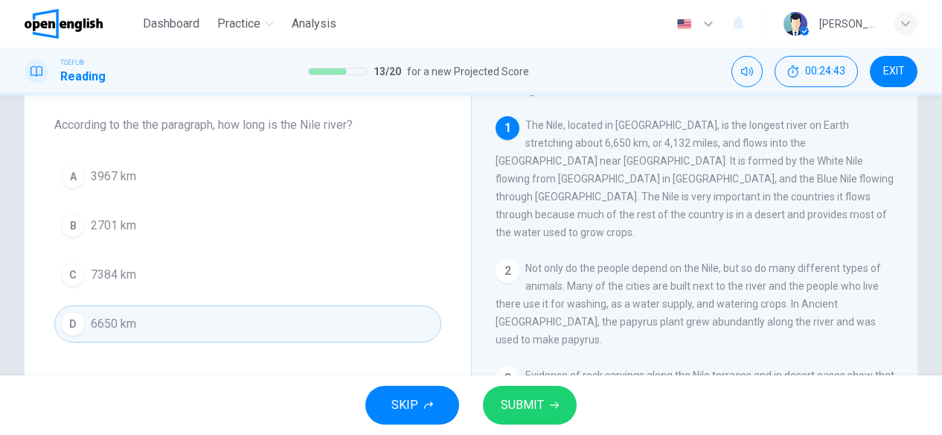
click at [552, 405] on icon "button" at bounding box center [554, 405] width 9 height 7
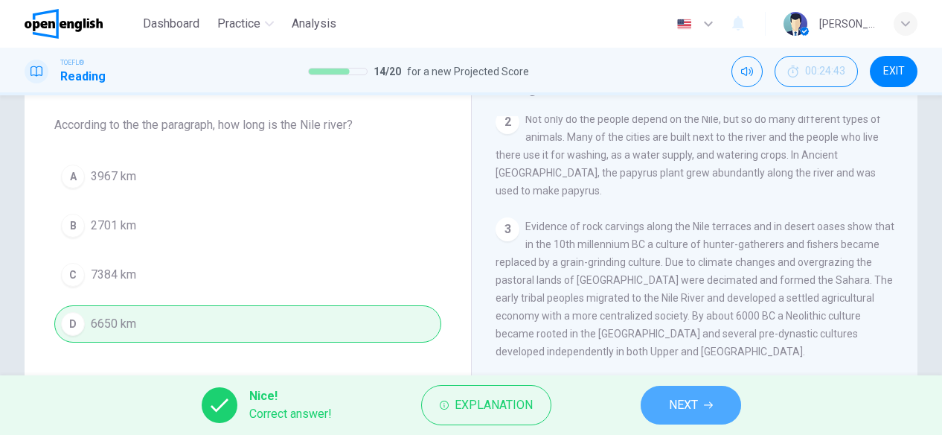
click at [695, 396] on span "NEXT" at bounding box center [683, 404] width 29 height 21
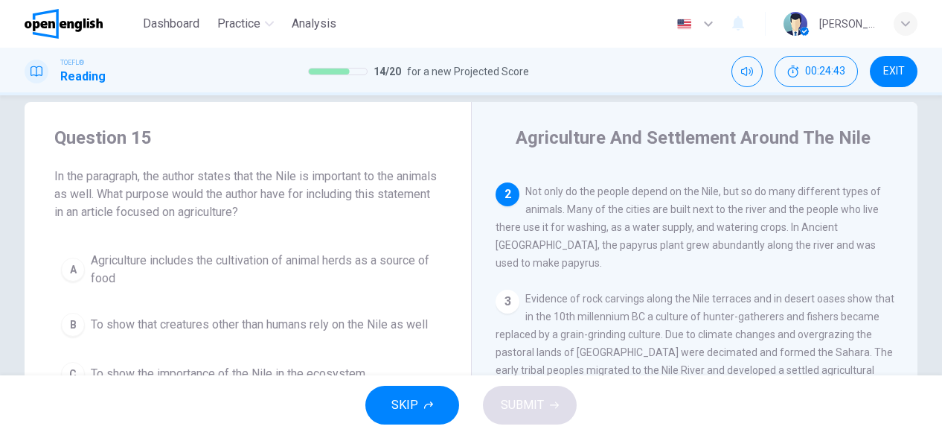
scroll to position [0, 0]
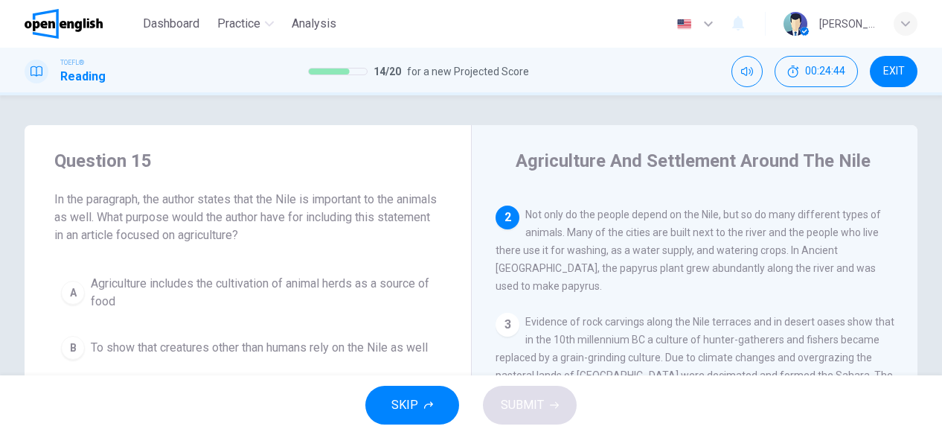
drag, startPoint x: 187, startPoint y: 197, endPoint x: 339, endPoint y: 197, distance: 151.8
click at [339, 197] on span "In the paragraph, the author states that the Nile is important to the animals a…" at bounding box center [247, 218] width 387 height 54
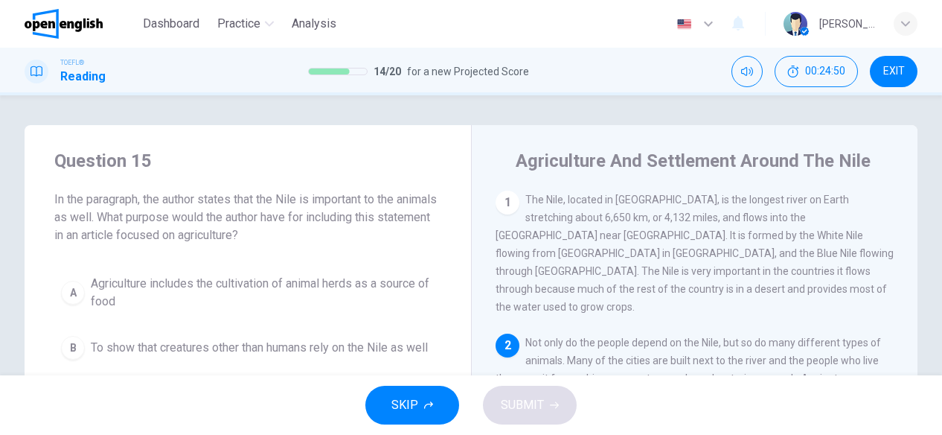
drag, startPoint x: 770, startPoint y: 227, endPoint x: 782, endPoint y: 230, distance: 12.3
click at [782, 230] on div "1 The Nile, located in Africa, is the longest river on Earth stretching about 6…" at bounding box center [695, 253] width 399 height 125
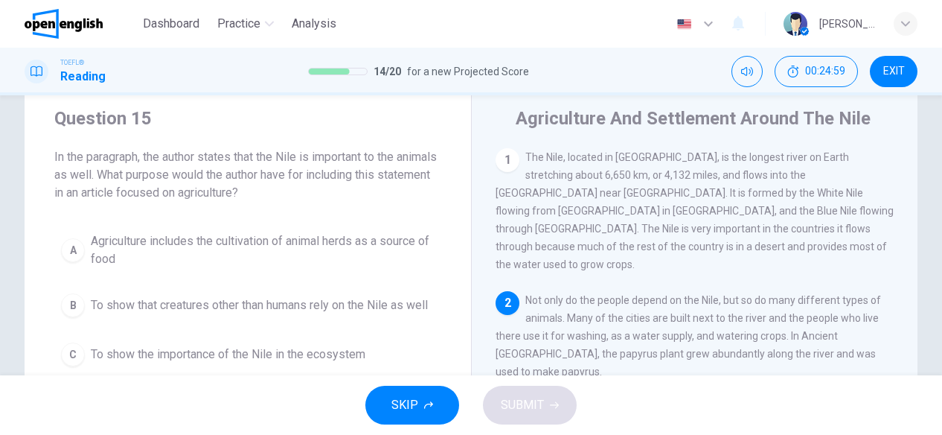
scroll to position [74, 0]
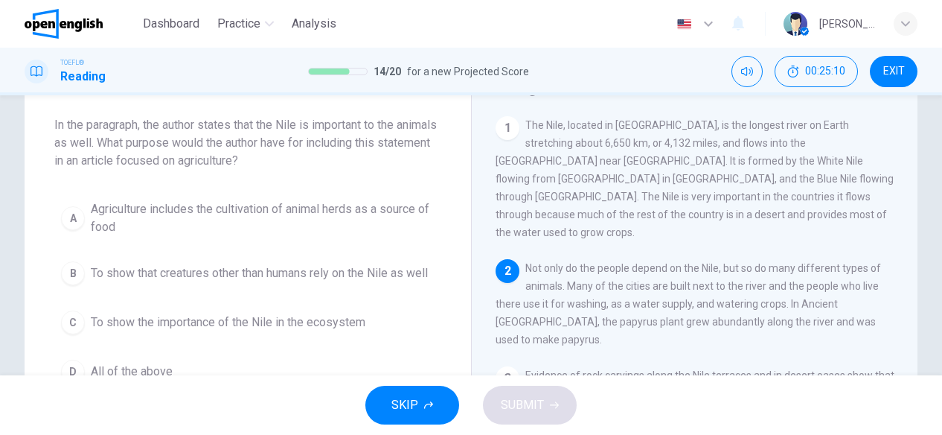
drag, startPoint x: 734, startPoint y: 254, endPoint x: 644, endPoint y: 254, distance: 90.1
click at [733, 262] on span "Not only do the people depend on the Nile, but so do many different types of an…" at bounding box center [689, 303] width 386 height 83
drag, startPoint x: 609, startPoint y: 281, endPoint x: 662, endPoint y: 287, distance: 53.2
click at [661, 287] on div "2 Not only do the people depend on the Nile, but so do many different types of …" at bounding box center [695, 303] width 399 height 89
drag, startPoint x: 664, startPoint y: 276, endPoint x: 692, endPoint y: 270, distance: 28.9
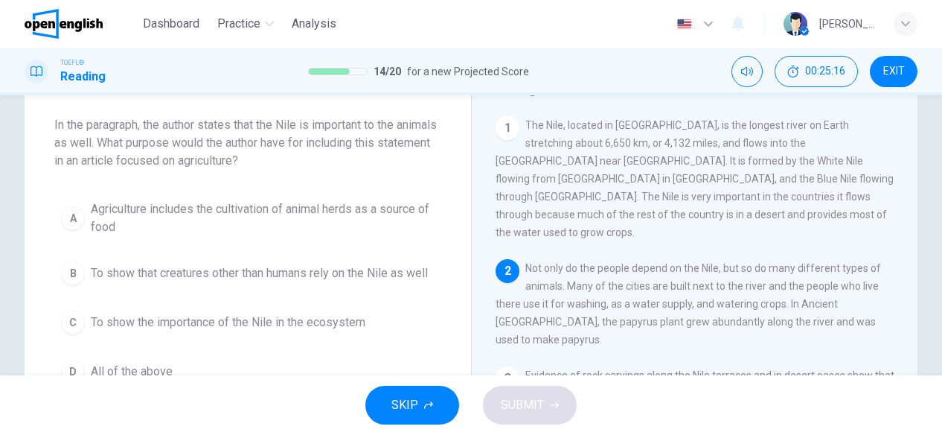
click at [692, 270] on span "Not only do the people depend on the Nile, but so do many different types of an…" at bounding box center [689, 303] width 386 height 83
drag, startPoint x: 691, startPoint y: 273, endPoint x: 718, endPoint y: 278, distance: 27.2
click at [718, 278] on span "Not only do the people depend on the Nile, but so do many different types of an…" at bounding box center [689, 303] width 386 height 83
drag, startPoint x: 591, startPoint y: 284, endPoint x: 615, endPoint y: 293, distance: 25.4
click at [601, 282] on div "2 Not only do the people depend on the Nile, but so do many different types of …" at bounding box center [695, 303] width 399 height 89
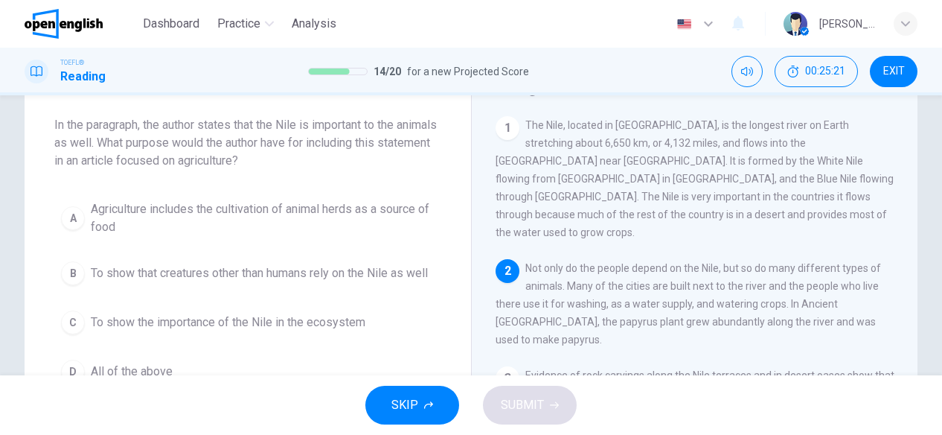
drag, startPoint x: 621, startPoint y: 294, endPoint x: 696, endPoint y: 290, distance: 75.3
click at [679, 288] on span "Not only do the people depend on the Nile, but so do many different types of an…" at bounding box center [689, 303] width 386 height 83
drag, startPoint x: 578, startPoint y: 310, endPoint x: 592, endPoint y: 313, distance: 14.5
click at [592, 313] on span "Not only do the people depend on the Nile, but so do many different types of an…" at bounding box center [689, 303] width 386 height 83
drag, startPoint x: 195, startPoint y: 120, endPoint x: 256, endPoint y: 135, distance: 62.8
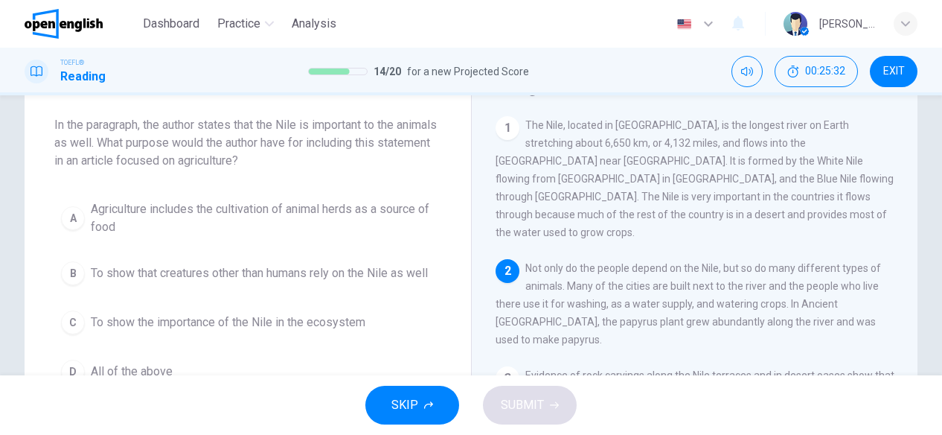
click at [256, 135] on span "In the paragraph, the author states that the Nile is important to the animals a…" at bounding box center [247, 143] width 387 height 54
click at [271, 131] on span "In the paragraph, the author states that the Nile is important to the animals a…" at bounding box center [247, 143] width 387 height 54
drag, startPoint x: 174, startPoint y: 130, endPoint x: 249, endPoint y: 127, distance: 74.5
click at [249, 127] on span "In the paragraph, the author states that the Nile is important to the animals a…" at bounding box center [247, 143] width 387 height 54
drag, startPoint x: 249, startPoint y: 127, endPoint x: 316, endPoint y: 130, distance: 67.1
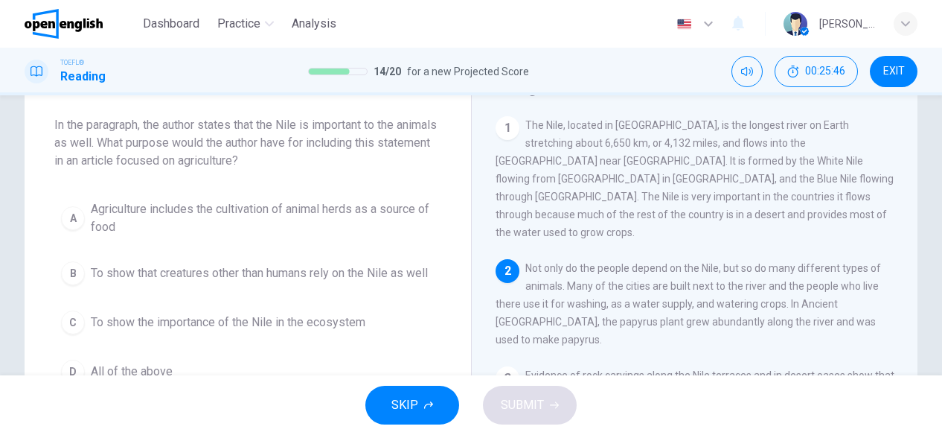
click at [316, 130] on span "In the paragraph, the author states that the Nile is important to the animals a…" at bounding box center [247, 143] width 387 height 54
drag, startPoint x: 138, startPoint y: 153, endPoint x: 167, endPoint y: 156, distance: 29.1
click at [167, 156] on span "In the paragraph, the author states that the Nile is important to the animals a…" at bounding box center [247, 143] width 387 height 54
drag, startPoint x: 292, startPoint y: 147, endPoint x: 421, endPoint y: 233, distance: 154.6
click at [320, 153] on span "In the paragraph, the author states that the Nile is important to the animals a…" at bounding box center [247, 143] width 387 height 54
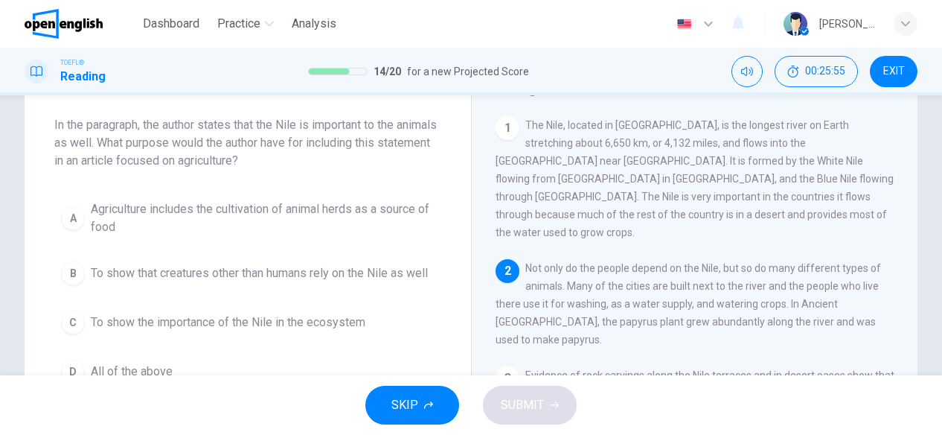
drag, startPoint x: 238, startPoint y: 147, endPoint x: 202, endPoint y: 167, distance: 41.4
click at [223, 169] on span "In the paragraph, the author states that the Nile is important to the animals a…" at bounding box center [247, 143] width 387 height 54
drag, startPoint x: 196, startPoint y: 164, endPoint x: 224, endPoint y: 173, distance: 29.0
click at [219, 172] on div "Question 15 In the paragraph, the author states that the Nile is important to t…" at bounding box center [248, 232] width 447 height 363
drag, startPoint x: 818, startPoint y: 255, endPoint x: 619, endPoint y: 278, distance: 200.0
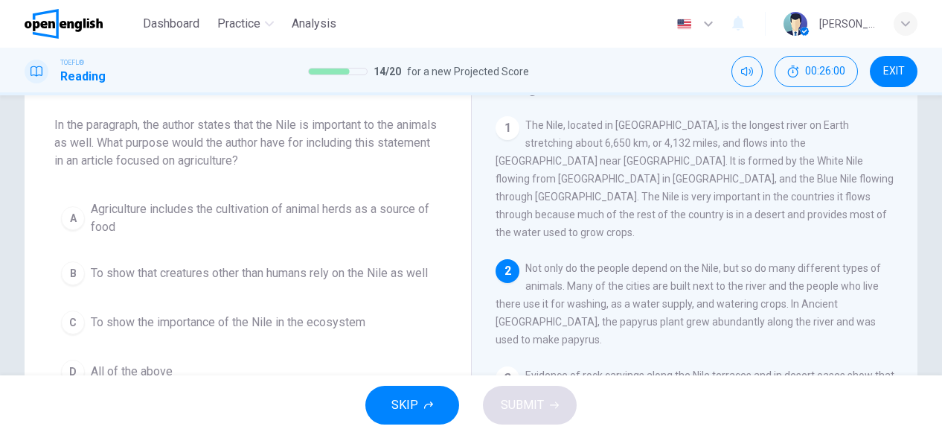
click at [620, 278] on div "2 Not only do the people depend on the Nile, but so do many different types of …" at bounding box center [695, 303] width 399 height 89
drag, startPoint x: 627, startPoint y: 266, endPoint x: 595, endPoint y: 275, distance: 32.3
click at [637, 269] on span "Not only do the people depend on the Nile, but so do many different types of an…" at bounding box center [689, 303] width 386 height 83
drag, startPoint x: 549, startPoint y: 290, endPoint x: 700, endPoint y: 281, distance: 150.6
click at [700, 281] on div "2 Not only do the people depend on the Nile, but so do many different types of …" at bounding box center [695, 303] width 399 height 89
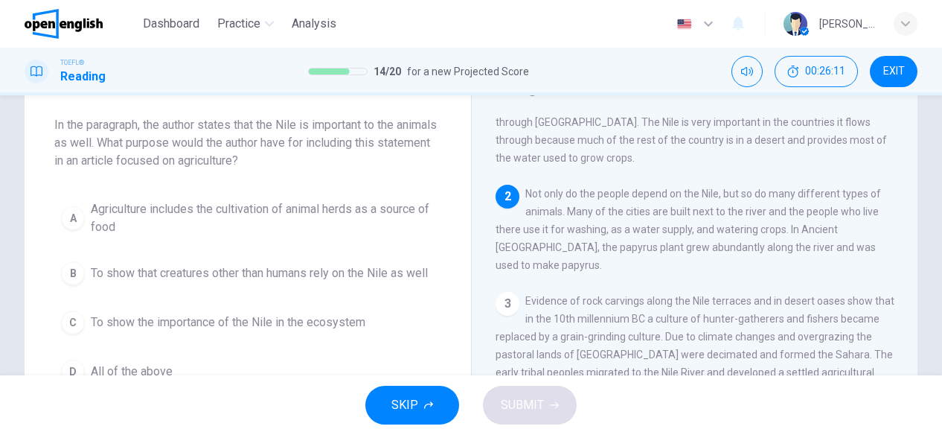
drag, startPoint x: 240, startPoint y: 135, endPoint x: 313, endPoint y: 145, distance: 72.8
click at [283, 128] on span "In the paragraph, the author states that the Nile is important to the animals a…" at bounding box center [247, 143] width 387 height 54
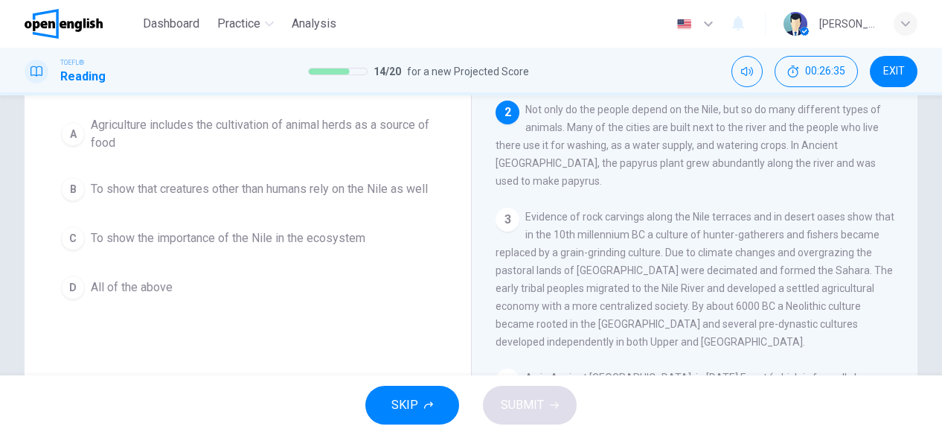
scroll to position [74, 0]
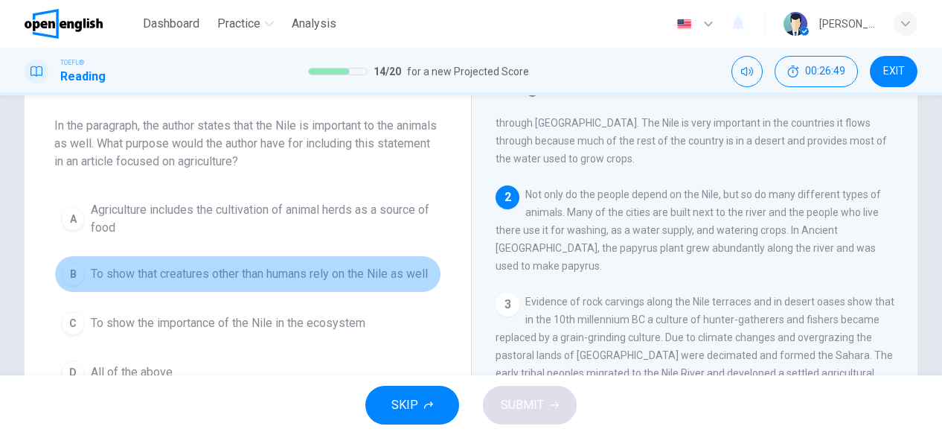
click at [314, 280] on span "To show that creatures other than humans rely on the Nile as well" at bounding box center [259, 274] width 337 height 18
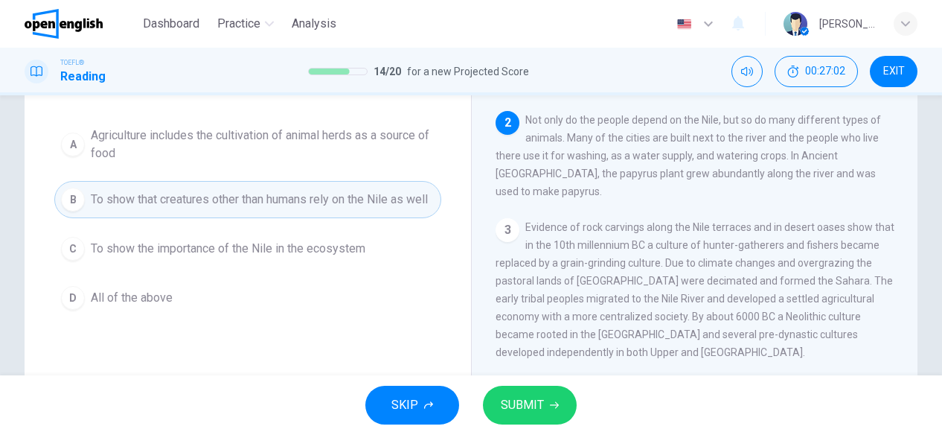
scroll to position [0, 0]
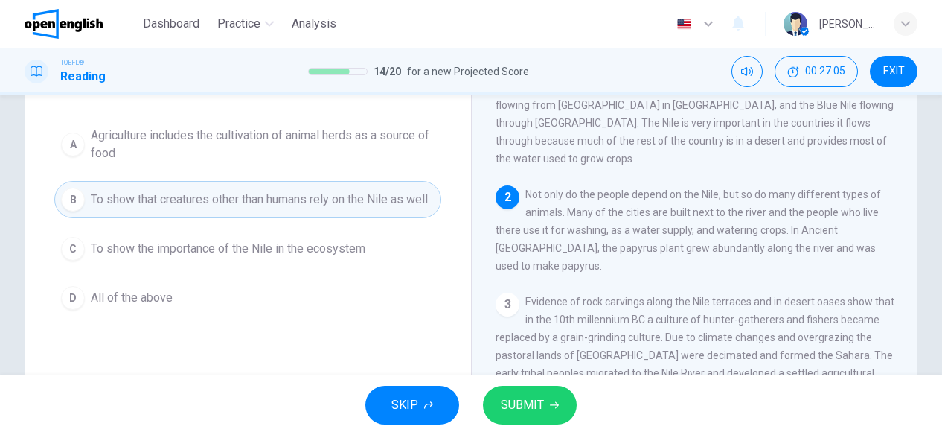
drag, startPoint x: 621, startPoint y: 179, endPoint x: 630, endPoint y: 181, distance: 9.1
click at [630, 188] on span "Not only do the people depend on the Nile, but so do many different types of an…" at bounding box center [689, 229] width 386 height 83
drag, startPoint x: 720, startPoint y: 183, endPoint x: 683, endPoint y: 215, distance: 49.1
click at [683, 215] on span "Not only do the people depend on the Nile, but so do many different types of an…" at bounding box center [689, 229] width 386 height 83
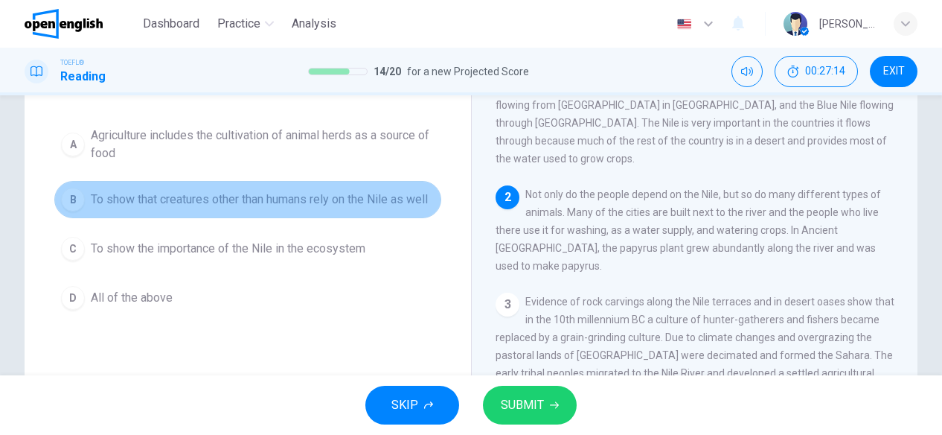
drag, startPoint x: 223, startPoint y: 197, endPoint x: 303, endPoint y: 199, distance: 79.7
click at [303, 199] on span "To show that creatures other than humans rely on the Nile as well" at bounding box center [259, 200] width 337 height 18
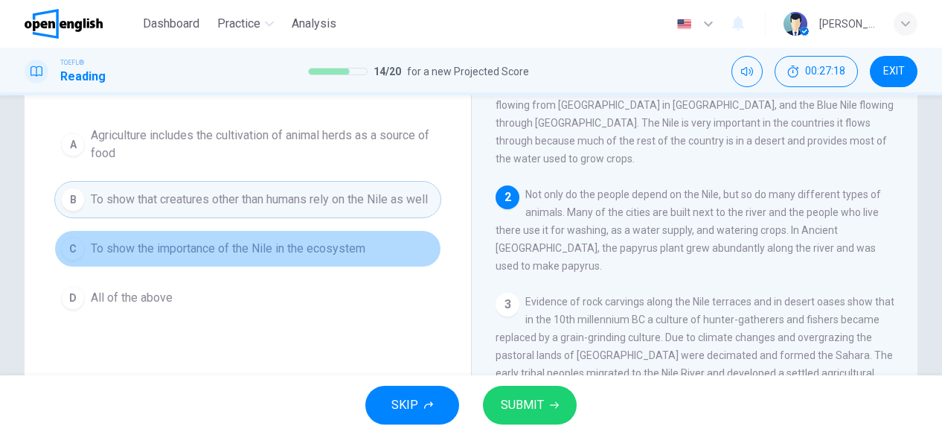
click at [336, 258] on span "To show the importance of the Nile in the ecosystem" at bounding box center [228, 249] width 275 height 18
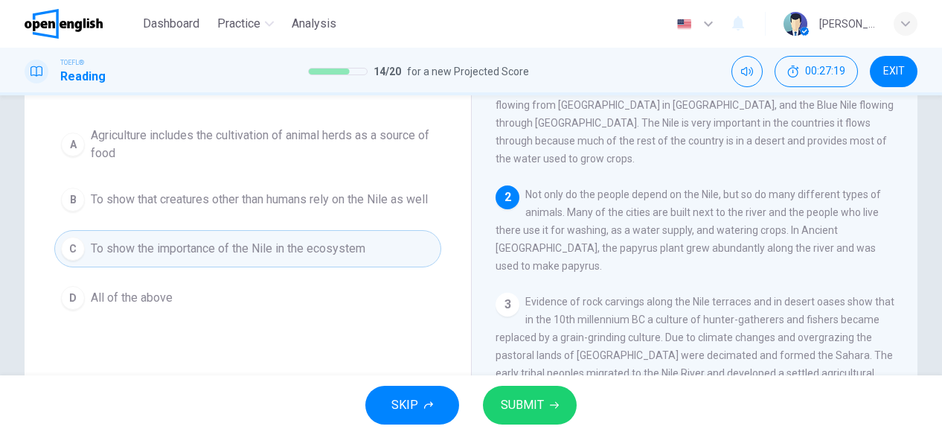
click at [514, 396] on span "SUBMIT" at bounding box center [522, 404] width 43 height 21
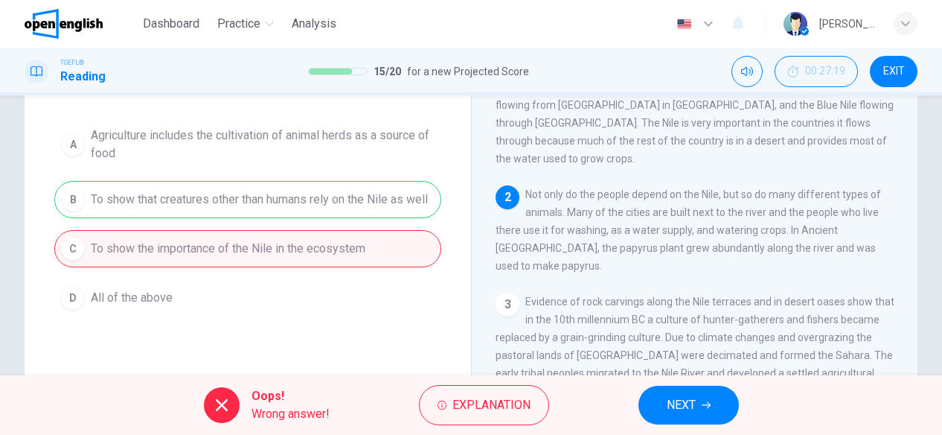
click at [301, 215] on div "A Agriculture includes the cultivation of animal herds as a source of food B To…" at bounding box center [247, 218] width 387 height 196
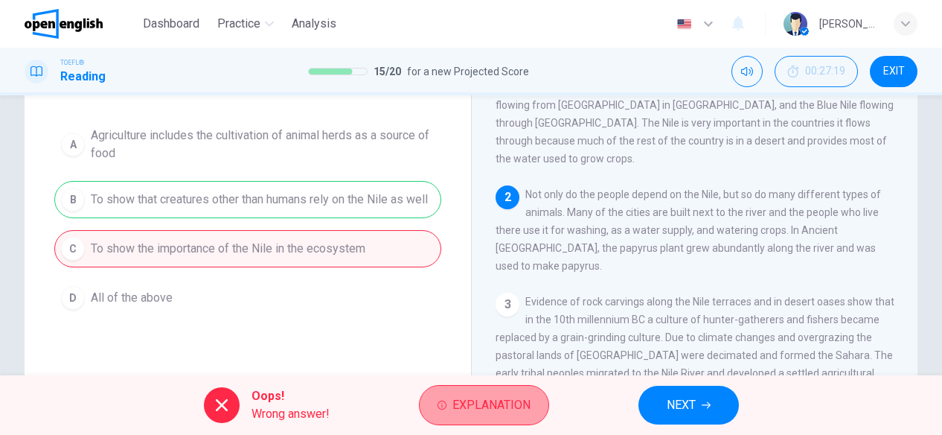
click at [448, 421] on button "Explanation" at bounding box center [484, 405] width 130 height 40
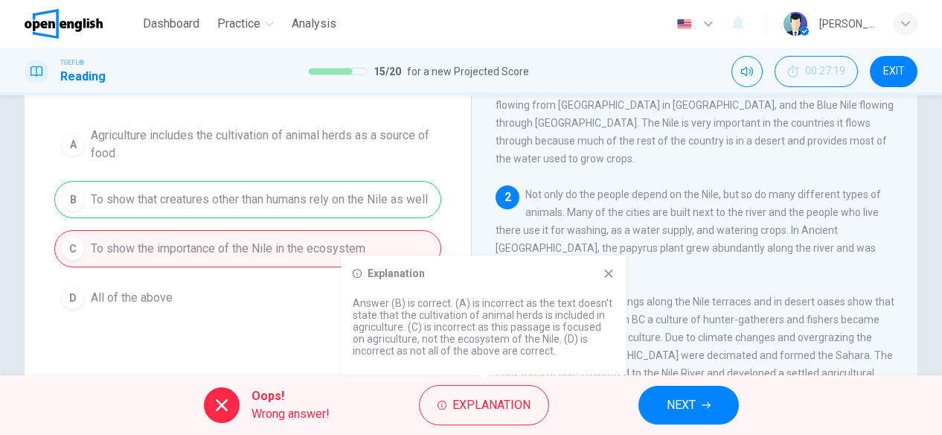
drag, startPoint x: 464, startPoint y: 316, endPoint x: 436, endPoint y: 324, distance: 29.2
click at [421, 328] on p "Answer (B) is correct. (A) is incorrect as the text doesn't state that the cult…" at bounding box center [484, 327] width 262 height 60
drag, startPoint x: 491, startPoint y: 301, endPoint x: 511, endPoint y: 292, distance: 23.0
click at [511, 293] on div "Explanation Answer (B) is correct. (A) is incorrect as the text doesn't state t…" at bounding box center [484, 314] width 286 height 119
drag, startPoint x: 416, startPoint y: 307, endPoint x: 476, endPoint y: 300, distance: 60.7
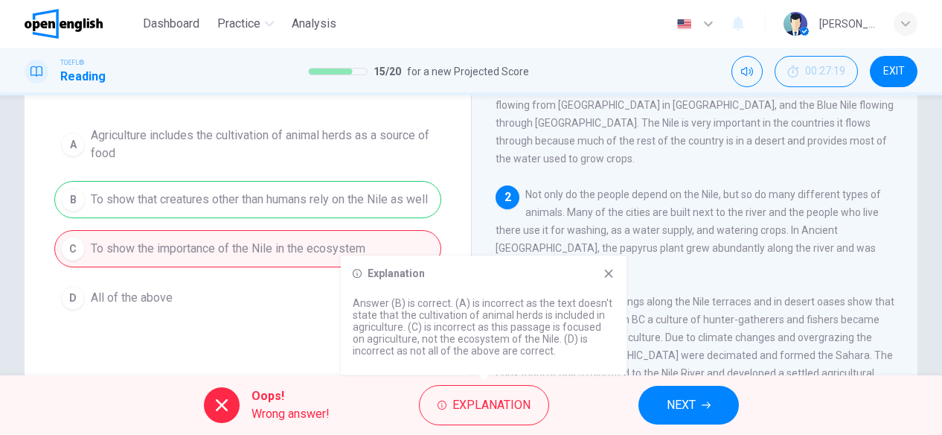
click at [467, 301] on p "Answer (B) is correct. (A) is incorrect as the text doesn't state that the cult…" at bounding box center [484, 327] width 262 height 60
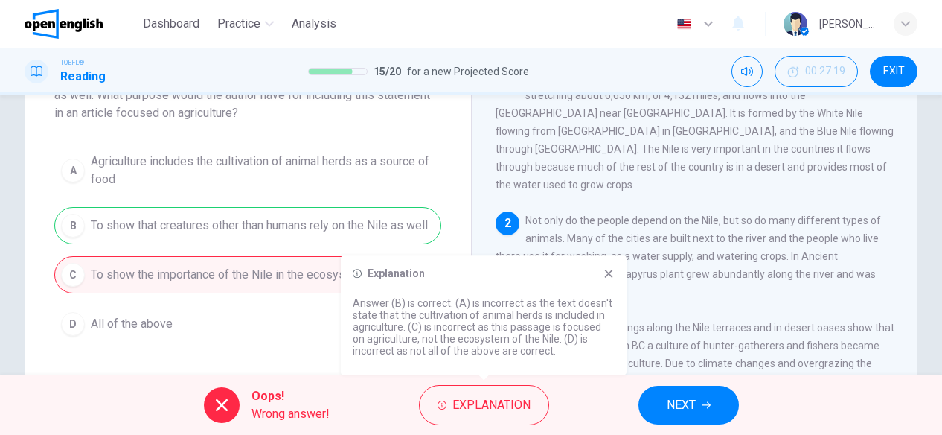
scroll to position [149, 0]
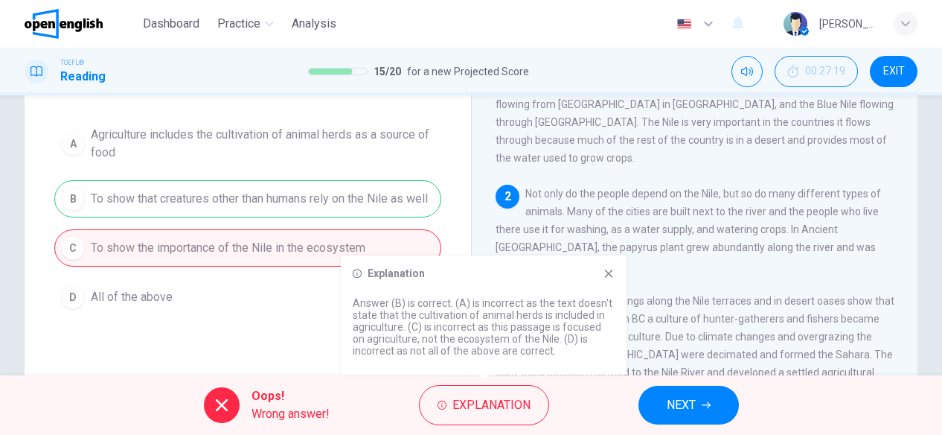
drag, startPoint x: 482, startPoint y: 301, endPoint x: 564, endPoint y: 301, distance: 82.6
click at [564, 301] on p "Answer (B) is correct. (A) is incorrect as the text doesn't state that the cult…" at bounding box center [484, 327] width 262 height 60
drag, startPoint x: 621, startPoint y: 269, endPoint x: 588, endPoint y: 264, distance: 33.1
click at [620, 269] on div "Explanation Answer (B) is correct. (A) is incorrect as the text doesn't state t…" at bounding box center [484, 314] width 286 height 119
click at [607, 275] on icon at bounding box center [609, 273] width 8 height 8
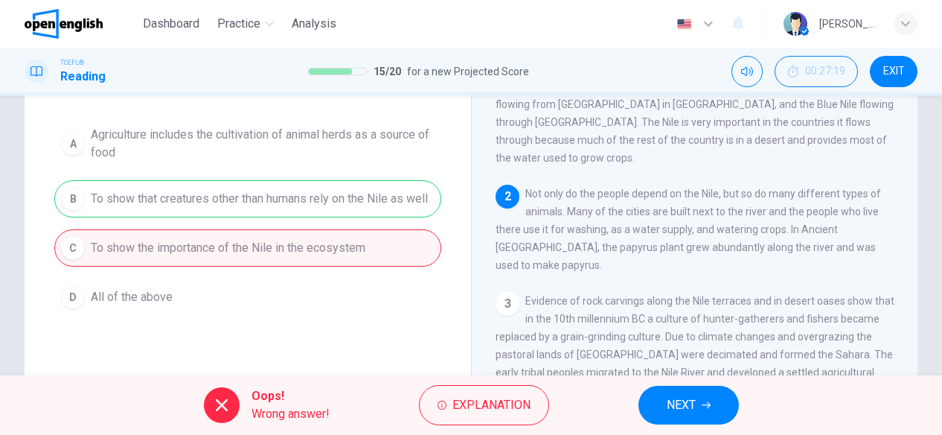
drag, startPoint x: 715, startPoint y: 199, endPoint x: 643, endPoint y: 249, distance: 87.1
click at [631, 229] on span "Not only do the people depend on the Nile, but so do many different types of an…" at bounding box center [689, 229] width 386 height 83
click at [685, 400] on span "NEXT" at bounding box center [681, 404] width 29 height 21
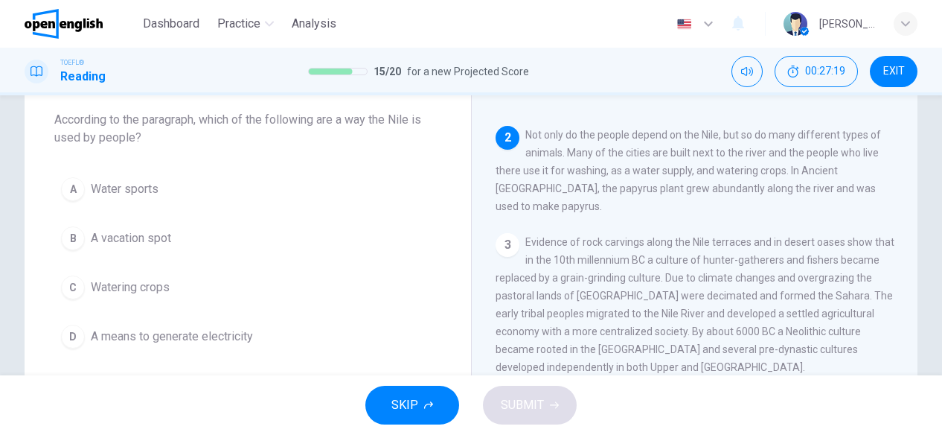
scroll to position [57, 0]
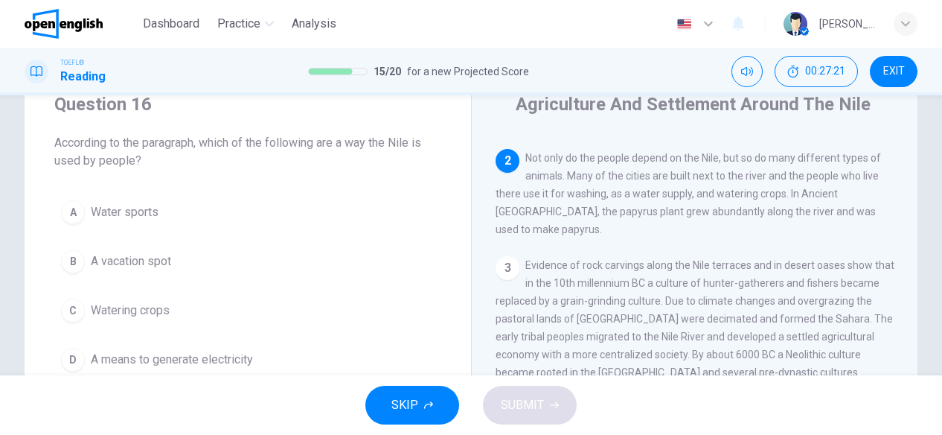
drag, startPoint x: 71, startPoint y: 157, endPoint x: 204, endPoint y: 163, distance: 132.6
click at [204, 163] on span "According to the paragraph, which of the following are a way the Nile is used b…" at bounding box center [247, 152] width 387 height 36
drag, startPoint x: 210, startPoint y: 144, endPoint x: 250, endPoint y: 145, distance: 40.2
click at [250, 145] on span "According to the paragraph, which of the following are a way the Nile is used b…" at bounding box center [247, 152] width 387 height 36
click at [551, 193] on span "Not only do the people depend on the Nile, but so do many different types of an…" at bounding box center [689, 193] width 386 height 83
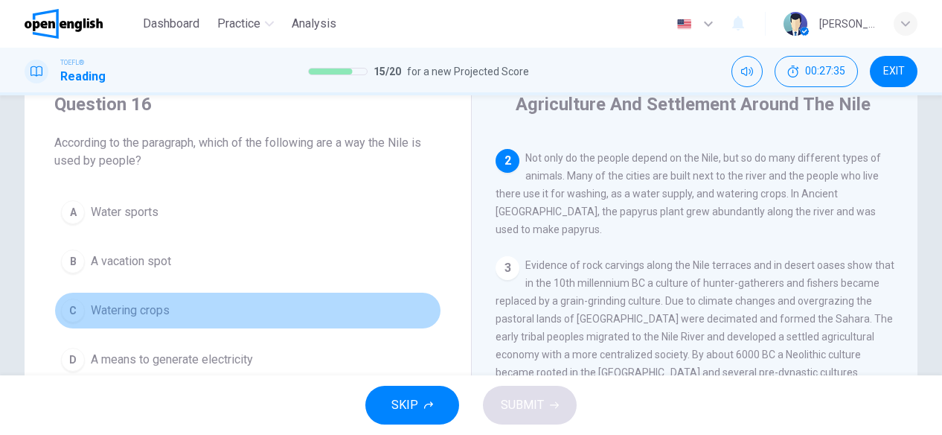
click at [251, 307] on button "C Watering crops" at bounding box center [247, 310] width 387 height 37
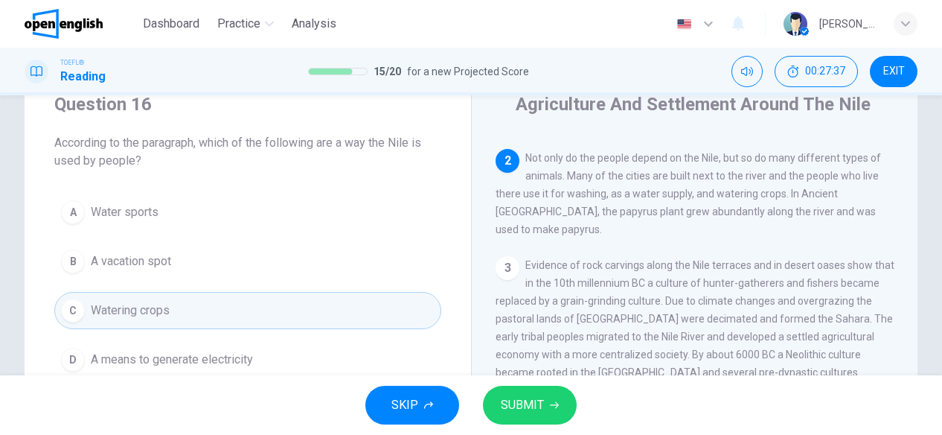
click at [511, 390] on button "SUBMIT" at bounding box center [530, 405] width 94 height 39
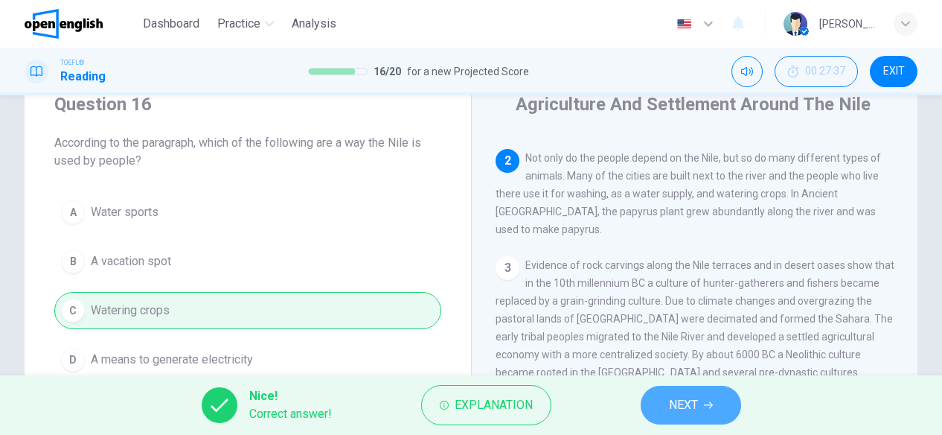
click at [689, 404] on span "NEXT" at bounding box center [683, 404] width 29 height 21
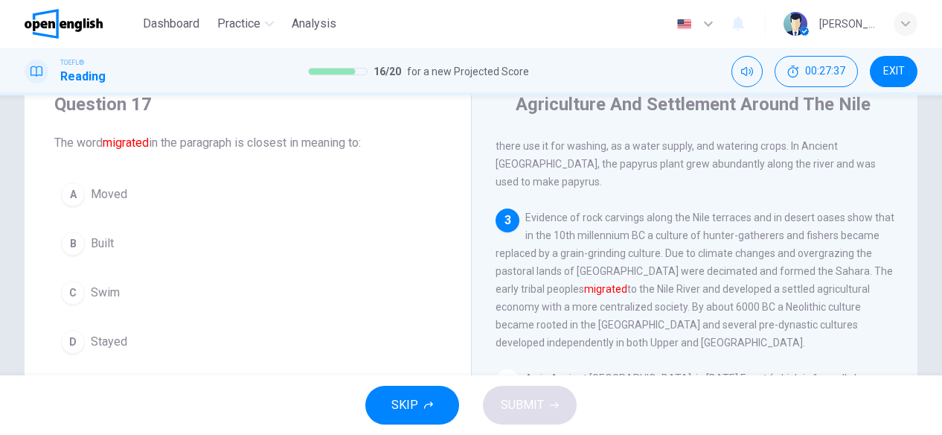
scroll to position [211, 0]
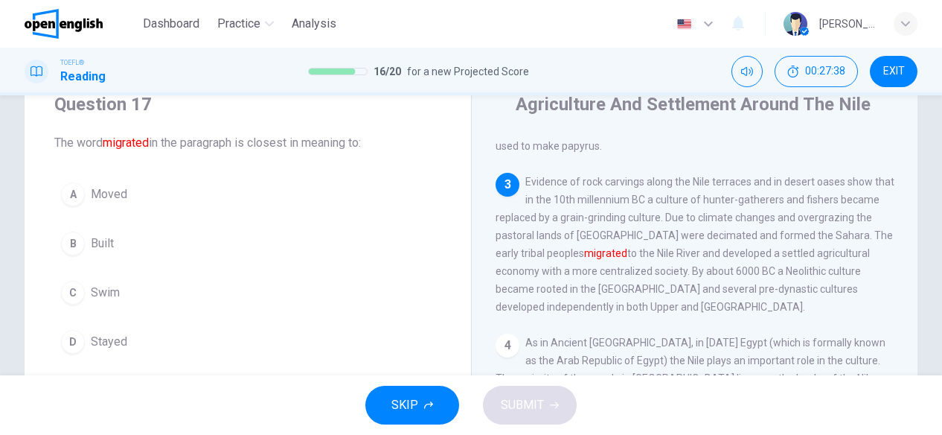
drag, startPoint x: 592, startPoint y: 227, endPoint x: 630, endPoint y: 224, distance: 38.8
click at [630, 224] on span "Evidence of rock carvings along the Nile terraces and in desert oases show that…" at bounding box center [695, 244] width 399 height 137
drag, startPoint x: 258, startPoint y: 147, endPoint x: 273, endPoint y: 147, distance: 14.9
click at [273, 147] on span "The word migrated in the paragraph is closest in meaning to:" at bounding box center [247, 143] width 387 height 18
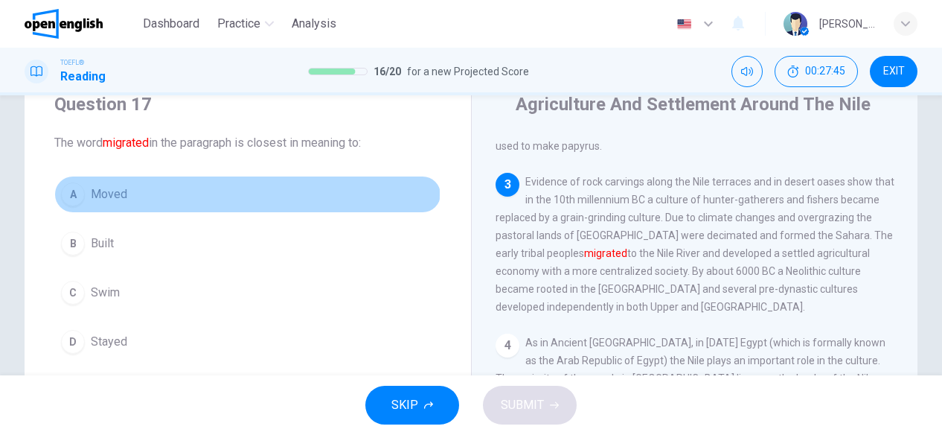
click at [153, 194] on button "A Moved" at bounding box center [247, 194] width 387 height 37
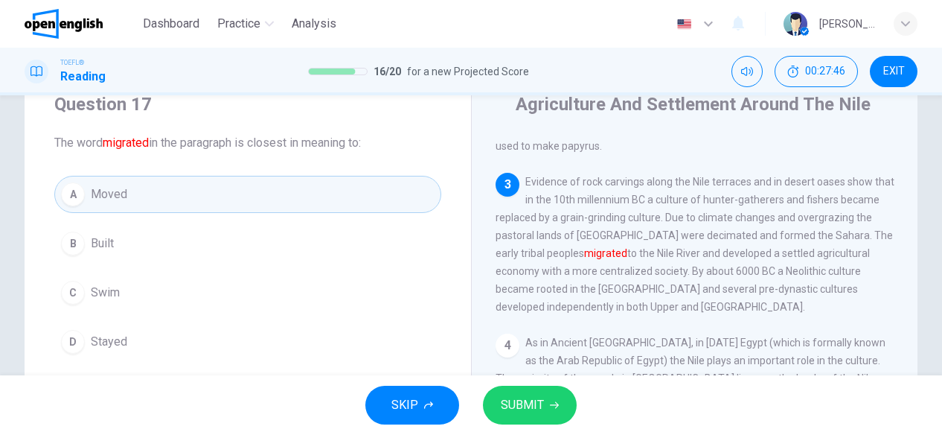
click at [532, 406] on span "SUBMIT" at bounding box center [522, 404] width 43 height 21
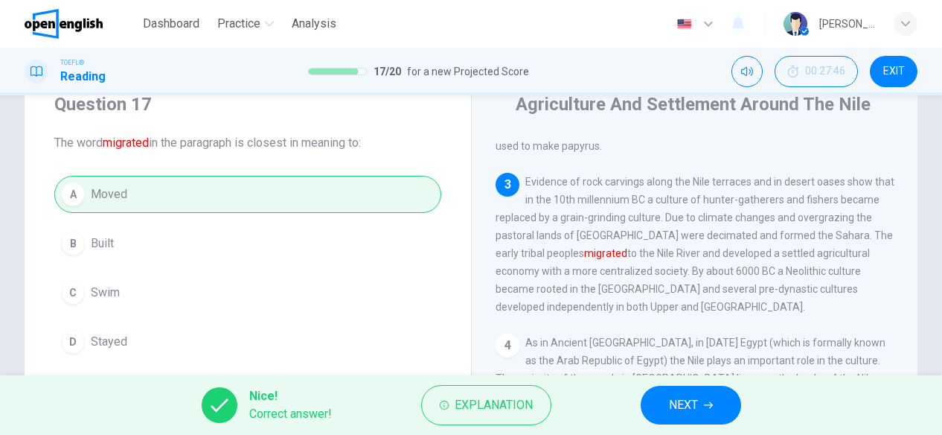
click at [658, 400] on button "NEXT" at bounding box center [691, 405] width 100 height 39
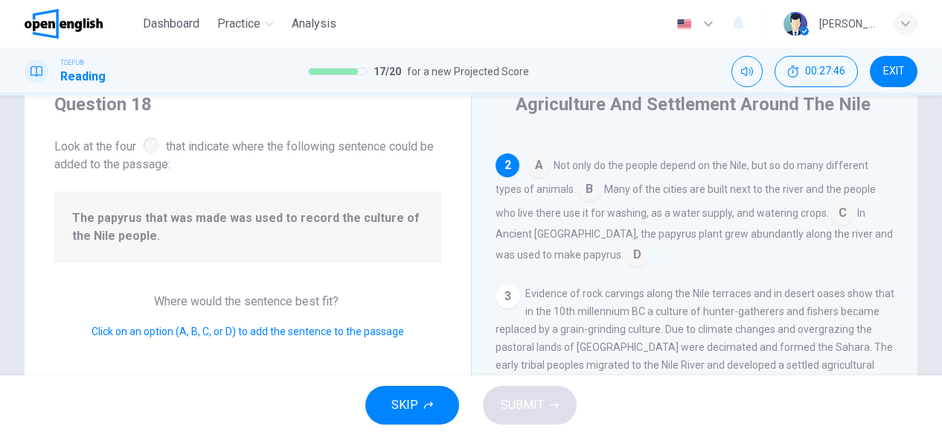
scroll to position [128, 0]
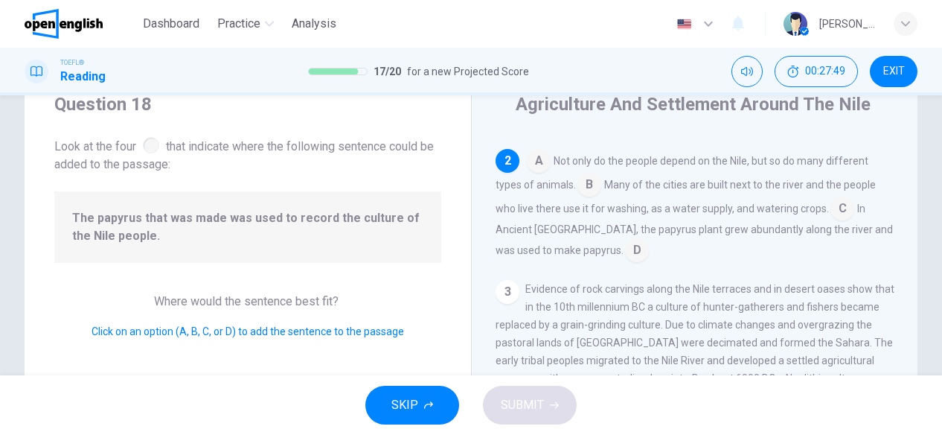
drag, startPoint x: 86, startPoint y: 221, endPoint x: 170, endPoint y: 208, distance: 85.2
click at [170, 208] on div "The papyrus that was made was used to record the culture of the Nile people." at bounding box center [247, 226] width 387 height 71
click at [171, 214] on span "The papyrus that was made was used to record the culture of the Nile people." at bounding box center [247, 227] width 351 height 36
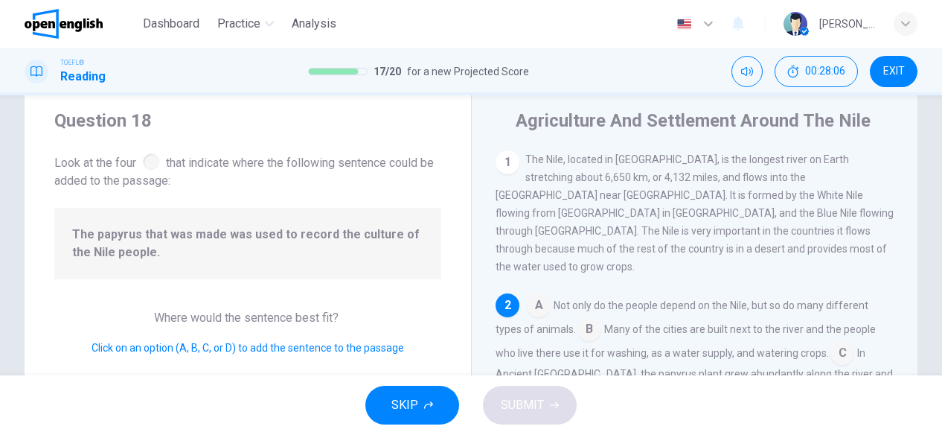
scroll to position [74, 0]
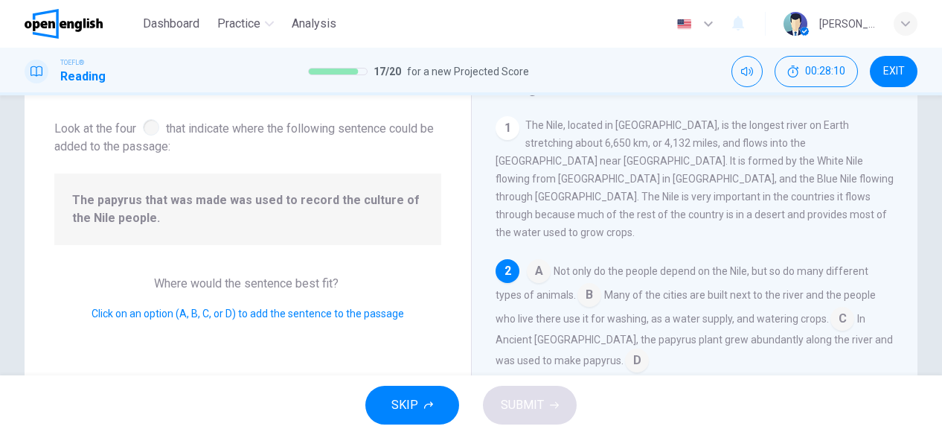
drag, startPoint x: 211, startPoint y: 194, endPoint x: 229, endPoint y: 233, distance: 43.0
click at [371, 199] on span "The papyrus that was made was used to record the culture of the Nile people." at bounding box center [247, 209] width 351 height 36
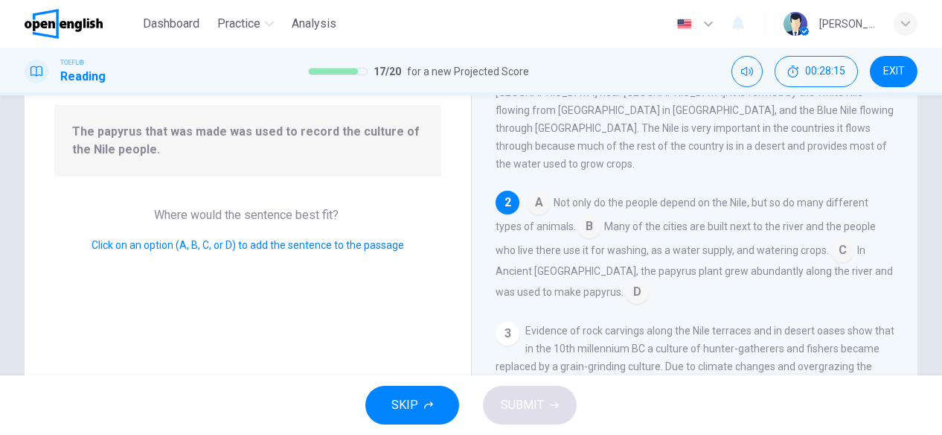
scroll to position [149, 0]
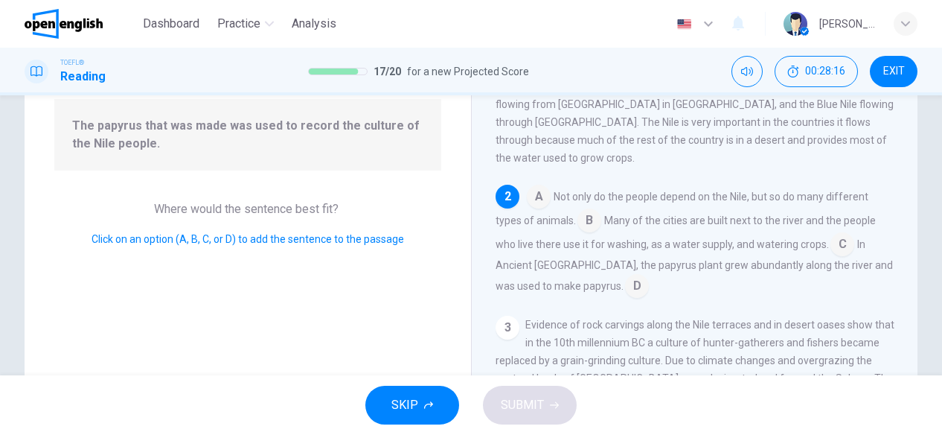
drag, startPoint x: 588, startPoint y: 181, endPoint x: 822, endPoint y: 183, distance: 233.7
click at [822, 191] on span "Not only do the people depend on the Nile, but so do many different types of an…" at bounding box center [682, 209] width 373 height 36
drag, startPoint x: 758, startPoint y: 255, endPoint x: 872, endPoint y: 258, distance: 113.9
click at [872, 258] on div "A Not only do the people depend on the Nile, but so do many different types of …" at bounding box center [695, 241] width 399 height 113
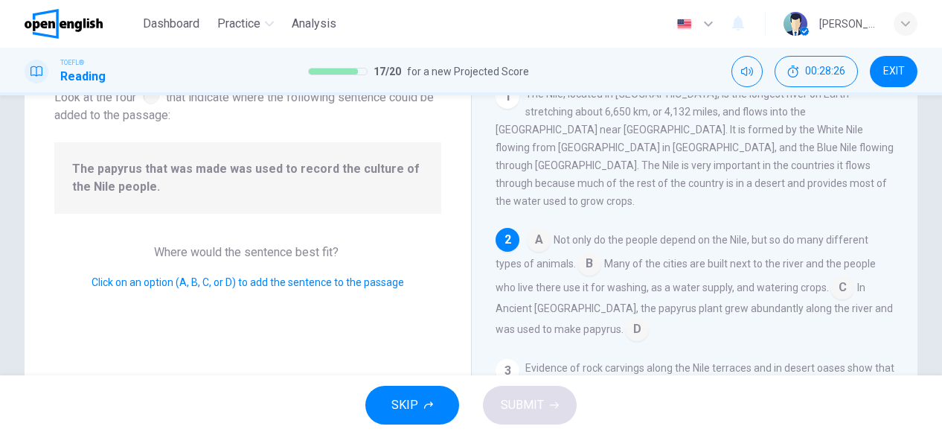
scroll to position [74, 0]
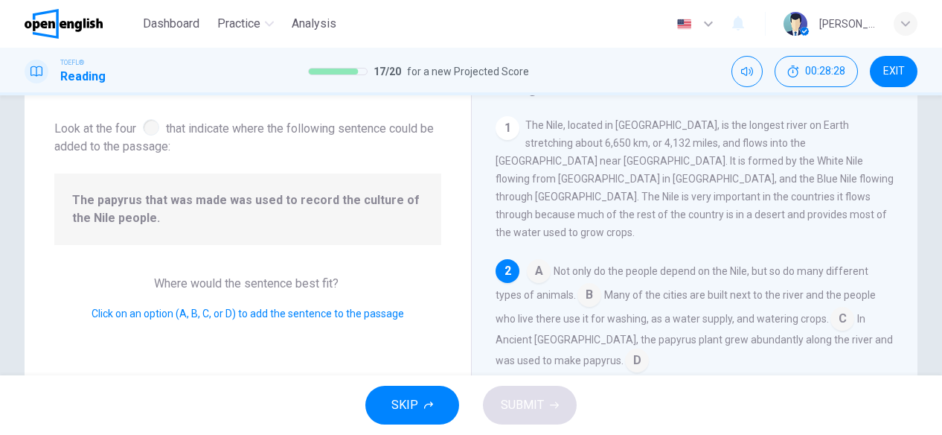
click at [625, 350] on input at bounding box center [637, 362] width 24 height 24
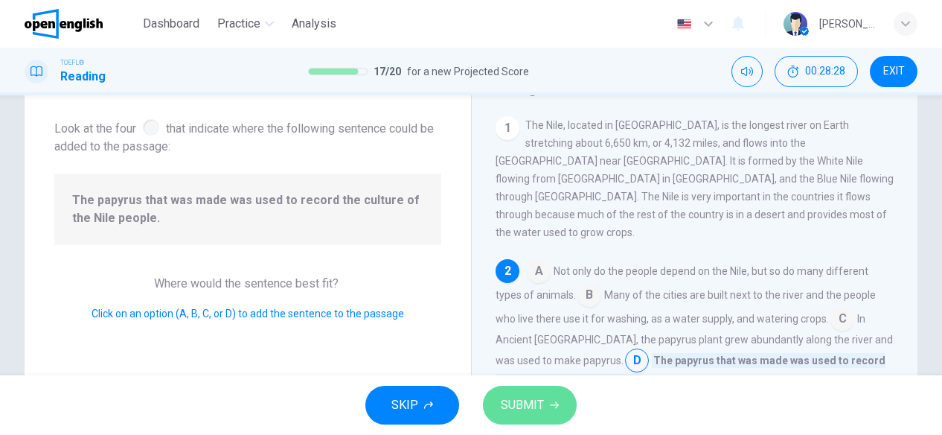
click at [505, 403] on span "SUBMIT" at bounding box center [522, 404] width 43 height 21
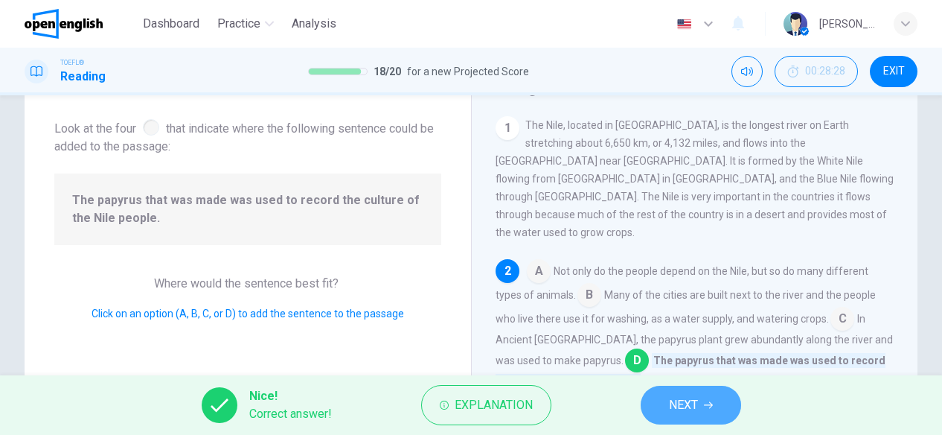
click at [677, 409] on span "NEXT" at bounding box center [683, 404] width 29 height 21
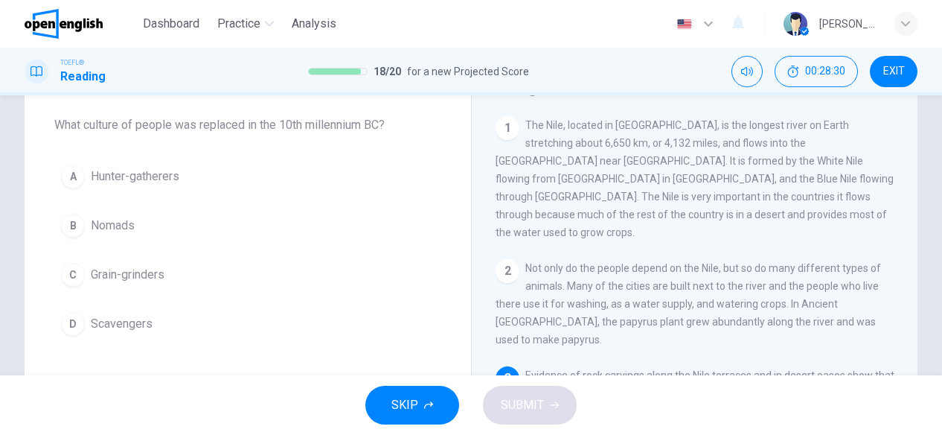
drag, startPoint x: 262, startPoint y: 127, endPoint x: 298, endPoint y: 126, distance: 36.5
click at [298, 126] on span "What culture of people was replaced in the 10th millennium BC?" at bounding box center [247, 125] width 387 height 18
drag, startPoint x: 85, startPoint y: 126, endPoint x: 123, endPoint y: 132, distance: 38.5
click at [123, 132] on span "What culture of people was replaced in the 10th millennium BC?" at bounding box center [247, 125] width 387 height 18
click at [205, 130] on span "What culture of people was replaced in the 10th millennium BC?" at bounding box center [247, 125] width 387 height 18
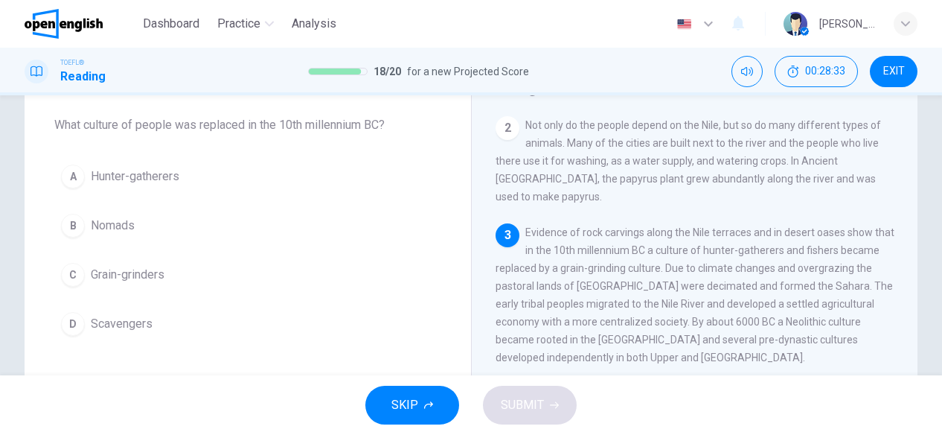
scroll to position [149, 0]
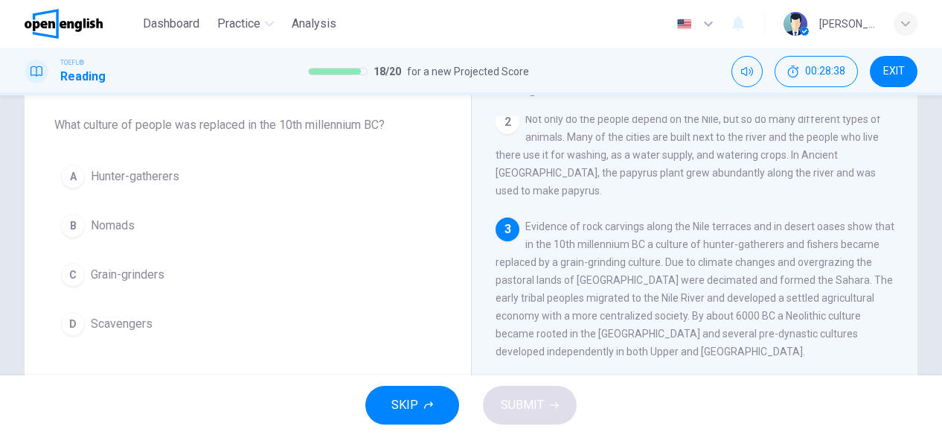
drag, startPoint x: 659, startPoint y: 232, endPoint x: 512, endPoint y: 248, distance: 148.2
click at [594, 234] on span "Evidence of rock carvings along the Nile terraces and in desert oases show that…" at bounding box center [695, 288] width 399 height 137
drag, startPoint x: 149, startPoint y: 296, endPoint x: 147, endPoint y: 289, distance: 7.6
click at [146, 290] on div "A Hunter-gatherers B Nomads C Grain-grinders D Scavengers" at bounding box center [247, 250] width 387 height 185
click at [150, 281] on span "Grain-grinders" at bounding box center [128, 275] width 74 height 18
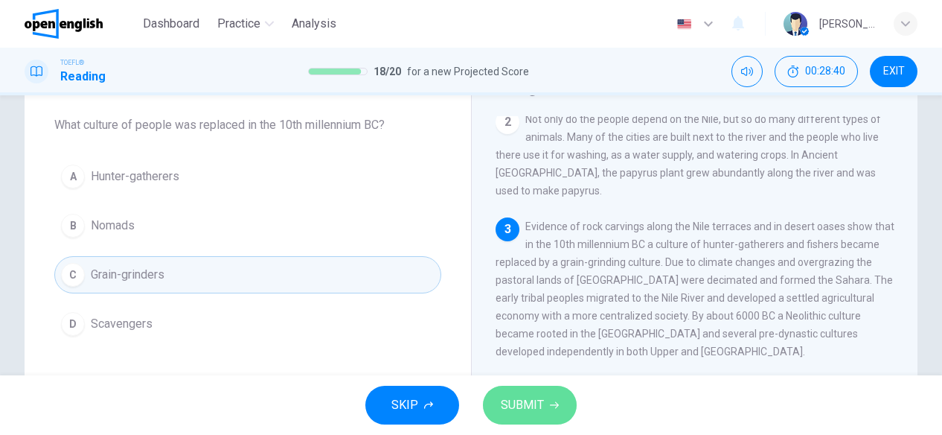
click at [542, 399] on span "SUBMIT" at bounding box center [522, 404] width 43 height 21
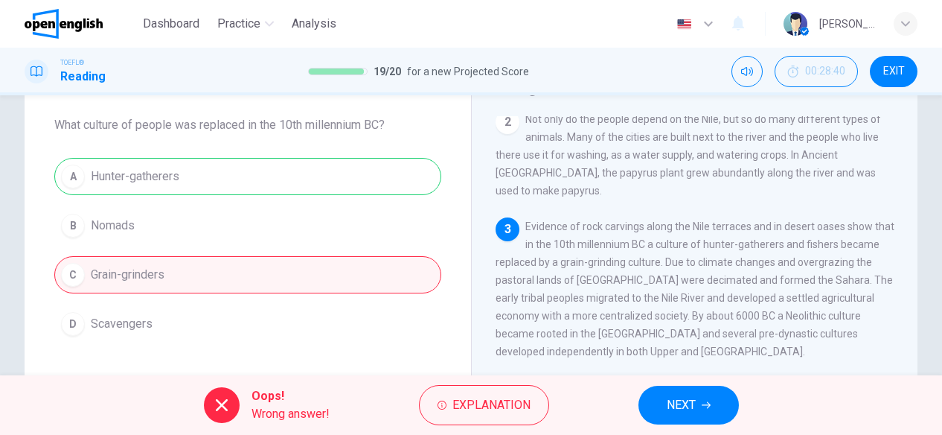
drag, startPoint x: 732, startPoint y: 214, endPoint x: 583, endPoint y: 234, distance: 150.2
click at [583, 234] on span "Evidence of rock carvings along the Nile terraces and in desert oases show that…" at bounding box center [695, 288] width 399 height 137
drag, startPoint x: 577, startPoint y: 232, endPoint x: 659, endPoint y: 237, distance: 82.8
click at [659, 237] on span "Evidence of rock carvings along the Nile terraces and in desert oases show that…" at bounding box center [695, 288] width 399 height 137
drag, startPoint x: 630, startPoint y: 214, endPoint x: 805, endPoint y: 218, distance: 175.0
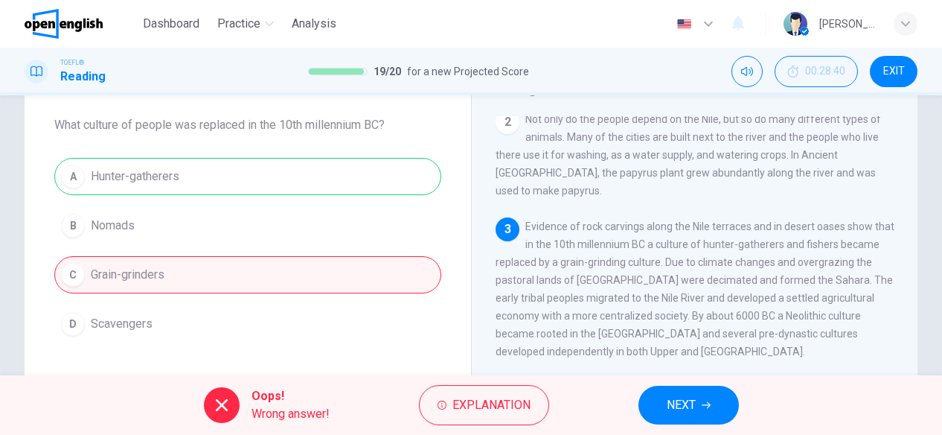
click at [805, 220] on span "Evidence of rock carvings along the Nile terraces and in desert oases show that…" at bounding box center [695, 288] width 399 height 137
drag, startPoint x: 805, startPoint y: 218, endPoint x: 609, endPoint y: 234, distance: 197.1
click at [618, 233] on span "Evidence of rock carvings along the Nile terraces and in desert oases show that…" at bounding box center [695, 288] width 399 height 137
drag, startPoint x: 583, startPoint y: 237, endPoint x: 719, endPoint y: 328, distance: 163.7
click at [646, 264] on span "Evidence of rock carvings along the Nile terraces and in desert oases show that…" at bounding box center [695, 288] width 399 height 137
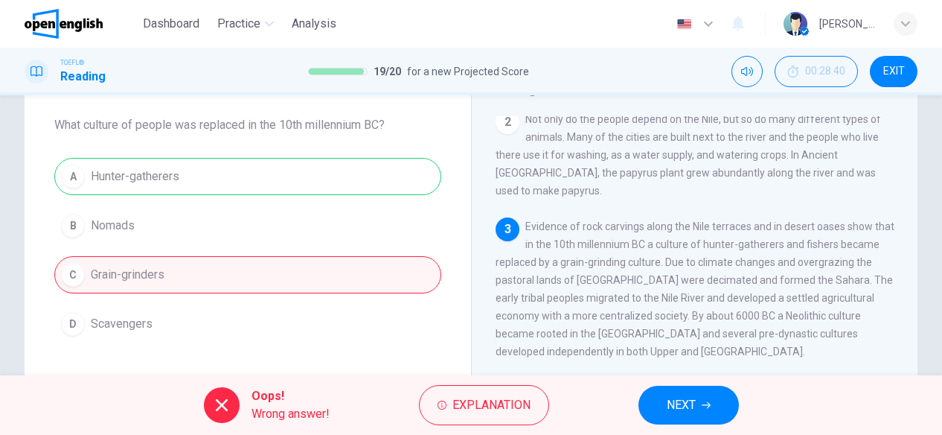
click at [710, 401] on icon "button" at bounding box center [706, 404] width 9 height 9
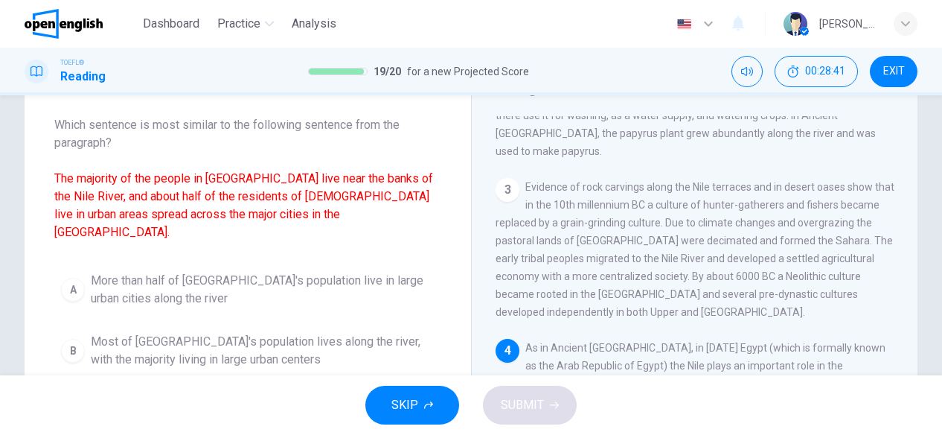
scroll to position [211, 0]
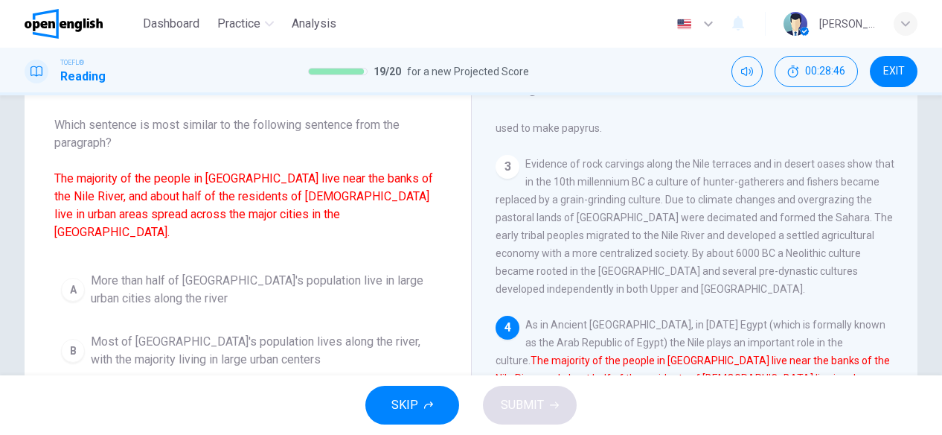
drag, startPoint x: 587, startPoint y: 301, endPoint x: 652, endPoint y: 306, distance: 65.0
click at [652, 316] on div "4 As in Ancient Egypt, in today's Egypt (which is formally known as the Arab Re…" at bounding box center [695, 378] width 399 height 125
drag, startPoint x: 829, startPoint y: 316, endPoint x: 610, endPoint y: 347, distance: 220.9
click at [853, 354] on font "The majority of the people in Egypt live near the banks of the Nile River, and …" at bounding box center [693, 378] width 394 height 48
click at [616, 354] on font "The majority of the people in Egypt live near the banks of the Nile River, and …" at bounding box center [693, 378] width 394 height 48
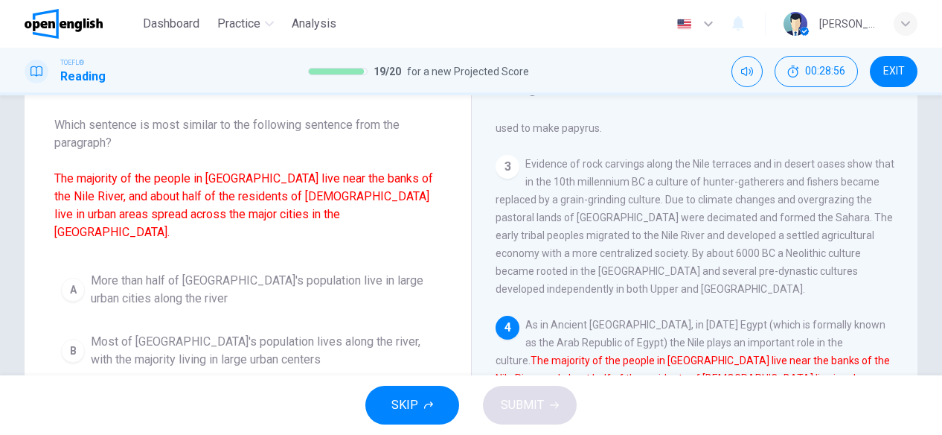
drag, startPoint x: 645, startPoint y: 337, endPoint x: 798, endPoint y: 336, distance: 152.6
click at [798, 354] on font "The majority of the people in Egypt live near the banks of the Nile River, and …" at bounding box center [693, 378] width 394 height 48
drag, startPoint x: 504, startPoint y: 362, endPoint x: 572, endPoint y: 353, distance: 68.3
click at [572, 352] on div "4 As in Ancient Egypt, in today's Egypt (which is formally known as the Arab Re…" at bounding box center [695, 378] width 399 height 125
drag, startPoint x: 572, startPoint y: 353, endPoint x: 814, endPoint y: 347, distance: 242.7
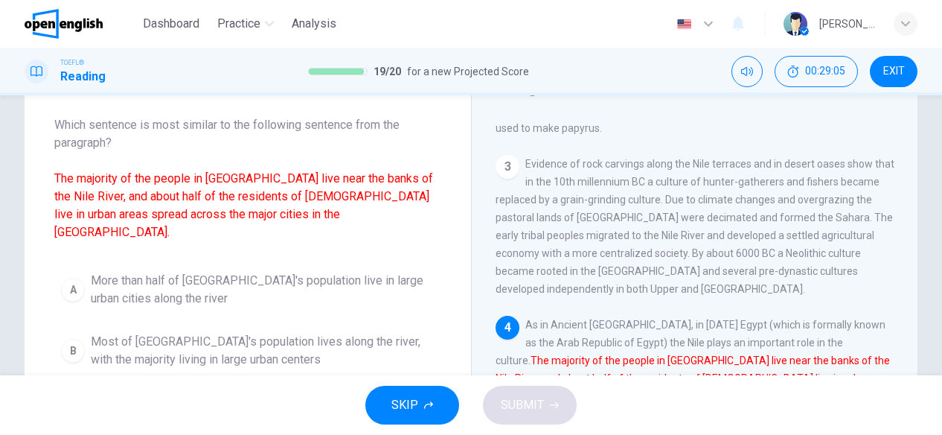
click at [816, 354] on font "The majority of the people in Egypt live near the banks of the Nile River, and …" at bounding box center [693, 378] width 394 height 48
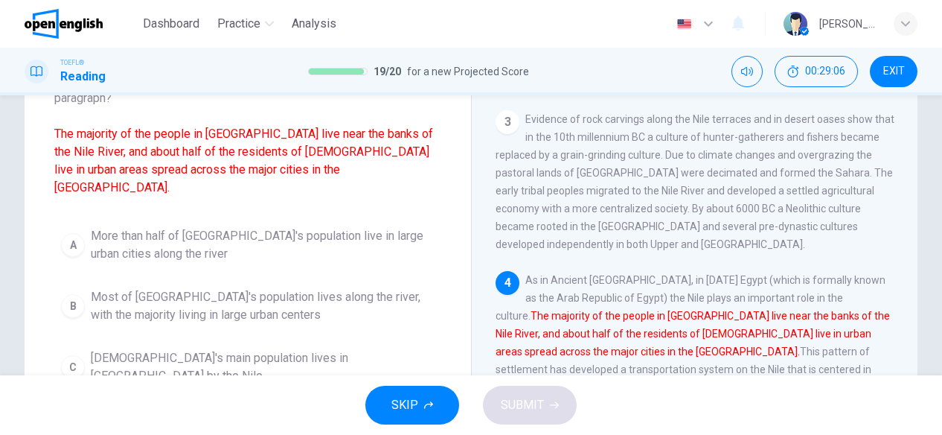
scroll to position [149, 0]
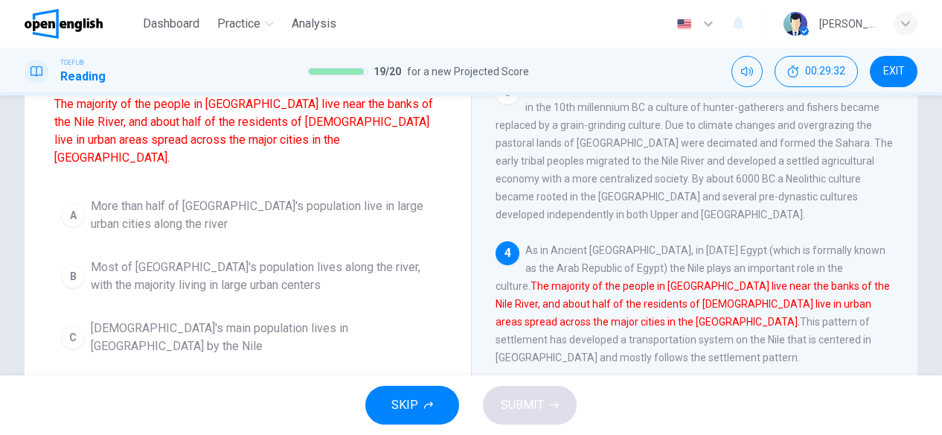
drag, startPoint x: 779, startPoint y: 262, endPoint x: 730, endPoint y: 267, distance: 48.7
click at [844, 280] on font "The majority of the people in Egypt live near the banks of the Nile River, and …" at bounding box center [693, 304] width 394 height 48
drag, startPoint x: 570, startPoint y: 277, endPoint x: 618, endPoint y: 275, distance: 47.7
click at [618, 280] on font "The majority of the people in Egypt live near the banks of the Nile River, and …" at bounding box center [693, 304] width 394 height 48
drag, startPoint x: 624, startPoint y: 279, endPoint x: 664, endPoint y: 278, distance: 40.2
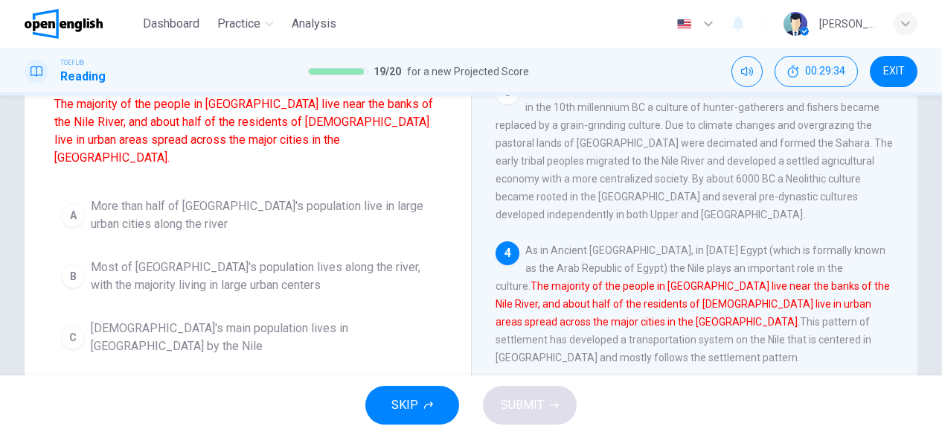
click at [664, 280] on font "The majority of the people in Egypt live near the banks of the Nile River, and …" at bounding box center [693, 304] width 394 height 48
drag, startPoint x: 699, startPoint y: 280, endPoint x: 802, endPoint y: 269, distance: 103.2
click at [805, 269] on div "4 As in Ancient Egypt, in today's Egypt (which is formally known as the Arab Re…" at bounding box center [695, 303] width 399 height 125
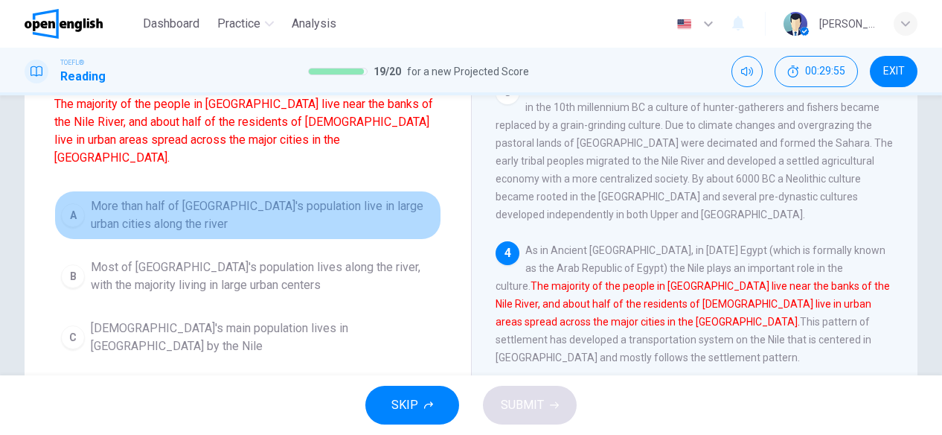
click at [247, 203] on span "More than half of Egypt's population live in large urban cities along the river" at bounding box center [263, 215] width 344 height 36
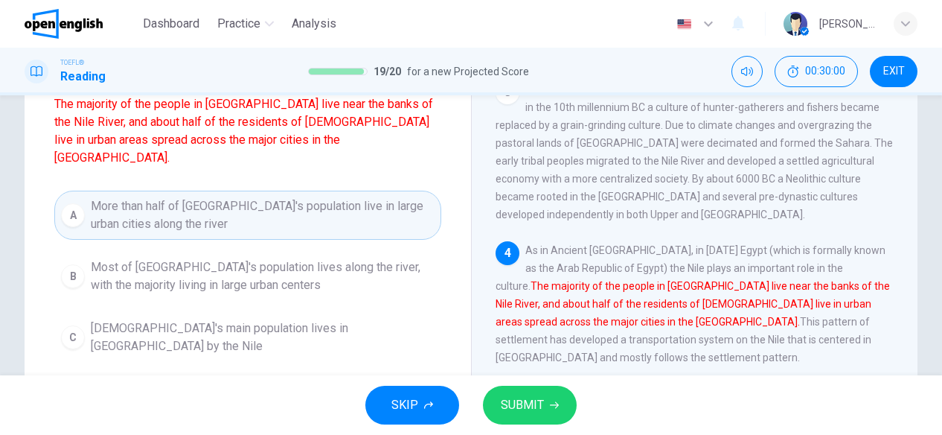
drag, startPoint x: 632, startPoint y: 265, endPoint x: 667, endPoint y: 263, distance: 35.1
click at [667, 280] on font "The majority of the people in Egypt live near the banks of the Nile River, and …" at bounding box center [693, 304] width 394 height 48
drag, startPoint x: 662, startPoint y: 257, endPoint x: 690, endPoint y: 263, distance: 28.9
click at [690, 280] on font "The majority of the people in Egypt live near the banks of the Nile River, and …" at bounding box center [693, 304] width 394 height 48
drag, startPoint x: 772, startPoint y: 262, endPoint x: 589, endPoint y: 309, distance: 188.3
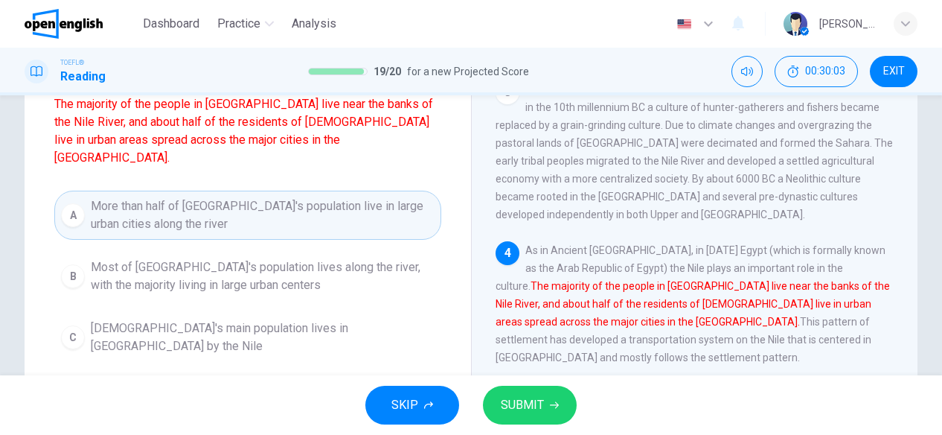
click at [733, 291] on span "As in Ancient Egypt, in today's Egypt (which is formally known as the Arab Repu…" at bounding box center [693, 303] width 394 height 119
drag, startPoint x: 589, startPoint y: 277, endPoint x: 651, endPoint y: 282, distance: 61.3
click at [652, 282] on font "The majority of the people in Egypt live near the banks of the Nile River, and …" at bounding box center [693, 304] width 394 height 48
drag, startPoint x: 651, startPoint y: 290, endPoint x: 501, endPoint y: 284, distance: 149.7
click at [514, 287] on div "4 As in Ancient Egypt, in today's Egypt (which is formally known as the Arab Re…" at bounding box center [695, 303] width 399 height 125
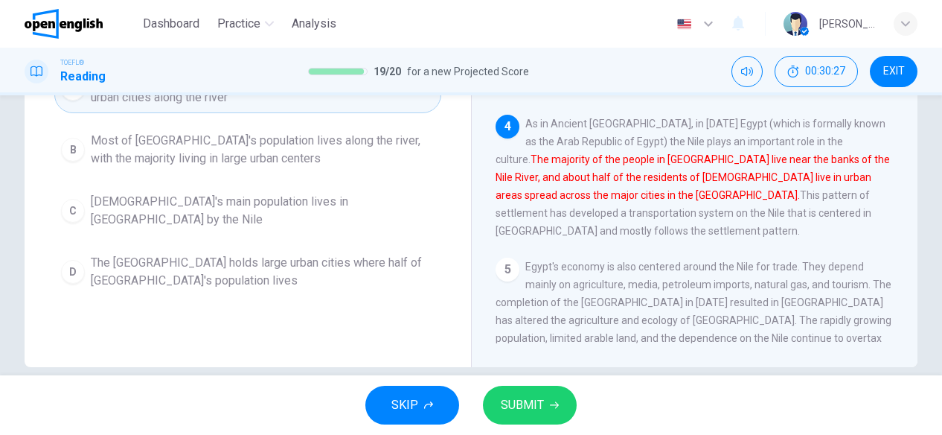
scroll to position [297, 0]
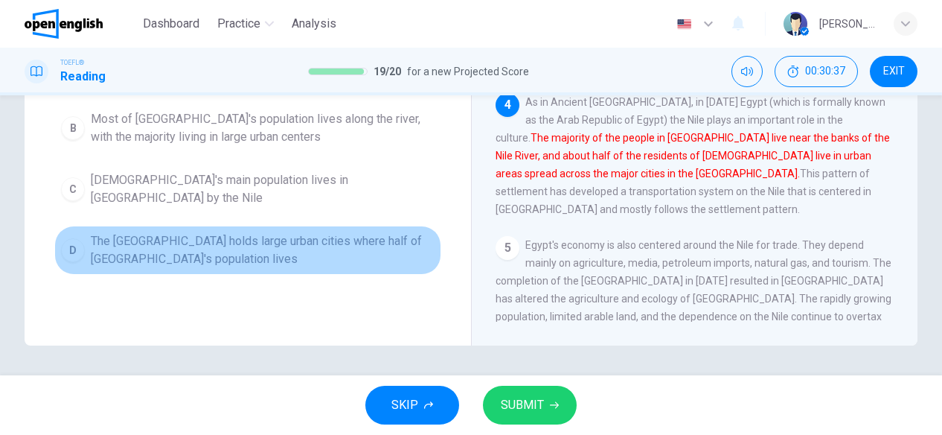
click at [269, 232] on span "The Nile Delta holds large urban cities where half of Egypt's population lives" at bounding box center [263, 250] width 344 height 36
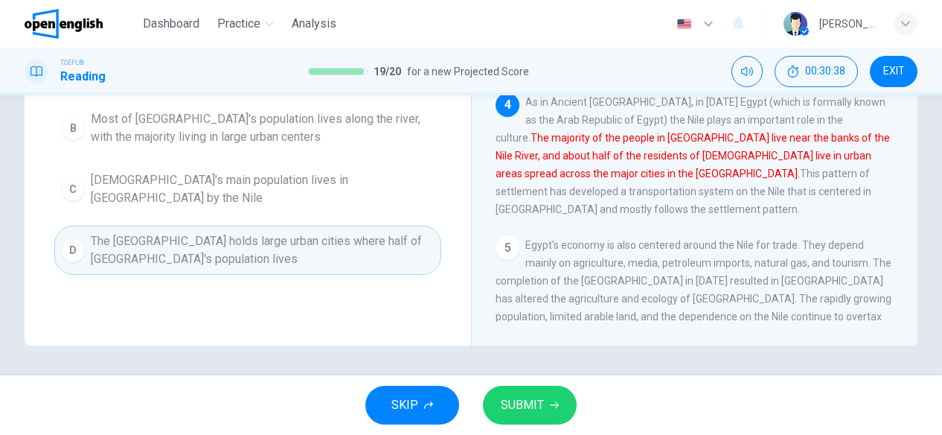
click at [531, 404] on span "SUBMIT" at bounding box center [522, 404] width 43 height 21
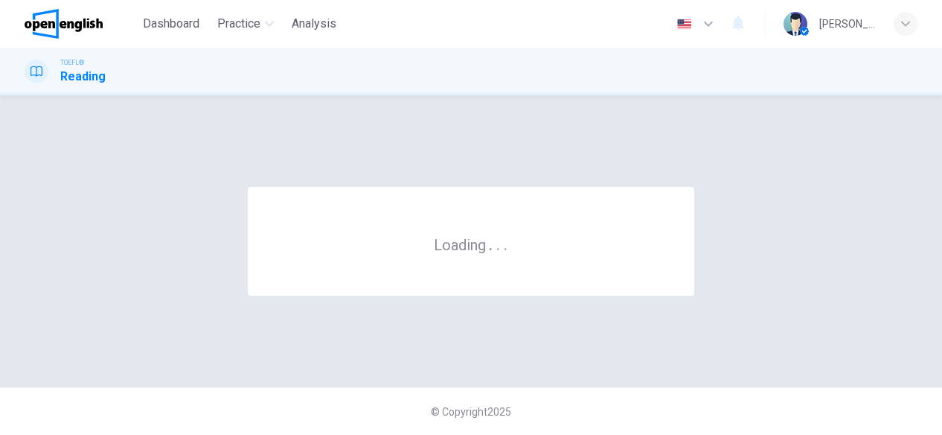
scroll to position [0, 0]
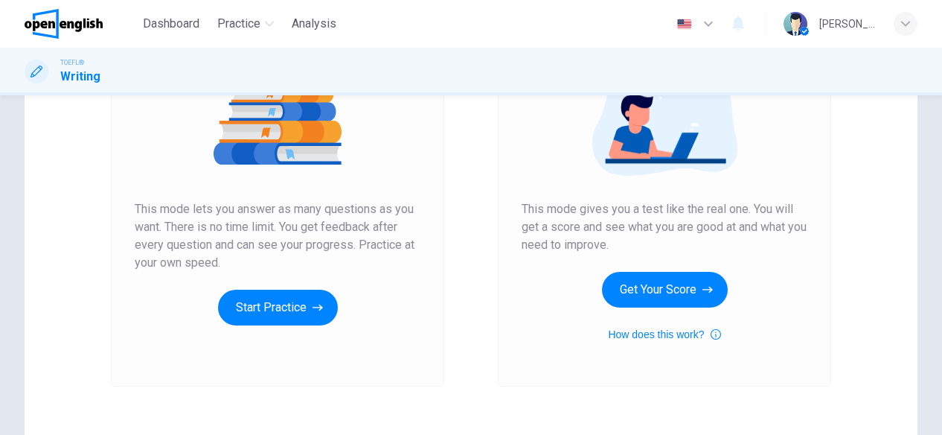
scroll to position [285, 0]
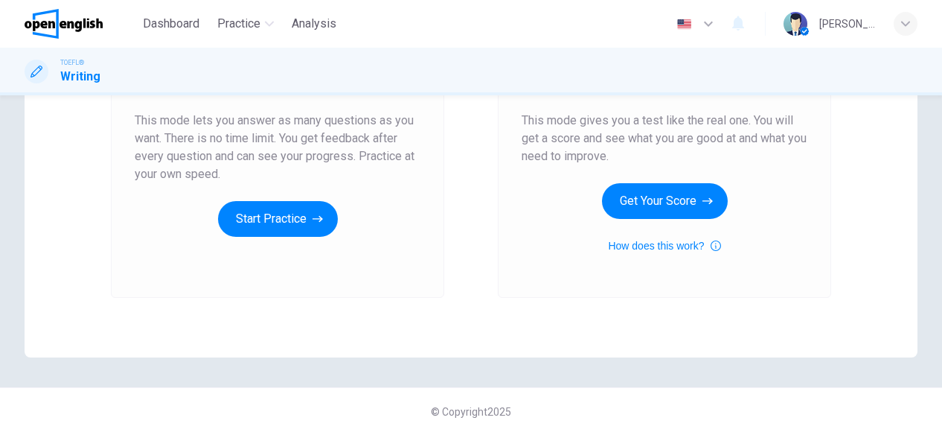
click at [212, 235] on div "Unlimited Practice This mode lets you answer as many questions as you want. The…" at bounding box center [278, 86] width 286 height 301
click at [258, 225] on button "Start Practice" at bounding box center [278, 219] width 120 height 36
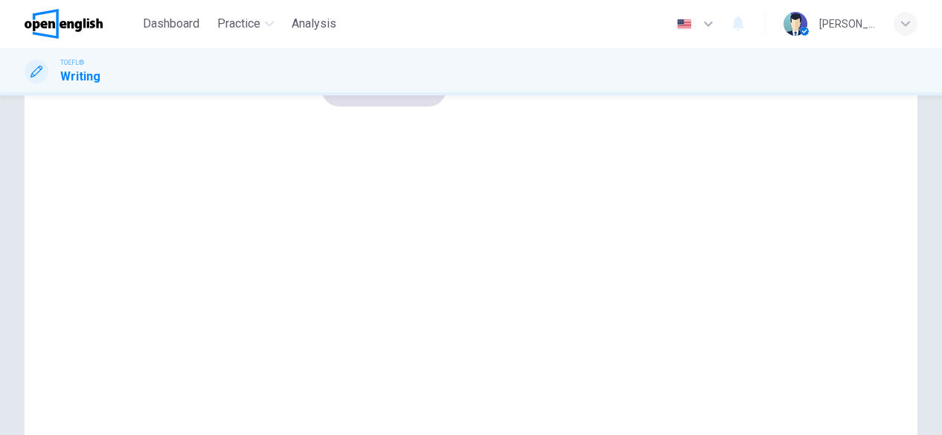
scroll to position [149, 0]
click at [415, 23] on button "button" at bounding box center [402, 8] width 27 height 29
click at [447, 96] on button "Sounds good!" at bounding box center [384, 78] width 125 height 36
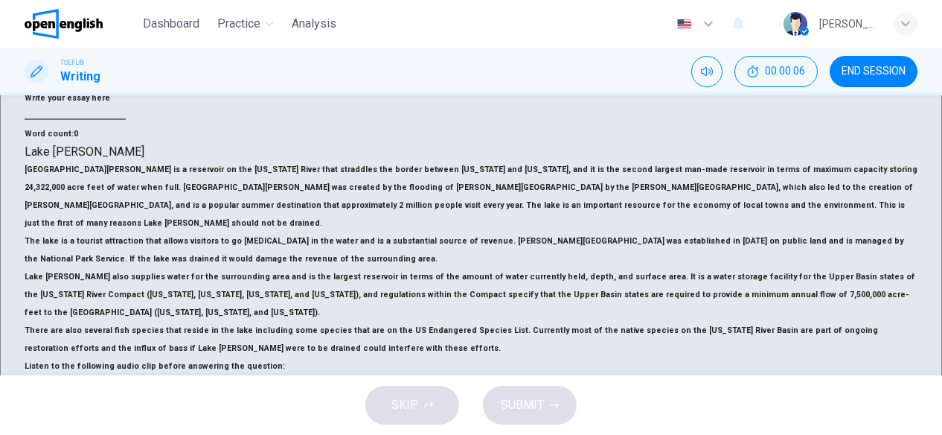
scroll to position [298, 0]
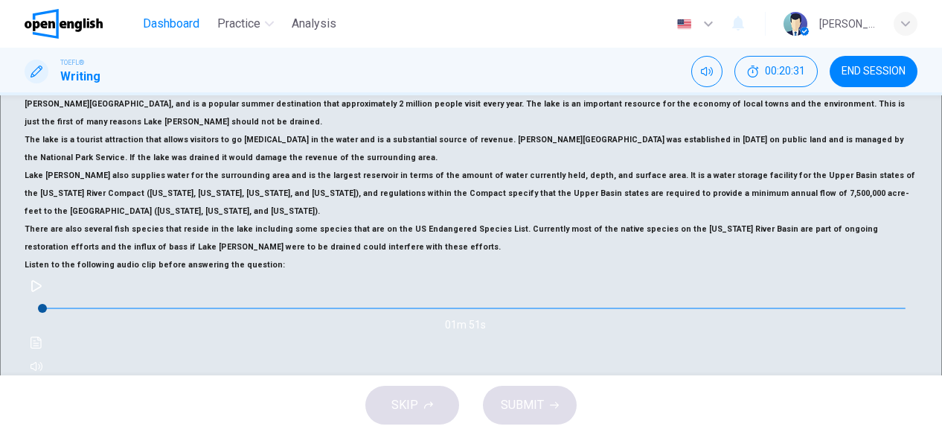
click at [185, 22] on span "Dashboard" at bounding box center [171, 24] width 57 height 18
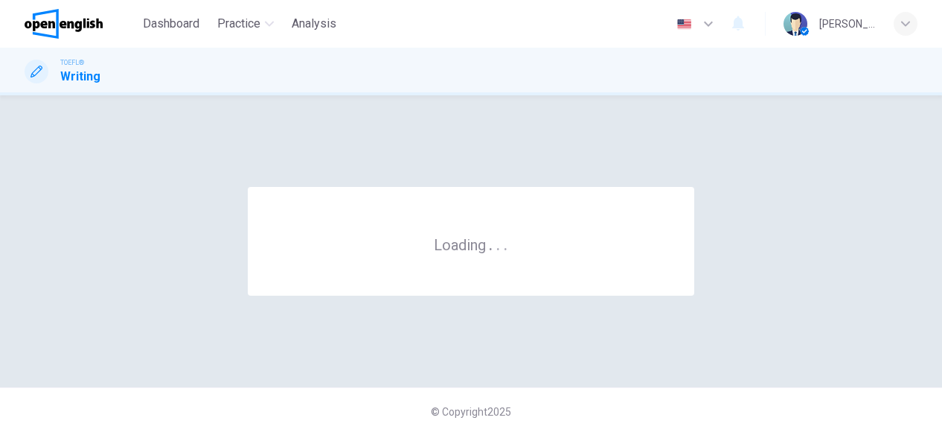
scroll to position [0, 0]
